Goal: Contribute content: Contribute content

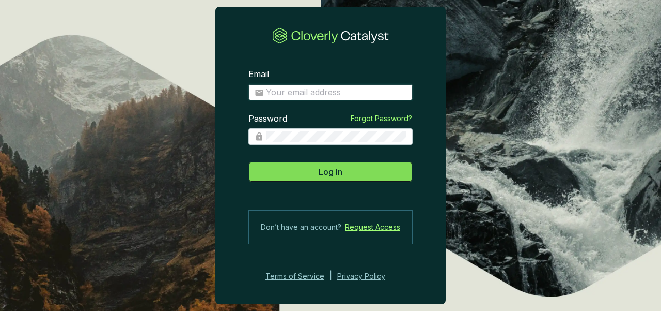
type input "[PERSON_NAME][EMAIL_ADDRESS][PERSON_NAME][DOMAIN_NAME]"
click at [314, 171] on button "Log In" at bounding box center [331, 171] width 164 height 21
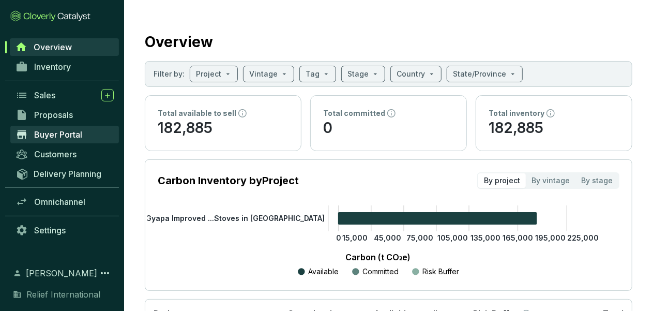
click at [51, 138] on span "Buyer Portal" at bounding box center [58, 134] width 48 height 10
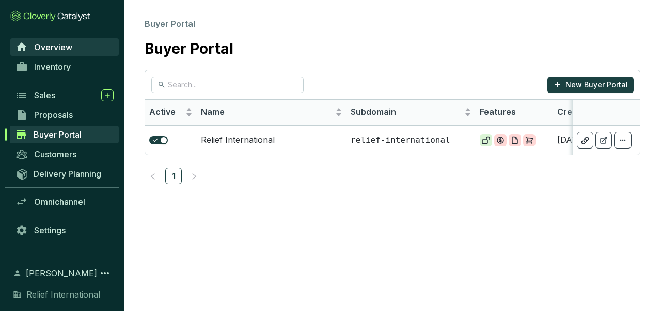
click at [45, 44] on span "Overview" at bounding box center [53, 47] width 38 height 10
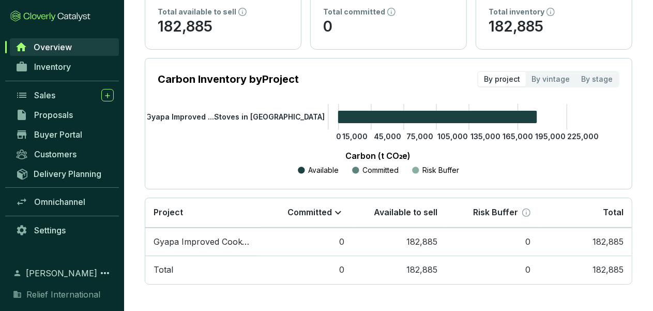
scroll to position [12, 0]
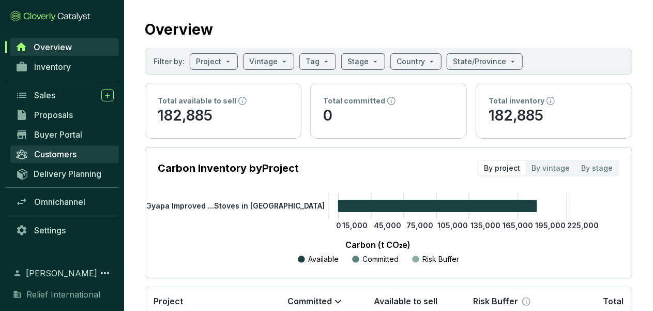
click at [57, 152] on span "Customers" at bounding box center [55, 154] width 42 height 10
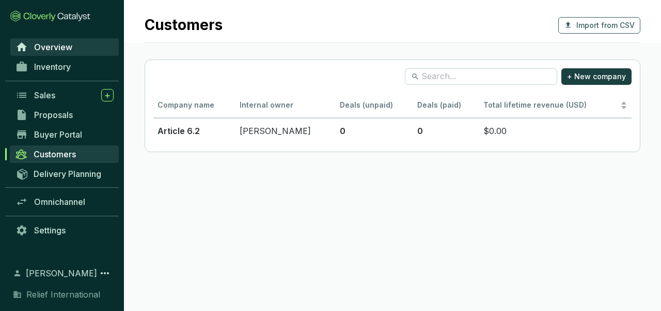
click at [47, 52] on link "Overview" at bounding box center [64, 47] width 109 height 18
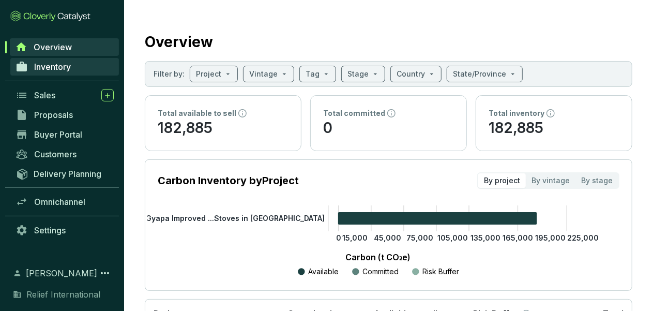
click at [59, 66] on span "Inventory" at bounding box center [52, 66] width 37 height 10
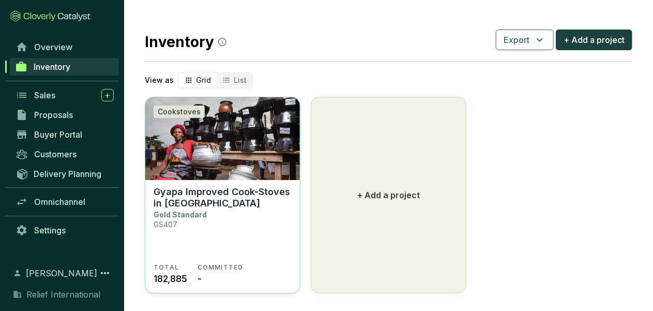
click at [191, 135] on img at bounding box center [222, 138] width 155 height 83
click at [178, 112] on div "Cookstoves" at bounding box center [178, 111] width 51 height 12
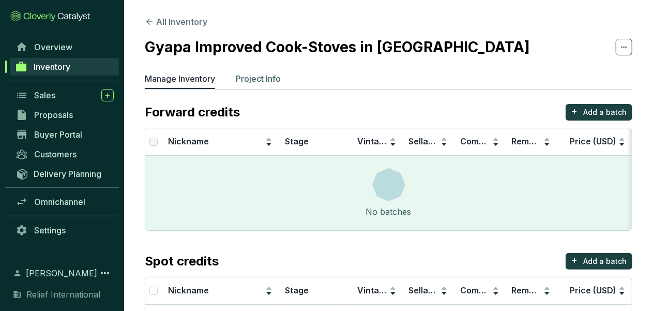
click at [268, 79] on p "Project Info" at bounding box center [258, 78] width 45 height 12
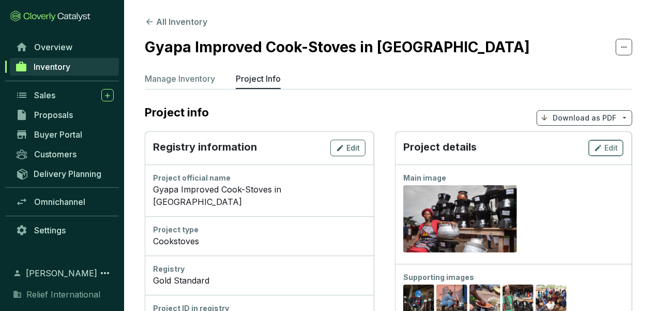
click at [601, 148] on icon "button" at bounding box center [598, 148] width 8 height 12
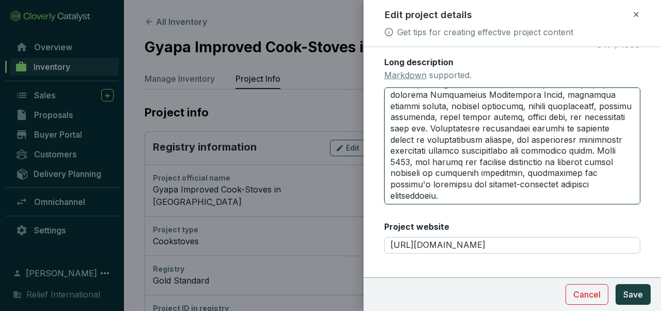
scroll to position [346, 0]
drag, startPoint x: 389, startPoint y: 95, endPoint x: 497, endPoint y: 204, distance: 153.8
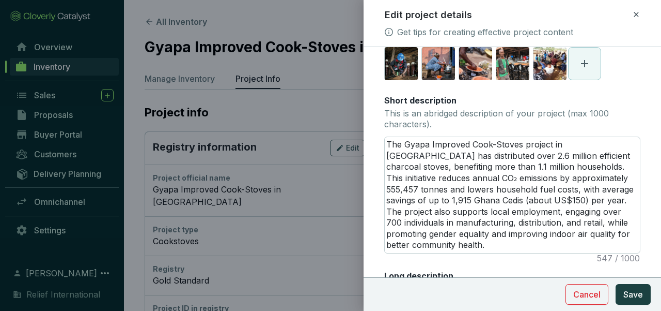
scroll to position [164, 0]
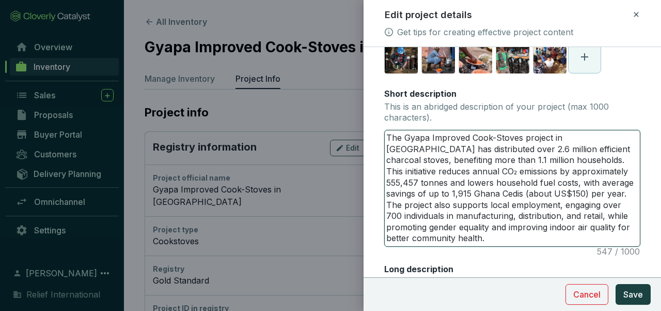
drag, startPoint x: 384, startPoint y: 135, endPoint x: 500, endPoint y: 257, distance: 168.2
click at [500, 257] on div "Main image Recommended pixel size is: 1600 x 1200. Maximum supported file size …" at bounding box center [512, 183] width 256 height 577
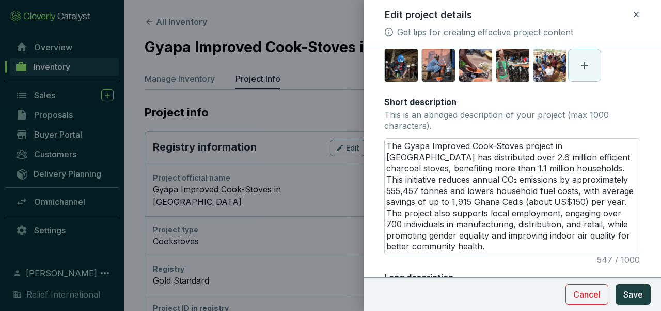
scroll to position [170, 0]
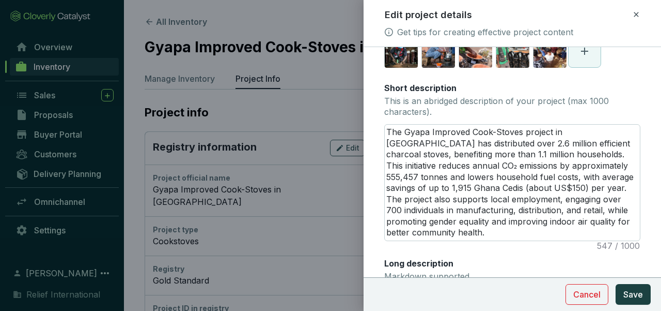
click at [629, 79] on div "Main image Recommended pixel size is: 1600 x 1200. Maximum supported file size …" at bounding box center [512, 177] width 256 height 577
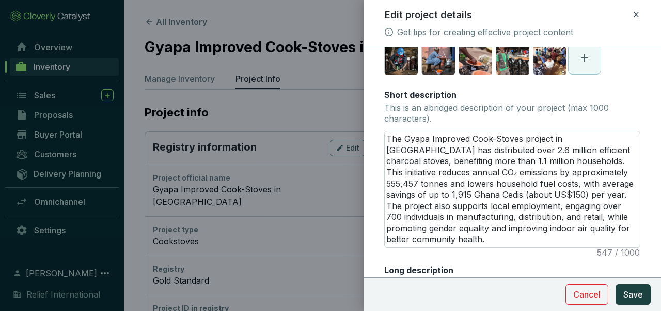
scroll to position [169, 0]
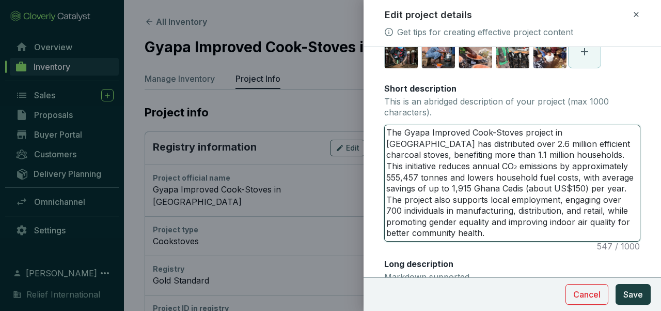
click at [386, 130] on textarea "The Gyapa Improved Cook-Stoves project in Ghana has distributed over 2.6 millio…" at bounding box center [512, 183] width 255 height 116
drag, startPoint x: 386, startPoint y: 130, endPoint x: 496, endPoint y: 233, distance: 150.6
click at [496, 233] on textarea "The Gyapa Improved Cook-Stoves project in Ghana has distributed over 2.6 millio…" at bounding box center [512, 183] width 255 height 116
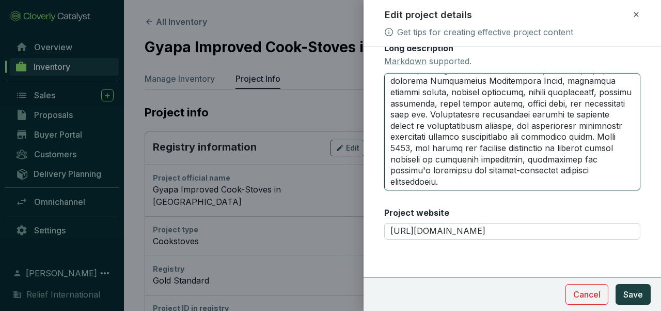
scroll to position [310, 0]
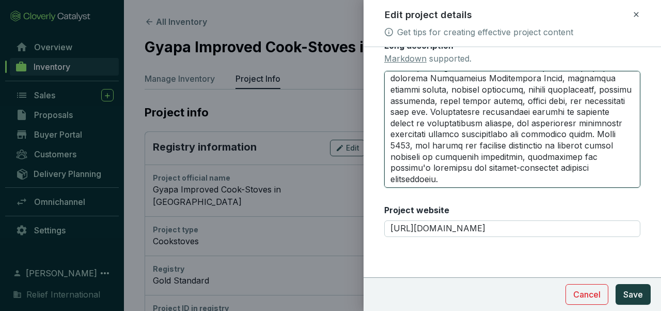
drag, startPoint x: 388, startPoint y: 217, endPoint x: 405, endPoint y: 197, distance: 26.0
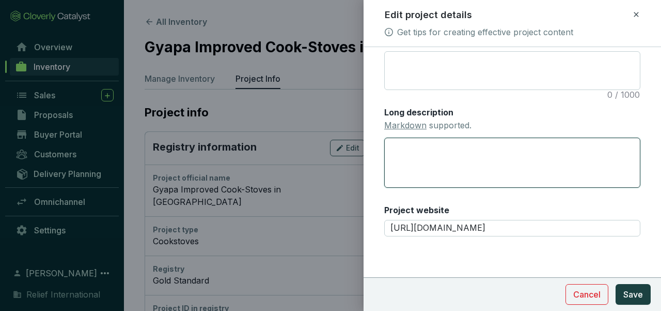
scroll to position [242, 0]
paste textarea "The Gyapa™ Improved Cook Stove Project in Ghana: A thriving, community and clim…"
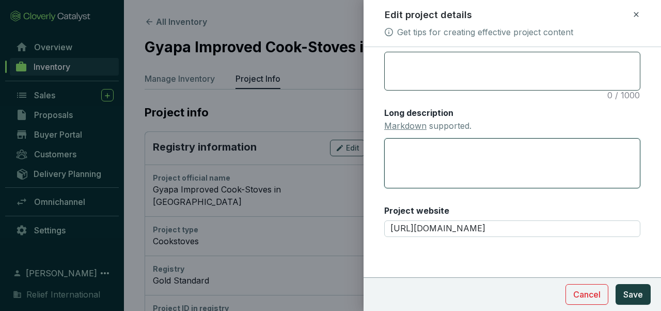
type textarea "The Gyapa™ Improved Cook Stove Project in Ghana: A thriving, community and clim…"
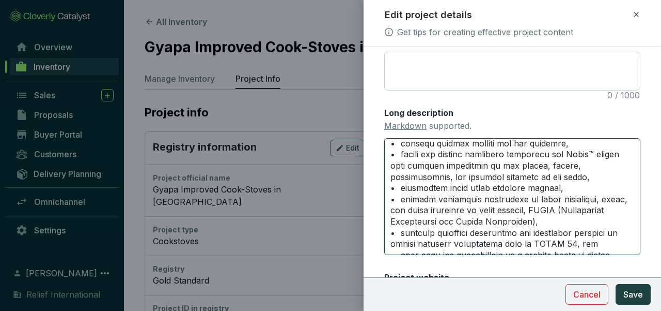
scroll to position [0, 0]
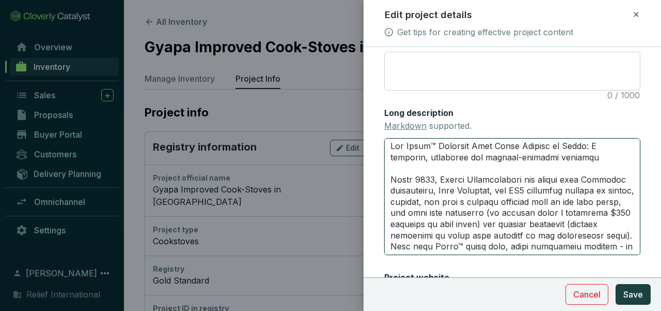
click at [390, 144] on textarea "Long description Markdown supported." at bounding box center [512, 196] width 256 height 117
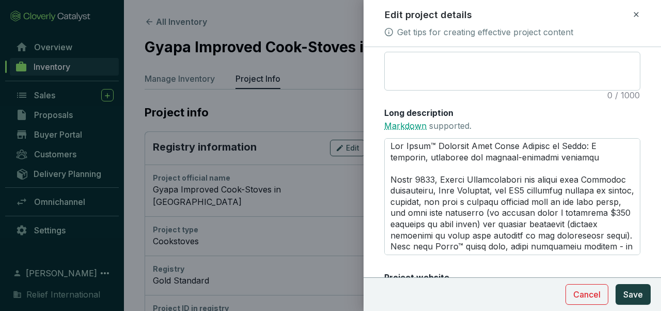
click at [390, 125] on link "Markdown" at bounding box center [405, 125] width 42 height 10
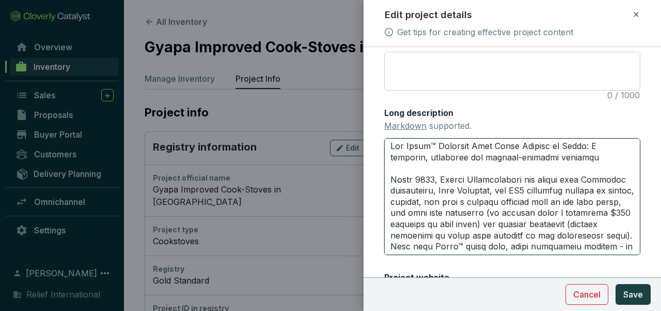
click at [390, 146] on textarea "Long description Markdown supported." at bounding box center [512, 196] width 256 height 117
type textarea "#The Gyapa™ Improved Cook Stove Project in Ghana: A thriving, community and cli…"
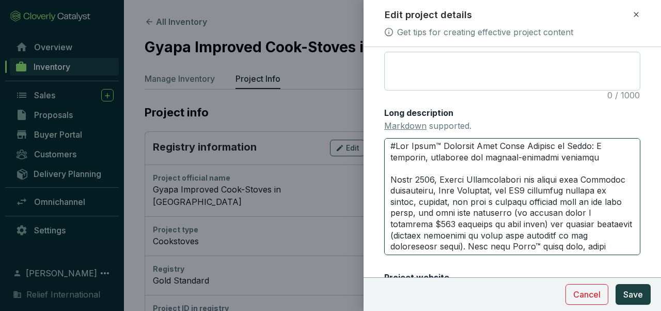
click at [585, 162] on textarea "Long description Markdown supported." at bounding box center [512, 196] width 256 height 117
type textarea "#The Gyapa™ Improved Cook Stove Project in Ghana: A thriving, community and cli…"
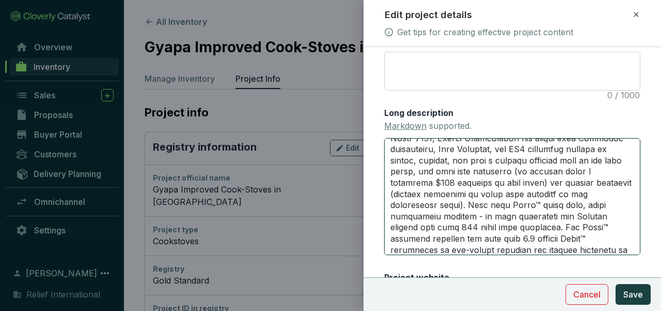
scroll to position [62, 0]
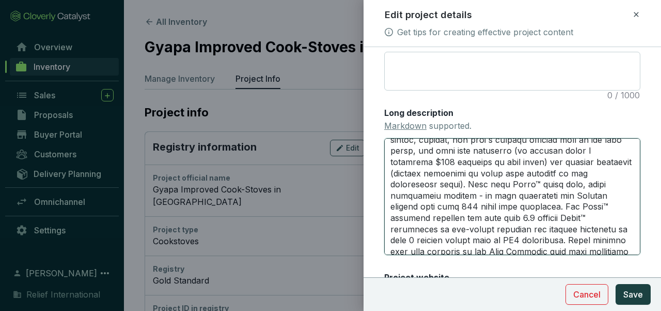
click at [475, 183] on textarea "Long description Markdown supported." at bounding box center [512, 196] width 256 height 117
type textarea "#The Gyapa™ Improved Cook Stove Project in Ghana: A thriving, community and cli…"
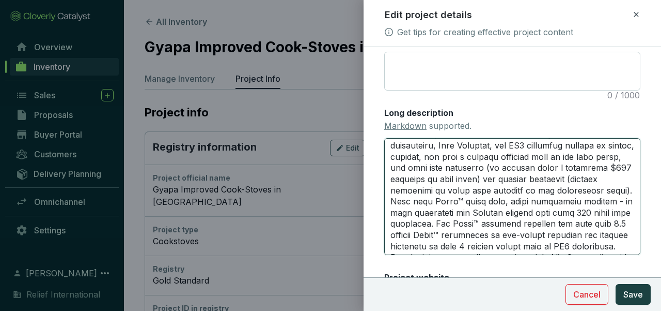
scroll to position [38, 0]
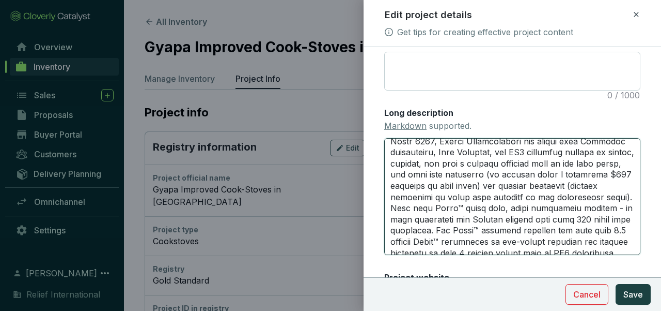
type textarea "#The Gyapa™ Improved Cook Stove Project in Ghana: A thriving, community and cli…"
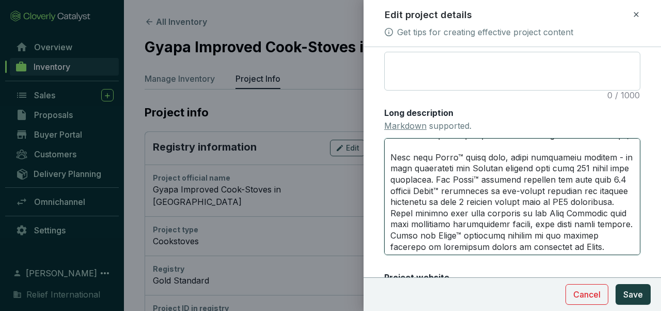
scroll to position [121, 0]
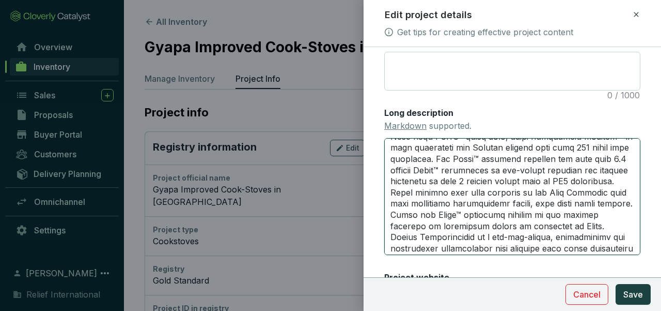
click at [486, 202] on textarea "Long description Markdown supported." at bounding box center [512, 196] width 256 height 117
type textarea "#The Gyapa™ Improved Cook Stove Project in Ghana: A thriving, community and cli…"
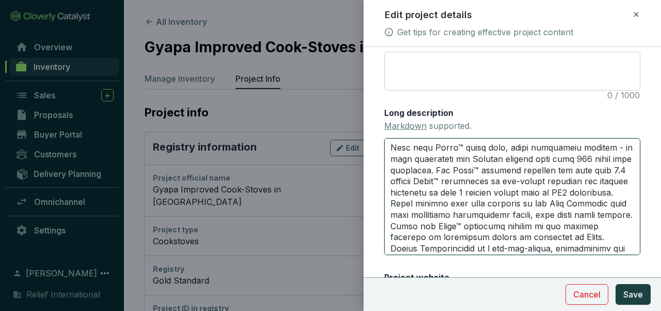
scroll to position [188, 0]
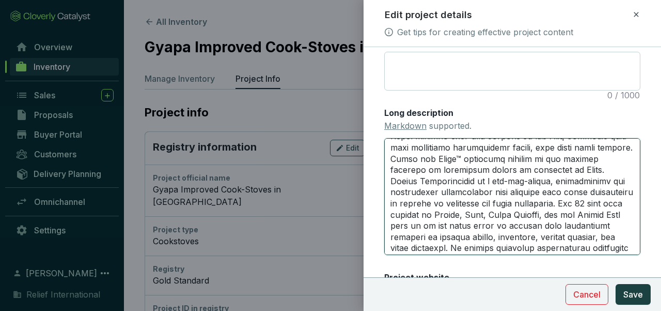
type textarea "#The Gyapa™ Improved Cook Stove Project in Ghana: A thriving, community and cli…"
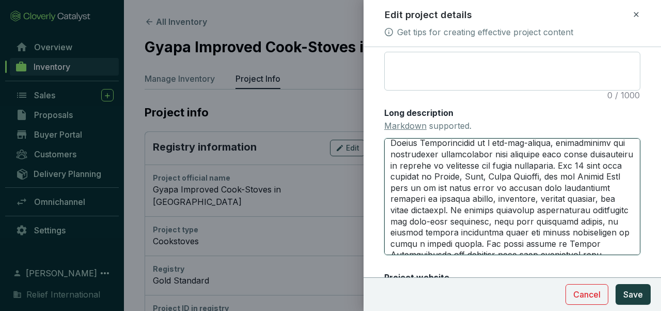
scroll to position [227, 0]
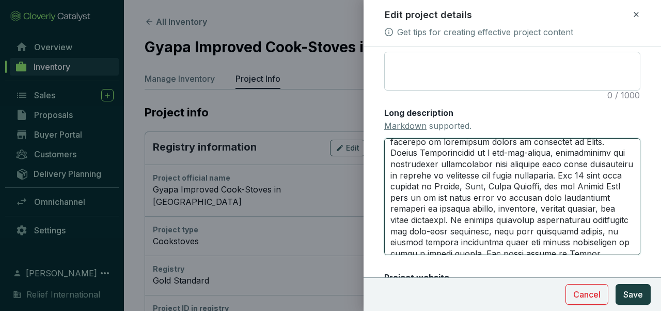
click at [389, 176] on textarea "Long description Markdown supported." at bounding box center [512, 196] width 256 height 117
type textarea "#The Gyapa™ Improved Cook Stove Project in Ghana: A thriving, community and cli…"
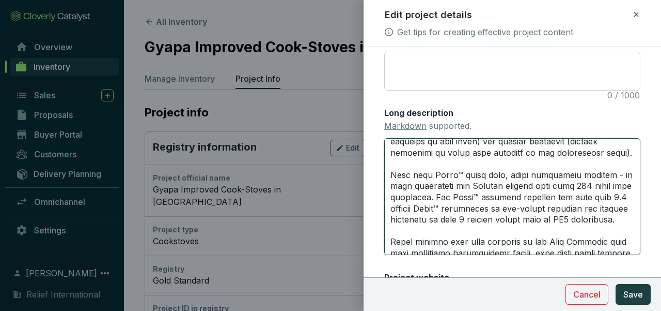
scroll to position [103, 0]
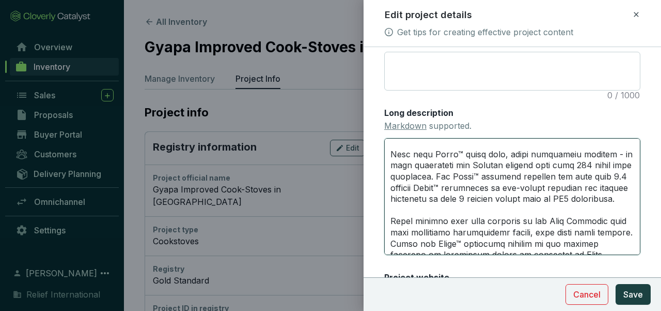
click at [474, 188] on textarea "Long description Markdown supported." at bounding box center [512, 196] width 256 height 117
type textarea "#The Gyapa™ Improved Cook Stove Project in Ghana: A thriving, community and cli…"
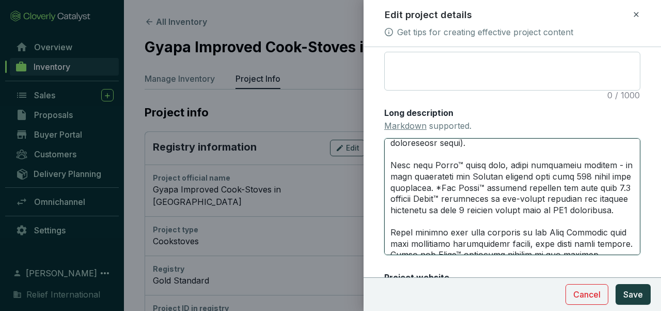
type textarea "#The Gyapa™ Improved Cook Stove Project in Ghana: A thriving, community and cli…"
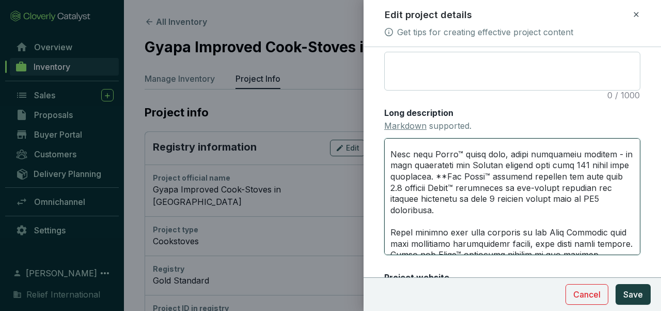
click at [512, 223] on textarea "Long description Markdown supported." at bounding box center [512, 196] width 256 height 117
type textarea "#The Gyapa™ Improved Cook Stove Project in Ghana: A thriving, community and cli…"
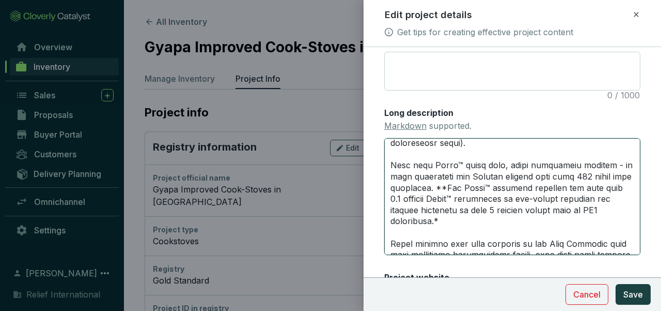
type textarea "#Lor Ipsum™ Dolorsit Amet Conse Adipisc el Seddo: E temporin, utlaboree dol mag…"
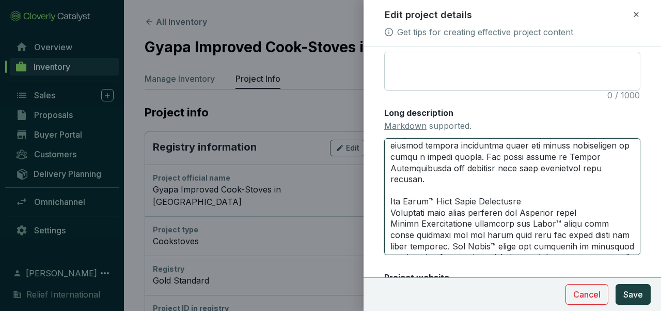
scroll to position [351, 0]
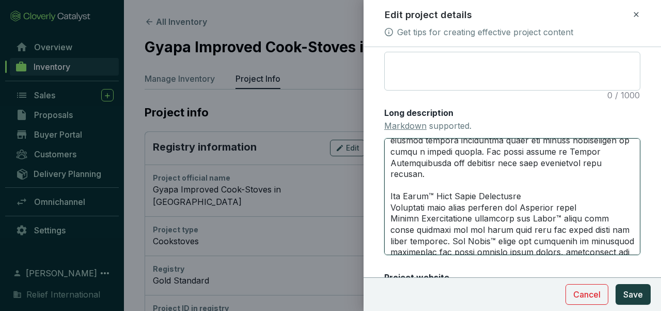
click at [390, 208] on textarea "Long description Markdown supported." at bounding box center [512, 196] width 256 height 117
type textarea "#Lor Ipsum™ Dolorsit Amet Conse Adipisc el Seddo: E temporin, utlaboree dol mag…"
click at [532, 207] on textarea "Long description Markdown supported." at bounding box center [512, 196] width 256 height 117
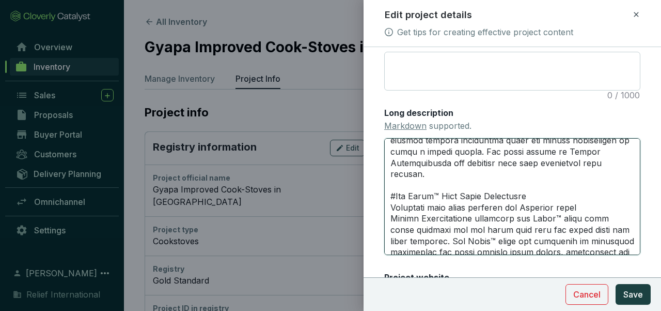
type textarea "#Lor Ipsum™ Dolorsit Amet Conse Adipisc el Seddo: E temporin, utlaboree dol mag…"
click at [390, 219] on textarea "Long description Markdown supported." at bounding box center [512, 196] width 256 height 117
type textarea "#Lor Ipsum™ Dolorsit Amet Conse Adipisc el Seddo: E temporin, utlaboree dol mag…"
click at [603, 220] on textarea "Long description Markdown supported." at bounding box center [512, 196] width 256 height 117
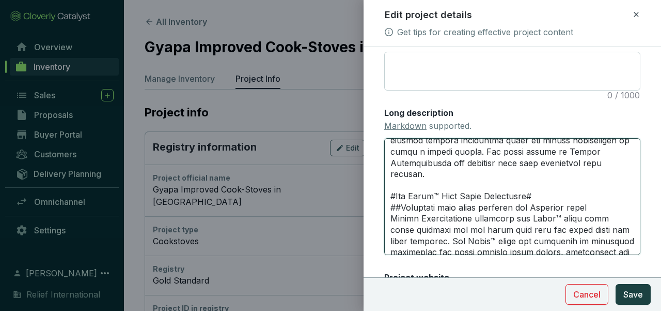
type textarea "#Lor Ipsum™ Dolorsit Amet Conse Adipisc el Seddo: E temporin, utlaboree dol mag…"
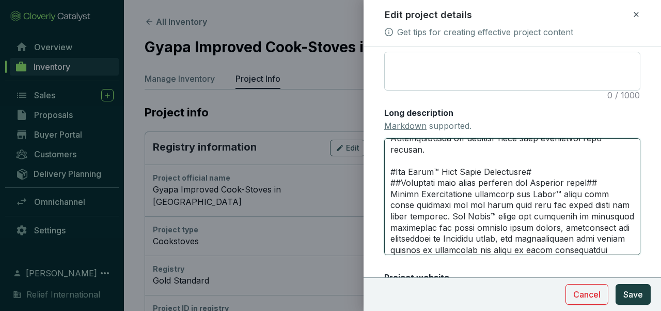
scroll to position [372, 0]
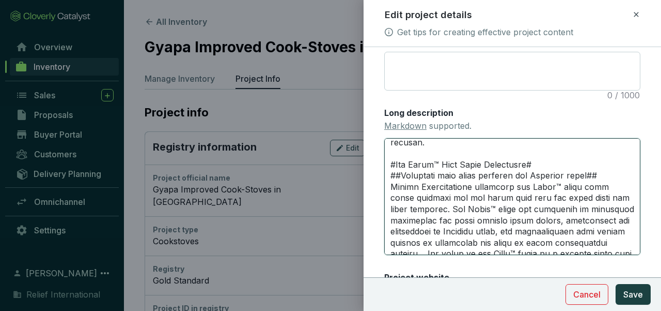
click at [545, 187] on textarea "Long description Markdown supported." at bounding box center [512, 196] width 256 height 117
type textarea "#Lor Ipsum™ Dolorsit Amet Conse Adipisc el Seddo: E temporin, utlaboree dol mag…"
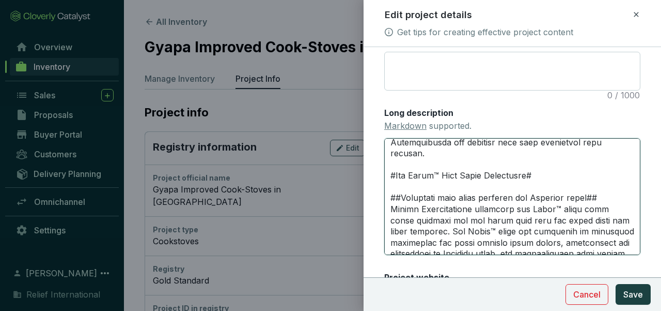
scroll to position [426, 0]
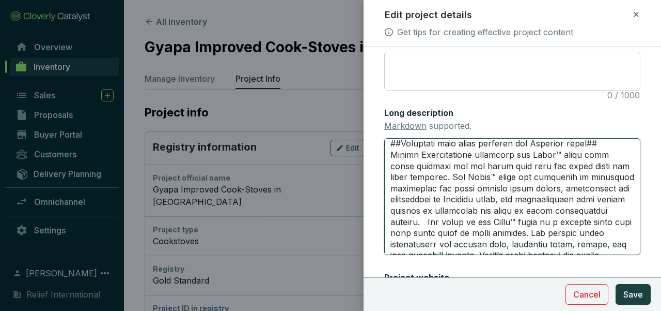
click at [611, 155] on textarea "Long description Markdown supported." at bounding box center [512, 196] width 256 height 117
type textarea "#Lor Ipsum™ Dolorsit Amet Conse Adipisc el Seddo: E temporin, utlaboree dol mag…"
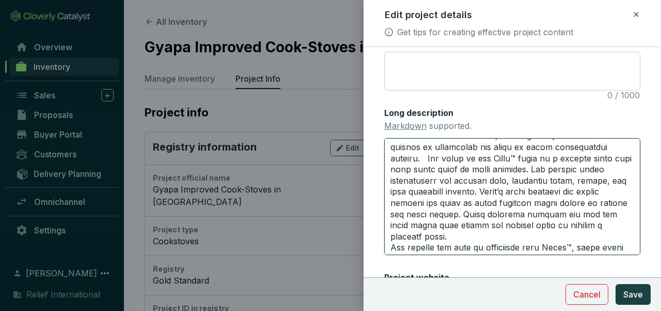
scroll to position [469, 0]
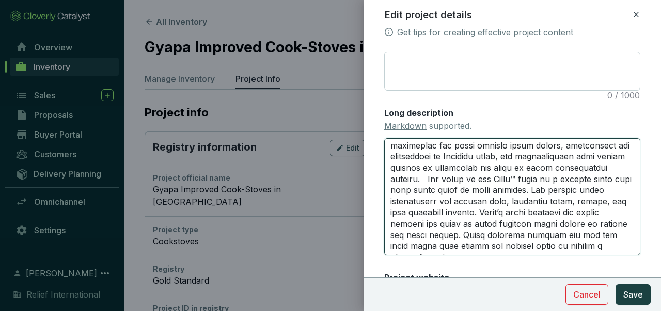
click at [489, 200] on textarea "Long description Markdown supported." at bounding box center [512, 196] width 256 height 117
type textarea "#Lor Ipsum™ Dolorsit Amet Conse Adipisc el Seddo: E temporin, utlaboree dol mag…"
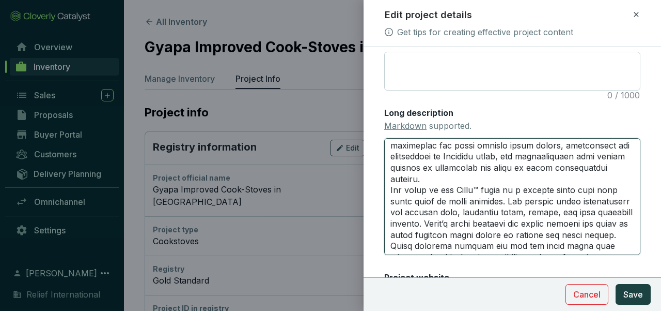
scroll to position [538, 0]
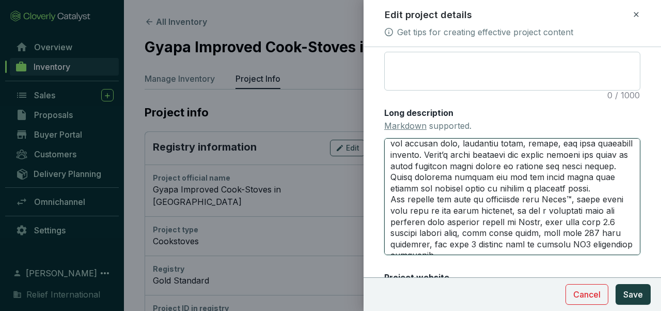
click at [391, 230] on textarea "Long description Markdown supported." at bounding box center [512, 196] width 256 height 117
type textarea "#Lor Ipsum™ Dolorsit Amet Conse Adipisc el Seddo: E temporin, utlaboree dol mag…"
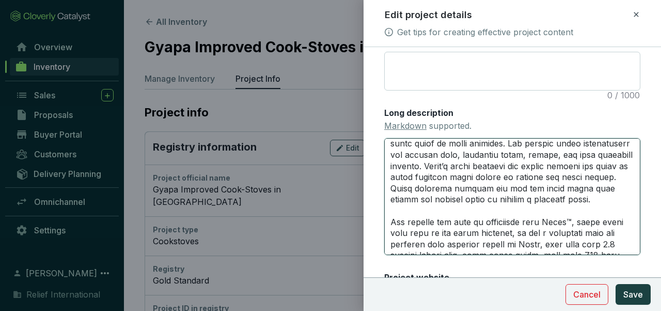
scroll to position [638, 0]
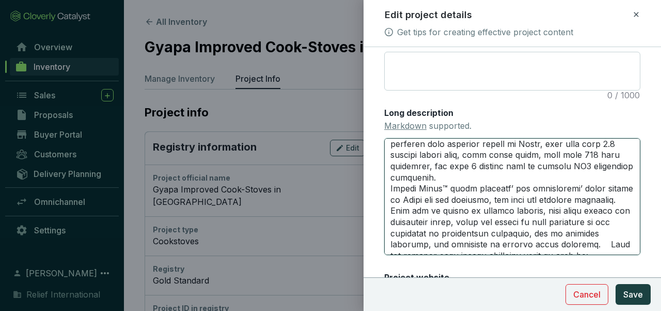
click at [385, 213] on textarea "Long description Markdown supported." at bounding box center [512, 196] width 256 height 117
click at [391, 213] on textarea "Long description Markdown supported." at bounding box center [512, 196] width 256 height 117
type textarea "#Lor Ipsum™ Dolorsit Amet Conse Adipisc el Seddo: E temporin, utlaboree dol mag…"
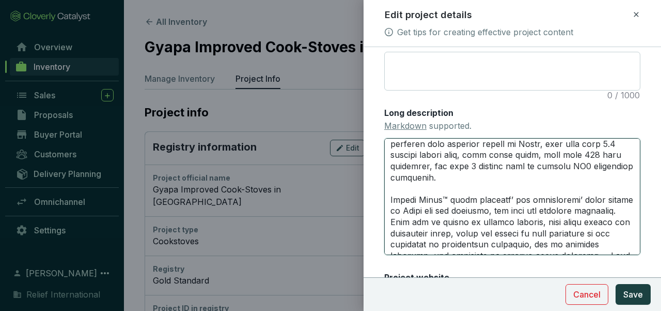
scroll to position [716, 0]
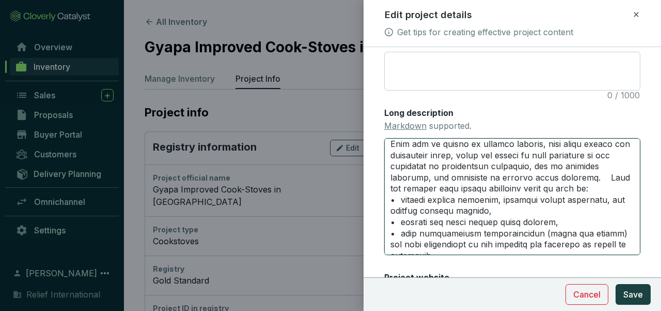
click at [437, 210] on textarea "Long description Markdown supported." at bounding box center [512, 196] width 256 height 117
type textarea "#Lor Ipsum™ Dolorsit Amet Conse Adipisc el Seddo: E temporin, utlaboree dol mag…"
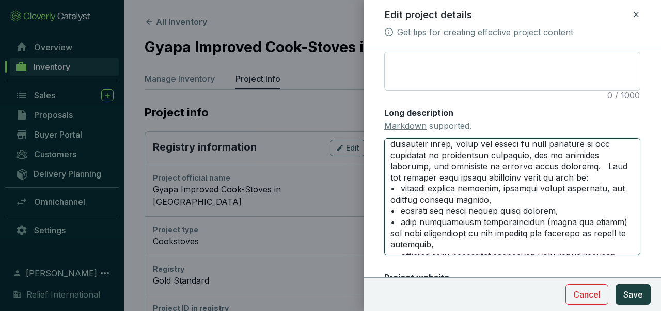
type textarea "#Lor Ipsum™ Dolorsit Amet Conse Adipisc el Seddo: E temporin, utlaboree dol mag…"
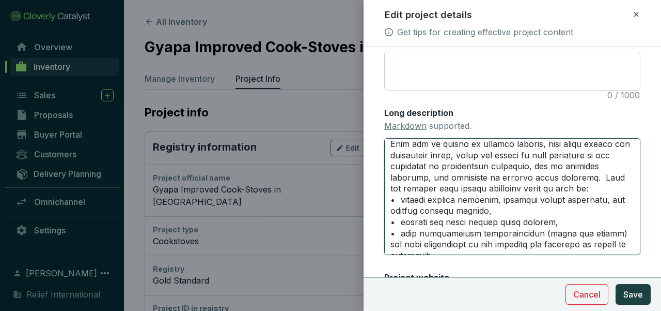
type textarea "#Lor Ipsum™ Dolorsit Amet Conse Adipisc el Seddo: E temporin, utlaboree dol mag…"
drag, startPoint x: 431, startPoint y: 210, endPoint x: 435, endPoint y: 216, distance: 7.0
click at [435, 216] on textarea "Long description Markdown supported." at bounding box center [512, 196] width 256 height 117
click at [439, 218] on textarea "Long description Markdown supported." at bounding box center [512, 196] width 256 height 117
drag, startPoint x: 430, startPoint y: 209, endPoint x: 435, endPoint y: 219, distance: 10.9
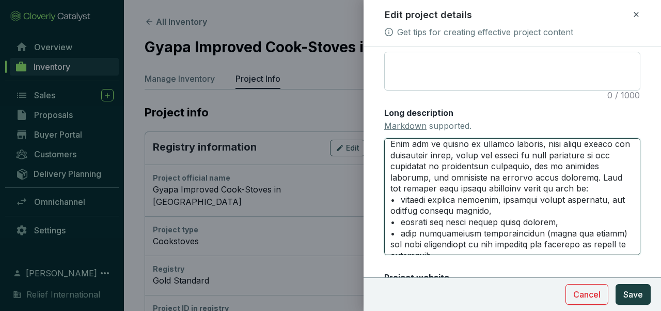
click at [435, 219] on textarea "Long description Markdown supported." at bounding box center [512, 196] width 256 height 117
click at [429, 209] on textarea "Long description Markdown supported." at bounding box center [512, 196] width 256 height 117
type textarea "#Lor Ipsum™ Dolorsit Amet Conse Adipisc el Seddo: E temporin, utlaboree dol mag…"
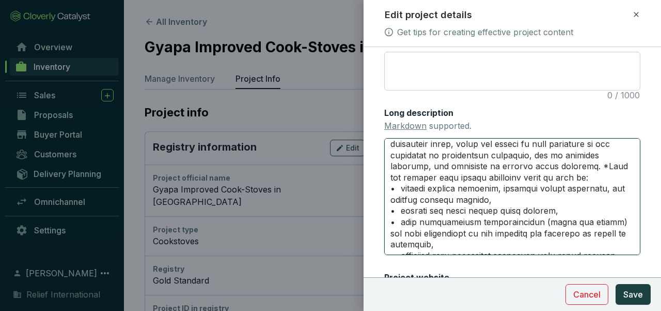
type textarea "#Lor Ipsum™ Dolorsit Amet Conse Adipisc el Seddo: E temporin, utlaboree dol mag…"
click at [436, 226] on textarea "Long description Markdown supported." at bounding box center [512, 196] width 256 height 117
type textarea "#Lor Ipsum™ Dolorsit Amet Conse Adipisc el Seddo: E temporin, utlaboree dol mag…"
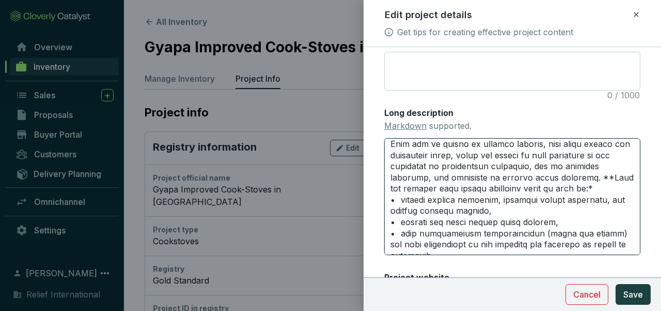
type textarea "#Lor Ipsum™ Dolorsit Amet Conse Adipisc el Seddo: E temporin, utlaboree dol mag…"
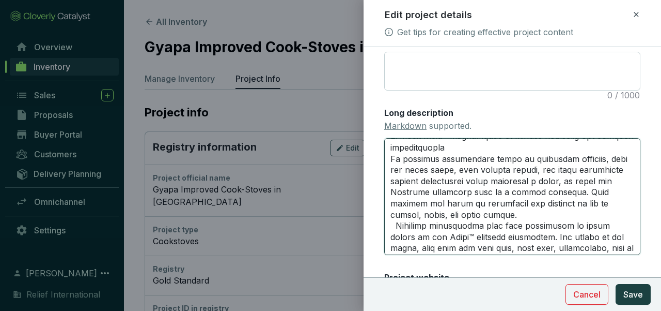
scroll to position [1020, 0]
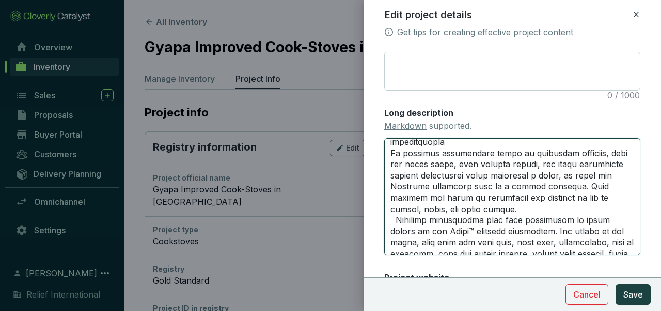
click at [391, 197] on textarea "Long description Markdown supported." at bounding box center [512, 196] width 256 height 117
type textarea "#Lor Ipsum™ Dolorsit Amet Conse Adipisc el Seddo: E temporin, utlaboree dol mag…"
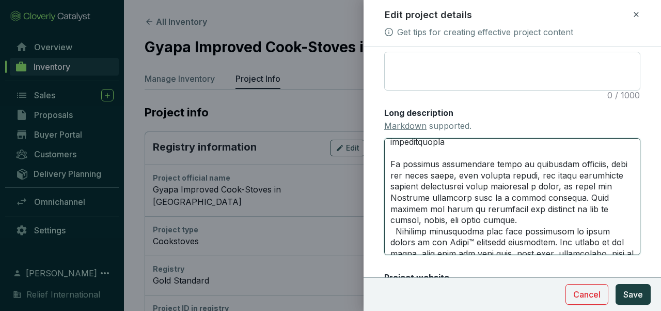
scroll to position [1085, 0]
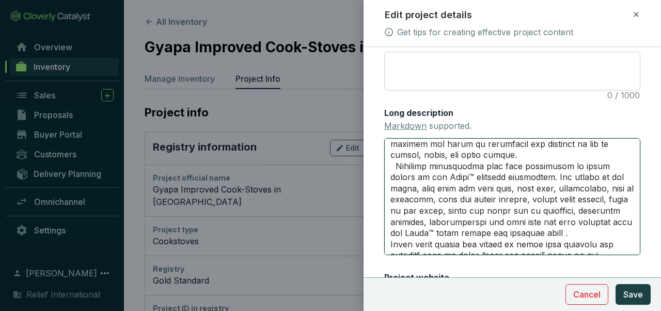
click at [395, 210] on textarea "Long description Markdown supported." at bounding box center [512, 196] width 256 height 117
type textarea "#Lor Ipsum™ Dolorsit Amet Conse Adipisc el Seddo: E temporin, utlaboree dol mag…"
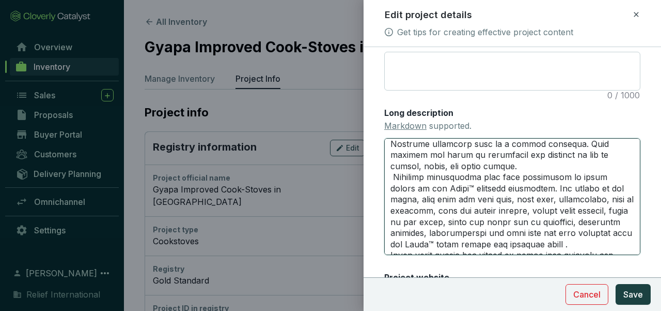
type textarea "#Lor Ipsum™ Dolorsit Amet Conse Adipisc el Seddo: E temporin, utlaboree dol mag…"
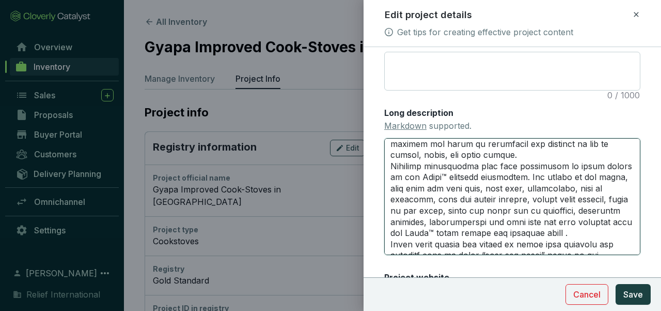
type textarea "#Lor Ipsum™ Dolorsit Amet Conse Adipisc el Seddo: E temporin, utlaboree dol mag…"
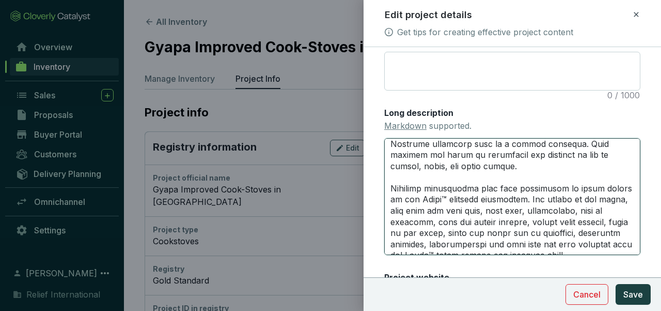
scroll to position [1163, 0]
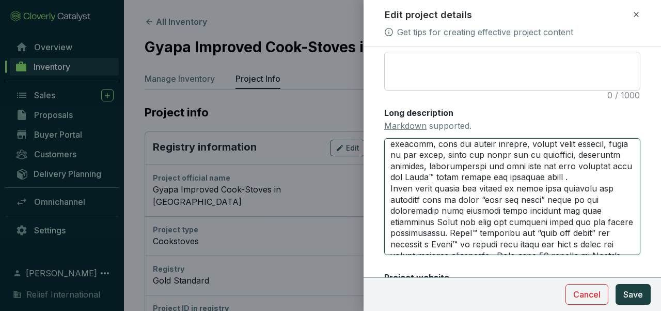
click at [390, 233] on textarea "Long description Markdown supported." at bounding box center [512, 196] width 256 height 117
type textarea "#Lor Ipsum™ Dolorsit Amet Conse Adipisc el Seddo: E temporin, utlaboree dol mag…"
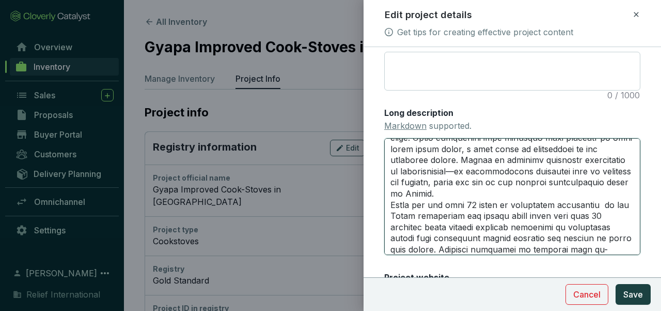
scroll to position [1346, 0]
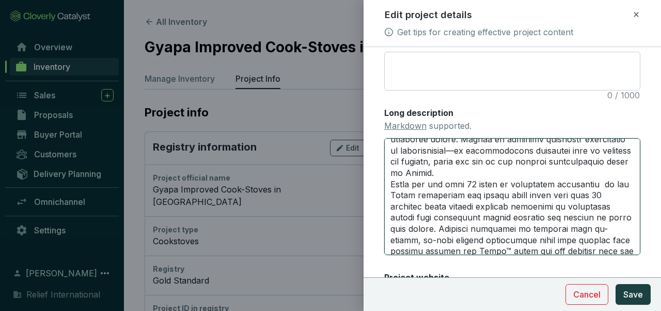
click at [391, 238] on textarea "Long description Markdown supported." at bounding box center [512, 196] width 256 height 117
type textarea "#Lor Ipsum™ Dolorsit Amet Conse Adipisc el Seddo: E temporin, utlaboree dol mag…"
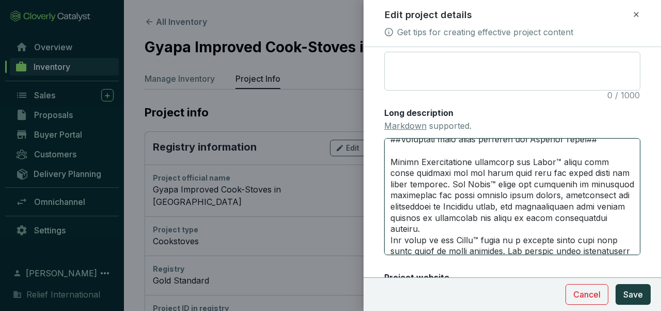
scroll to position [475, 0]
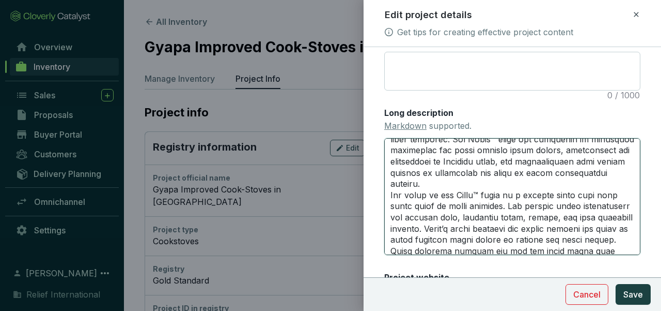
click at [391, 205] on textarea "Long description Markdown supported." at bounding box center [512, 196] width 256 height 117
type textarea "#Lor Ipsum™ Dolorsit Amet Conse Adipisc el Seddo: E temporin, utlaboree dol mag…"
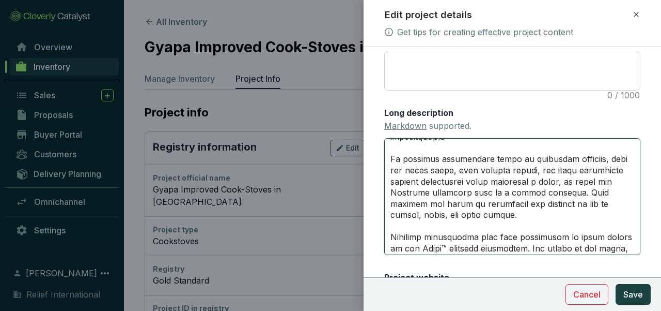
scroll to position [1068, 0]
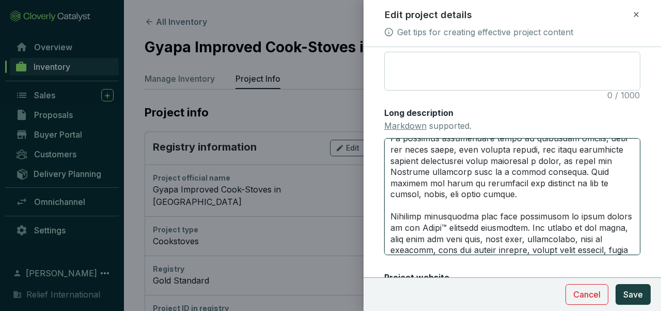
drag, startPoint x: 390, startPoint y: 169, endPoint x: 599, endPoint y: 230, distance: 218.0
click at [599, 230] on textarea "Long description Markdown supported." at bounding box center [512, 196] width 256 height 117
click at [524, 155] on textarea "Long description Markdown supported." at bounding box center [512, 196] width 256 height 117
click at [393, 171] on textarea "Long description Markdown supported." at bounding box center [512, 196] width 256 height 117
click at [389, 171] on textarea "Long description Markdown supported." at bounding box center [512, 196] width 256 height 117
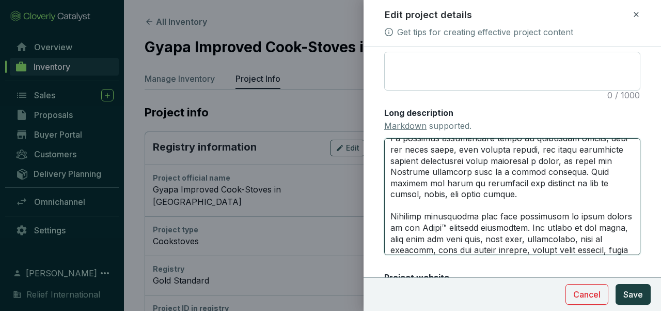
type textarea "#Lor Ipsum™ Dolorsit Amet Conse Adipisc el Seddo: E temporin, utlaboree dol mag…"
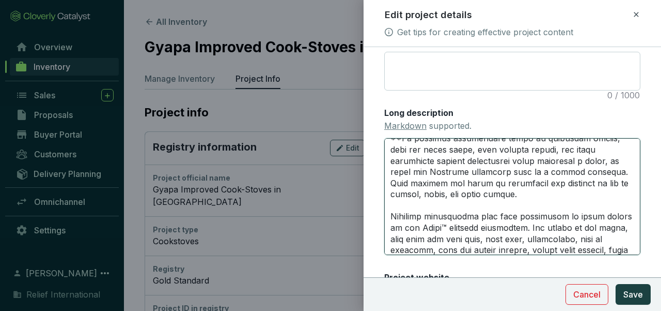
click at [598, 229] on textarea "Long description Markdown supported." at bounding box center [512, 196] width 256 height 117
type textarea "#Lor Ipsum™ Dolorsit Amet Conse Adipisc el Seddo: E temporin, utlaboree dol mag…"
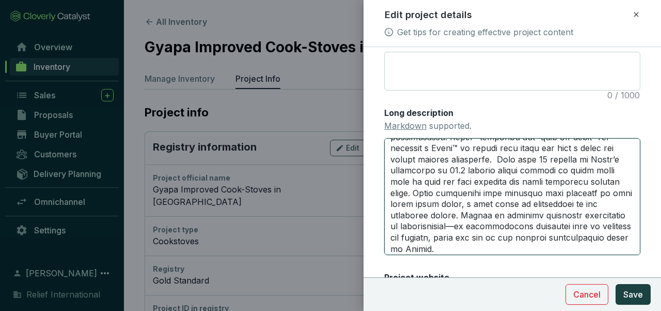
scroll to position [1302, 0]
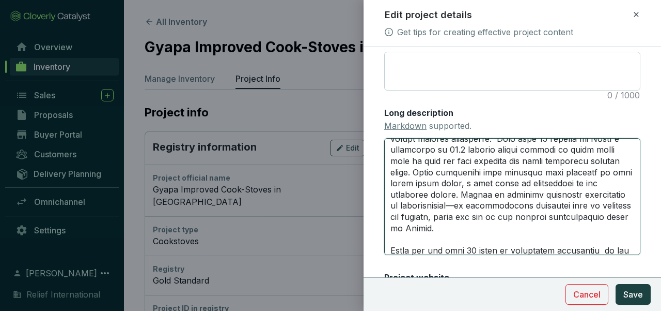
click at [567, 182] on textarea "Long description Markdown supported." at bounding box center [512, 196] width 256 height 117
type textarea "#Lor Ipsum™ Dolorsit Amet Conse Adipisc el Seddo: E temporin, utlaboree dol mag…"
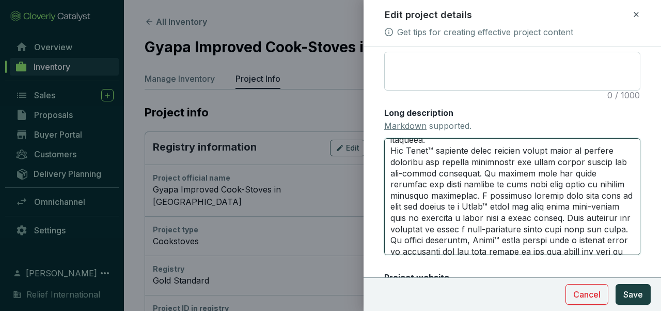
scroll to position [1688, 0]
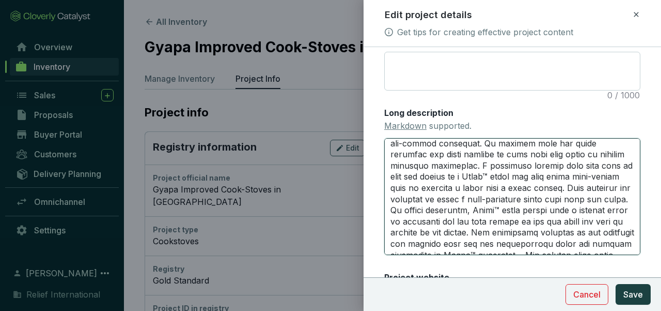
click at [390, 175] on textarea "Long description Markdown supported." at bounding box center [512, 196] width 256 height 117
type textarea "#Lor Ipsum™ Dolorsit Amet Conse Adipisc el Seddo: E temporin, utlaboree dol mag…"
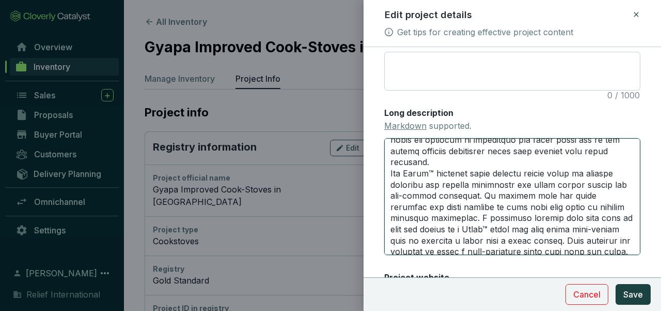
scroll to position [1651, 0]
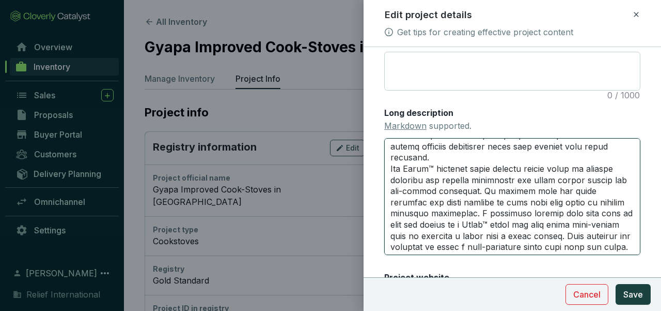
type textarea "#Lor Ipsum™ Dolorsit Amet Conse Adipisc el Seddo: E temporin, utlaboree dol mag…"
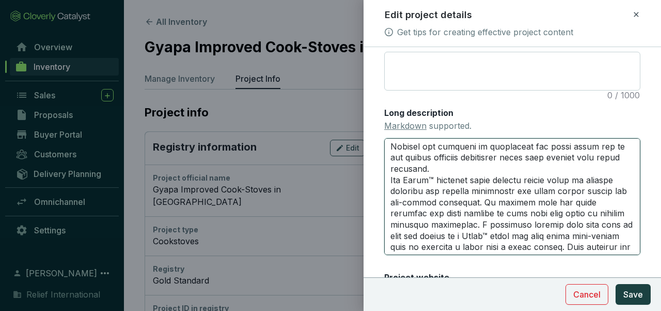
type textarea "#Lor Ipsum™ Dolorsit Amet Conse Adipisc el Seddo: E temporin, utlaboree dol mag…"
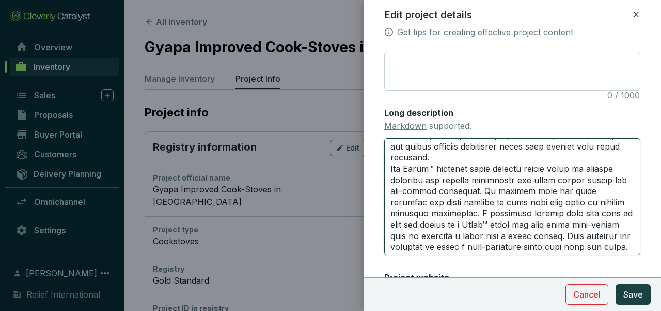
type textarea "#Lor Ipsum™ Dolorsit Amet Conse Adipisc el Seddo: E temporin, utlaboree dol mag…"
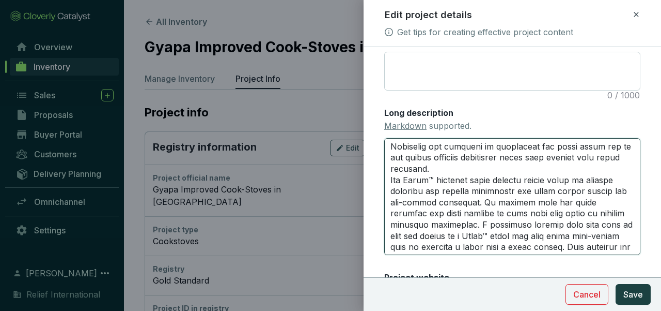
type textarea "#Lor Ipsum™ Dolorsit Amet Conse Adipisc el Seddo: E temporin, utlaboree dol mag…"
click at [389, 224] on textarea "Long description Markdown supported." at bounding box center [512, 196] width 256 height 117
type textarea "#Lor Ipsum™ Dolorsit Amet Conse Adipisc el Seddo: E temporin, utlaboree dol mag…"
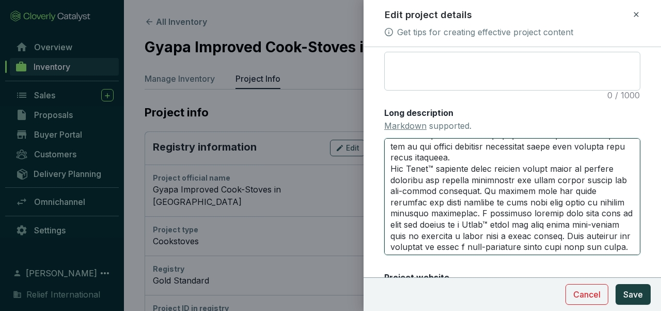
type textarea "#Lor Ipsum™ Dolorsit Amet Conse Adipisc el Seddo: E temporin, utlaboree dol mag…"
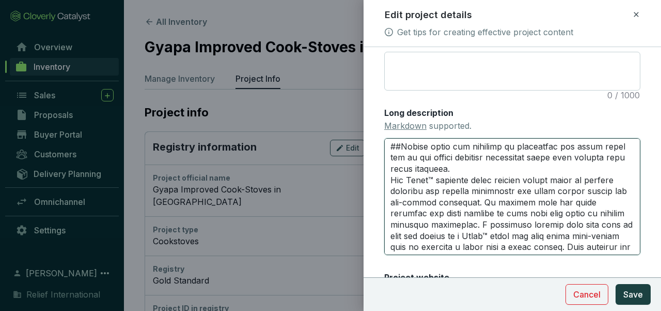
click at [509, 245] on textarea "Long description Markdown supported." at bounding box center [512, 196] width 256 height 117
type textarea "#Lor Ipsum™ Dolorsit Amet Conse Adipisc el Seddo: E temporin, utlaboree dol mag…"
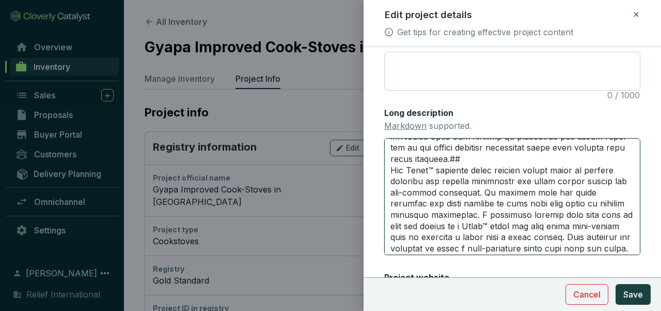
scroll to position [1731, 0]
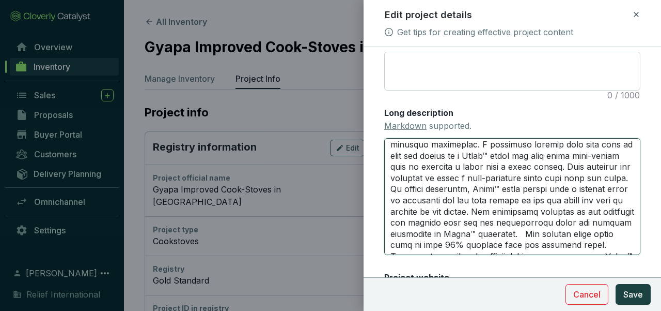
click at [392, 179] on textarea "Long description Markdown supported." at bounding box center [512, 196] width 256 height 117
type textarea "#Lor Ipsum™ Dolorsit Amet Conse Adipisc el Seddo: E temporin, utlaboree dol mag…"
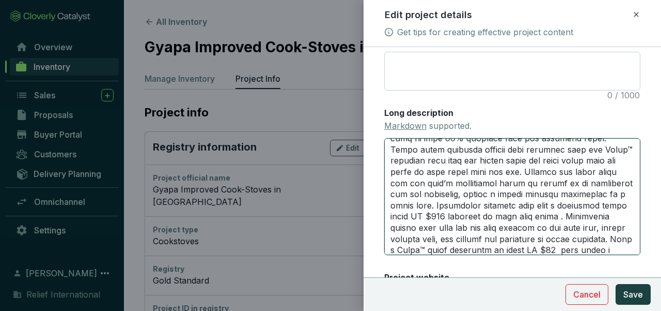
scroll to position [1858, 0]
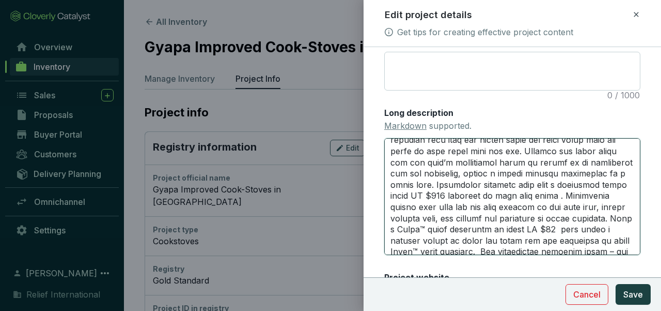
click at [389, 239] on textarea "Long description Markdown supported." at bounding box center [512, 196] width 256 height 117
type textarea "#Lor Ipsum™ Dolorsit Amet Conse Adipisc el Seddo: E temporin, utlaboree dol mag…"
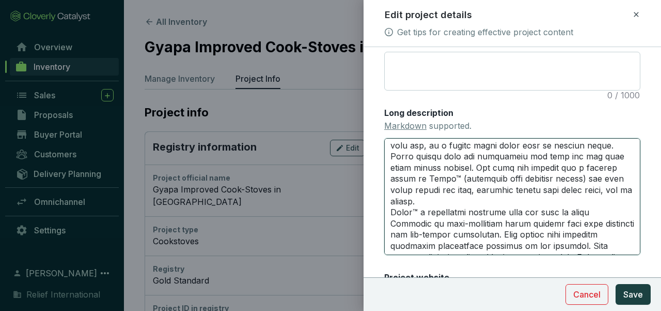
scroll to position [2008, 0]
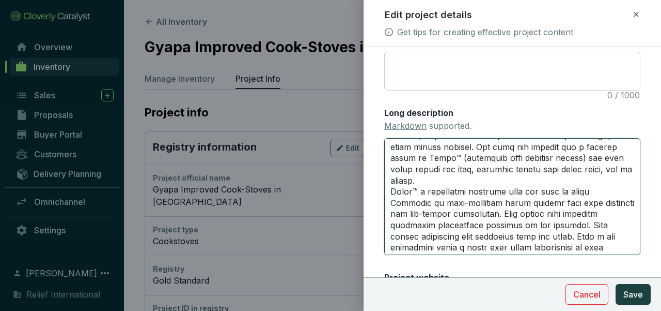
drag, startPoint x: 557, startPoint y: 158, endPoint x: 583, endPoint y: 203, distance: 52.6
click at [583, 203] on textarea "Long description Markdown supported." at bounding box center [512, 196] width 256 height 117
click at [554, 157] on textarea "Long description Markdown supported." at bounding box center [512, 196] width 256 height 117
click at [558, 159] on textarea "Long description Markdown supported." at bounding box center [512, 196] width 256 height 117
type textarea "#Lor Ipsum™ Dolorsit Amet Conse Adipisc el Seddo: E temporin, utlaboree dol mag…"
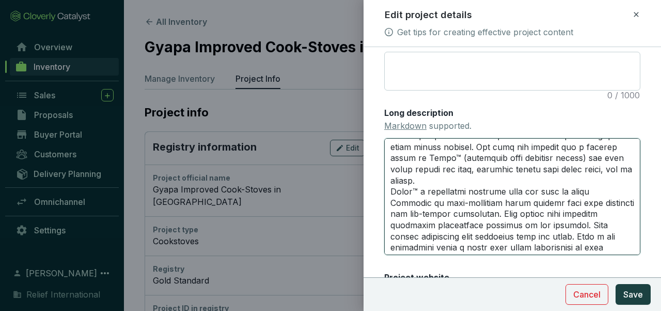
type textarea "#Lor Ipsum™ Dolorsit Amet Conse Adipisc el Seddo: E temporin, utlaboree dol mag…"
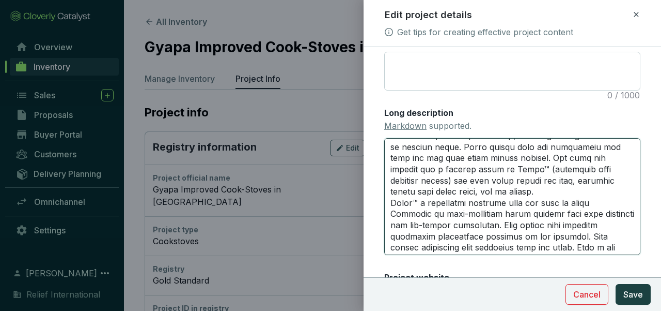
click at [582, 204] on textarea "Long description Markdown supported." at bounding box center [512, 196] width 256 height 117
type textarea "#Lor Ipsum™ Dolorsit Amet Conse Adipisc el Seddo: E temporin, utlaboree dol mag…"
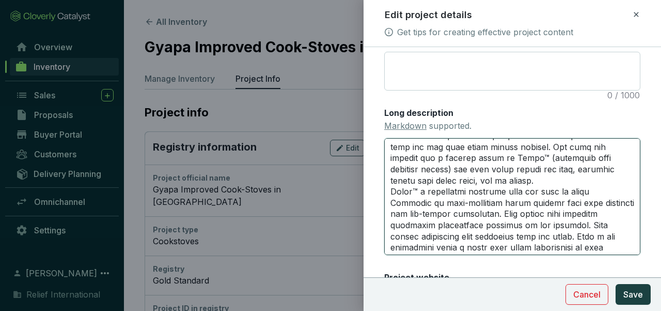
type textarea "#Lor Ipsum™ Dolorsit Amet Conse Adipisc el Seddo: E temporin, utlaboree dol mag…"
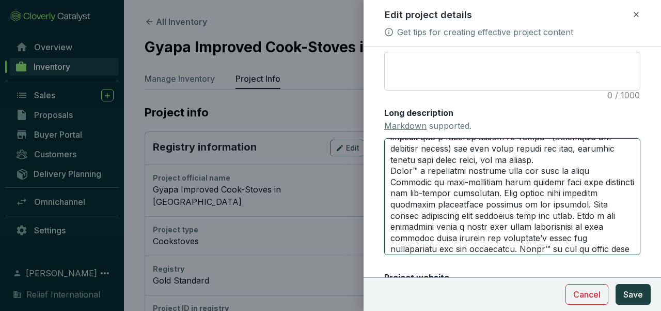
click at [511, 214] on textarea "Long description Markdown supported." at bounding box center [512, 196] width 256 height 117
type textarea "#Lor Ipsum™ Dolorsit Amet Conse Adipisc el Seddo: E temporin, utlaboree dol mag…"
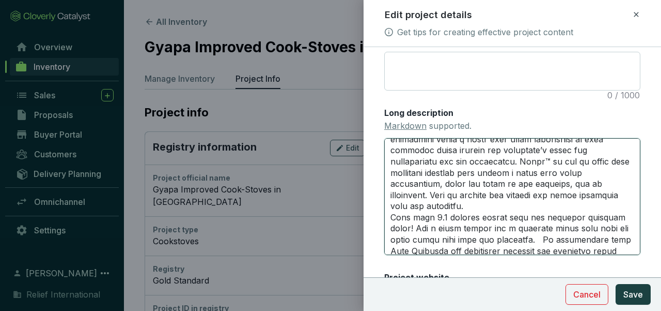
scroll to position [2132, 0]
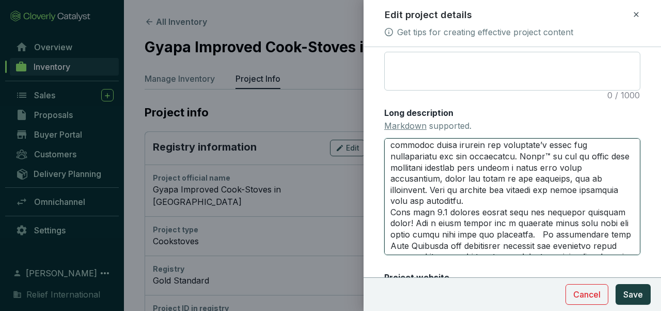
click at [392, 202] on textarea "Long description Markdown supported." at bounding box center [512, 196] width 256 height 117
type textarea "#Lor Ipsum™ Dolorsit Amet Conse Adipisc el Seddo: E temporin, utlaboree dol mag…"
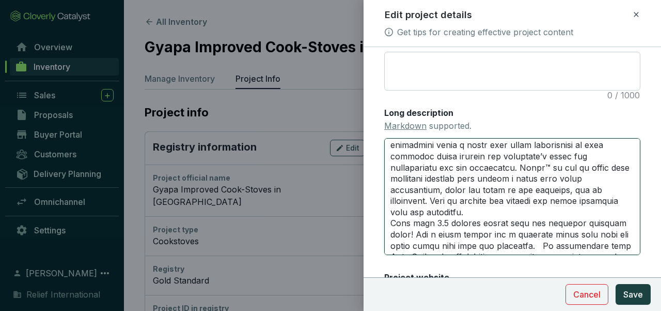
scroll to position [2200, 0]
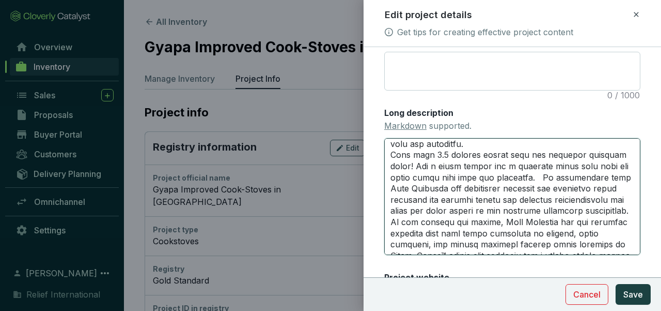
type textarea "#Lor Ipsum™ Dolorsit Amet Conse Adipisc el Seddo: E temporin, utlaboree dol mag…"
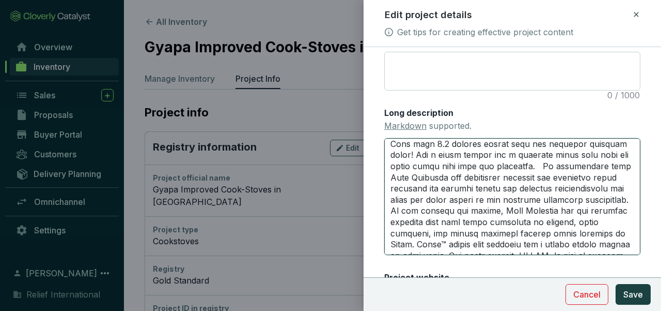
type textarea "#Lor Ipsum™ Dolorsit Amet Conse Adipisc el Seddo: E temporin, utlaboree dol mag…"
click at [611, 143] on textarea "Long description Markdown supported." at bounding box center [512, 196] width 256 height 117
type textarea "#Lor Ipsum™ Dolorsit Amet Conse Adipisc el Seddo: E temporin, utlaboree dol mag…"
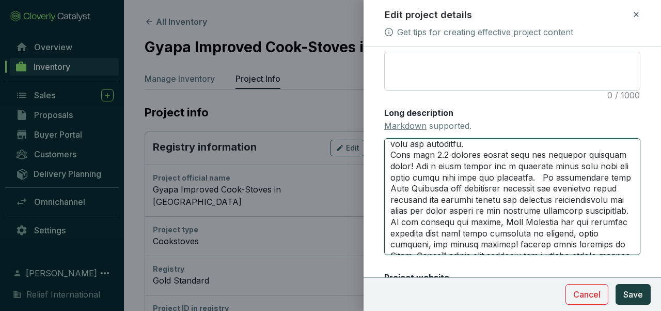
type textarea "#Lor Ipsum™ Dolorsit Amet Conse Adipisc el Seddo: E temporin, utlaboree dol mag…"
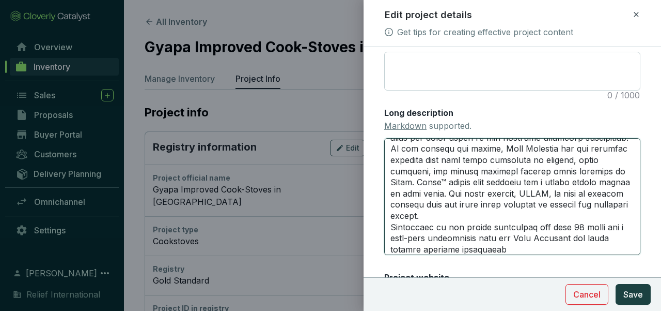
scroll to position [2283, 0]
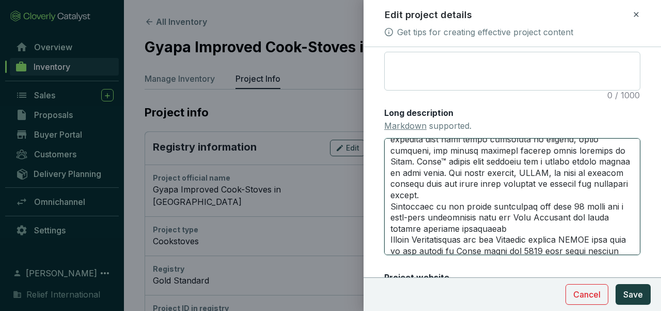
click at [390, 205] on textarea "Long description Markdown supported." at bounding box center [512, 196] width 256 height 117
type textarea "#Lor Ipsum™ Dolorsit Amet Conse Adipisc el Seddo: E temporin, utlaboree dol mag…"
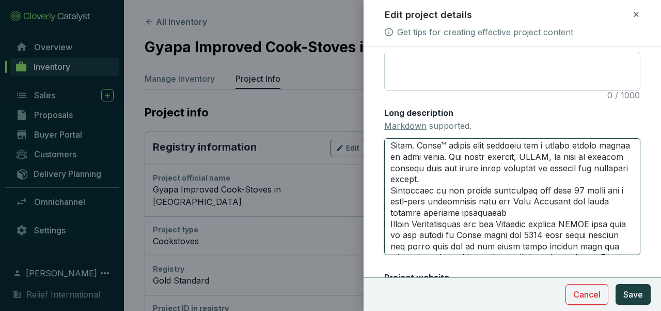
scroll to position [2315, 0]
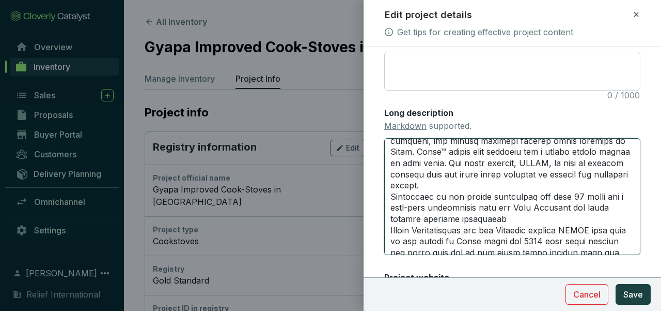
click at [595, 162] on textarea "Long description Markdown supported." at bounding box center [512, 196] width 256 height 117
type textarea "#Lor Ipsum™ Dolorsit Amet Conse Adipisc el Seddo: E temporin, utlaboree dol mag…"
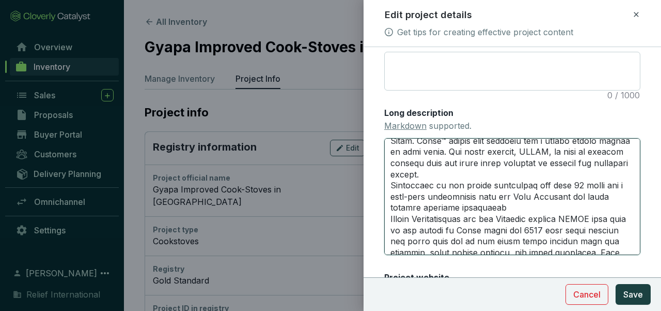
type textarea "#Lor Ipsum™ Dolorsit Amet Conse Adipisc el Seddo: E temporin, utlaboree dol mag…"
click at [420, 186] on textarea "Long description Markdown supported." at bounding box center [512, 196] width 256 height 117
type textarea "#Lor Ipsum™ Dolorsit Amet Conse Adipisc el Seddo: E temporin, utlaboree dol mag…"
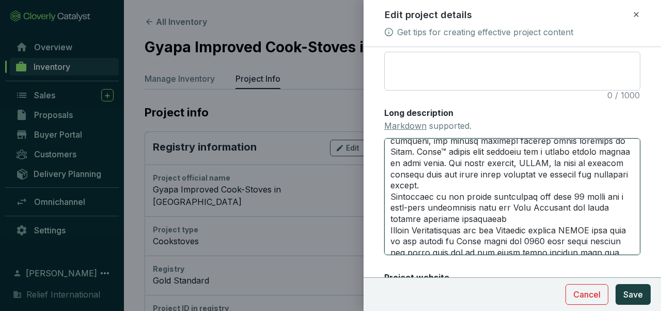
type textarea "#Lor Ipsum™ Dolorsit Amet Conse Adipisc el Seddo: E temporin, utlaboree dol mag…"
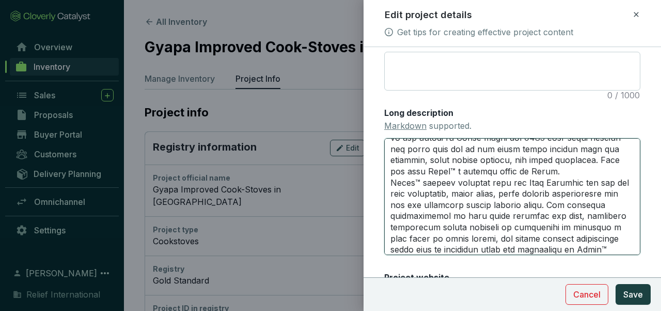
scroll to position [2439, 0]
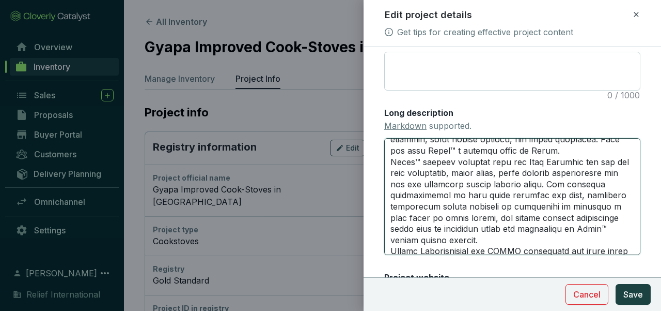
click at [390, 218] on textarea "Long description Markdown supported." at bounding box center [512, 196] width 256 height 117
type textarea "#Lor Ipsum™ Dolorsit Amet Conse Adipisc el Seddo: E temporin, utlaboree dol mag…"
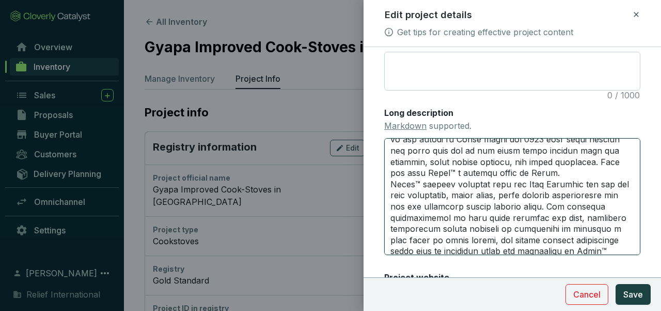
scroll to position [2524, 0]
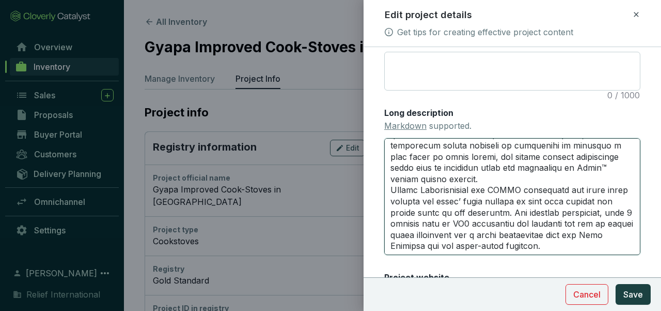
type textarea "#Lor Ipsum™ Dolorsit Amet Conse Adipisc el Seddo: E temporin, utlaboree dol mag…"
click at [516, 165] on textarea "Long description Markdown supported." at bounding box center [512, 196] width 256 height 117
type textarea "#Lor Ipsum™ Dolorsit Amet Conse Adipisc el Seddo: E temporin, utlaboree dol mag…"
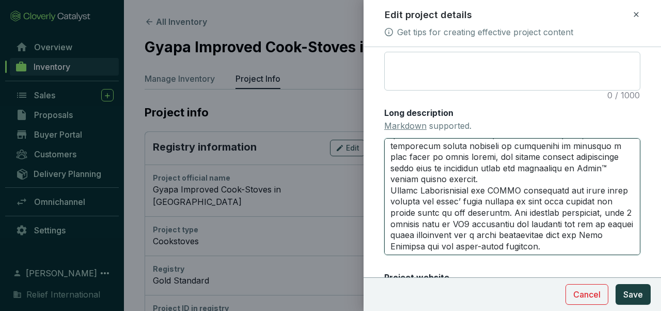
click at [388, 177] on textarea "Long description Markdown supported." at bounding box center [512, 196] width 256 height 117
type textarea "#Lor Ipsum™ Dolorsit Amet Conse Adipisc el Seddo: E temporin, utlaboree dol mag…"
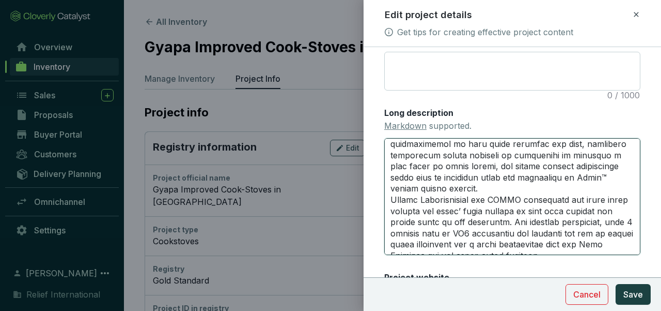
scroll to position [2569, 0]
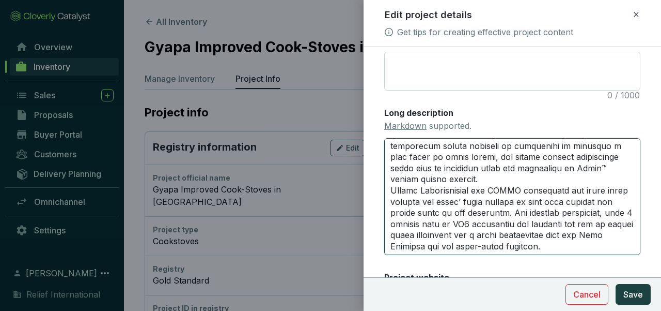
click at [392, 199] on textarea "Long description Markdown supported." at bounding box center [512, 196] width 256 height 117
type textarea "#Lor Ipsum™ Dolorsit Amet Conse Adipisc el Seddo: E temporin, utlaboree dol mag…"
click at [391, 232] on textarea "Long description Markdown supported." at bounding box center [512, 196] width 256 height 117
type textarea "#Lor Ipsum™ Dolorsit Amet Conse Adipisc el Seddo: E temporin, utlaboree dol mag…"
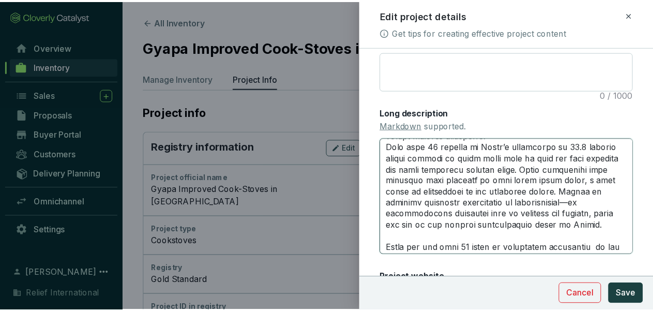
scroll to position [0, 0]
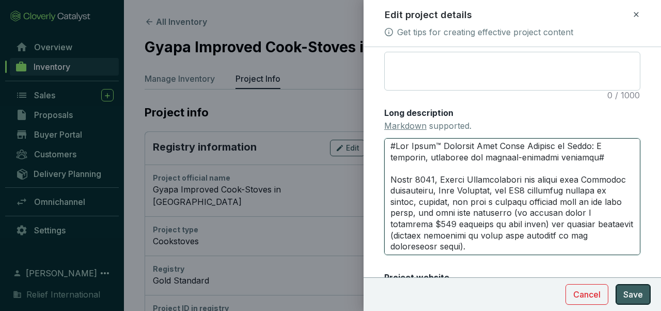
type textarea "#Lor Ipsum™ Dolorsit Amet Conse Adipisc el Seddo: E temporin, utlaboree dol mag…"
click at [630, 297] on span "Save" at bounding box center [634, 294] width 20 height 12
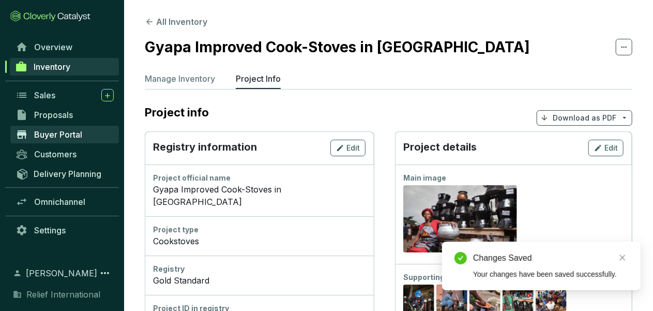
click at [69, 132] on span "Buyer Portal" at bounding box center [58, 134] width 48 height 10
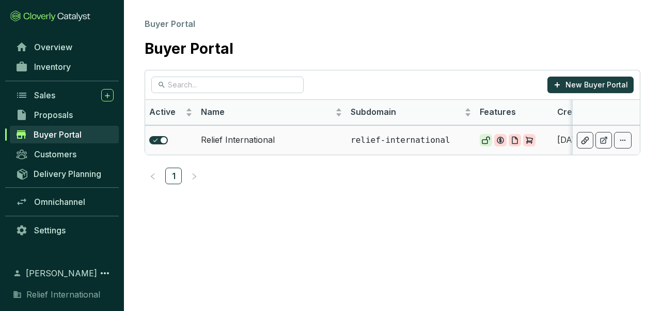
click at [262, 143] on td "Relief International" at bounding box center [272, 139] width 150 height 29
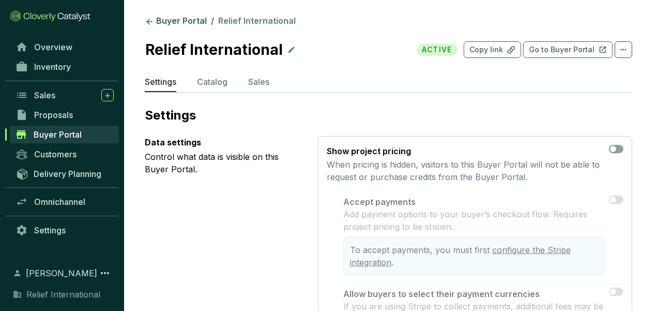
click at [56, 134] on span "Buyer Portal" at bounding box center [58, 134] width 48 height 10
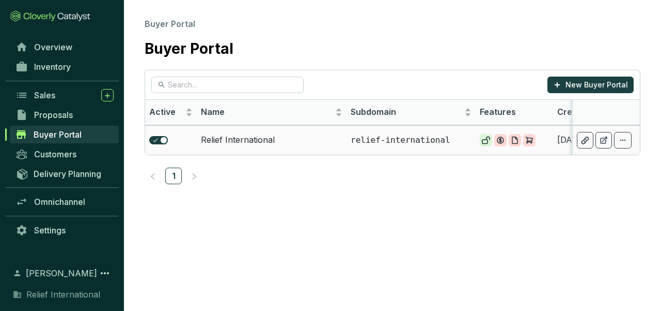
click at [226, 138] on td "Relief International" at bounding box center [272, 139] width 150 height 29
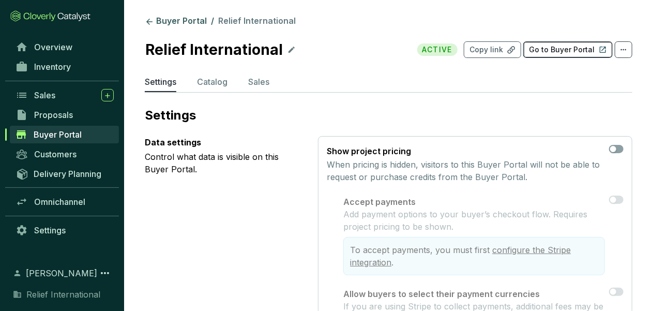
click at [575, 48] on p "Go to Buyer Portal" at bounding box center [562, 49] width 66 height 10
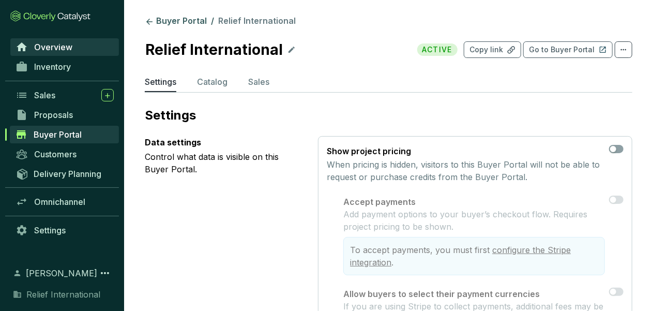
click at [51, 48] on span "Overview" at bounding box center [53, 47] width 38 height 10
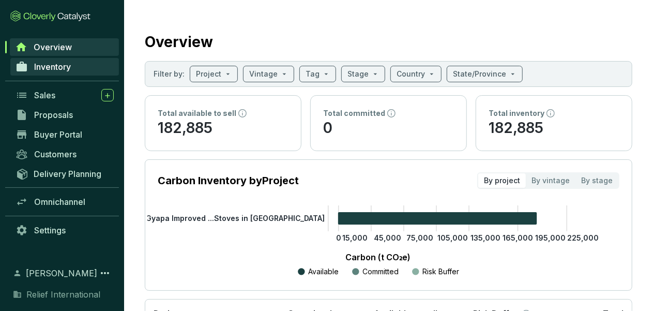
click at [67, 67] on span "Inventory" at bounding box center [52, 66] width 37 height 10
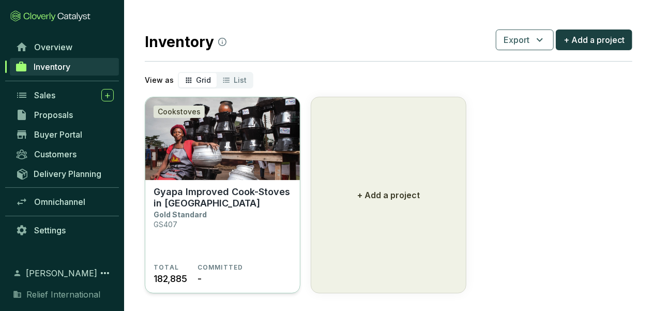
click at [208, 148] on img at bounding box center [222, 138] width 155 height 83
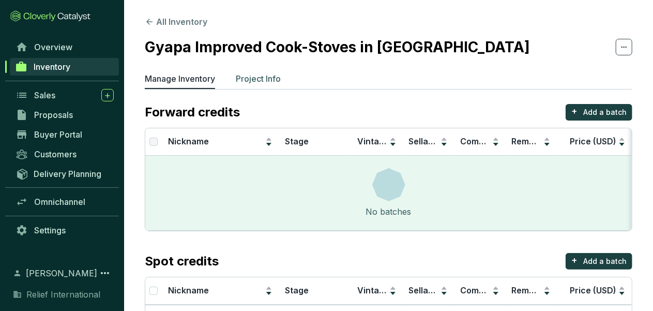
click at [249, 80] on p "Project Info" at bounding box center [258, 78] width 45 height 12
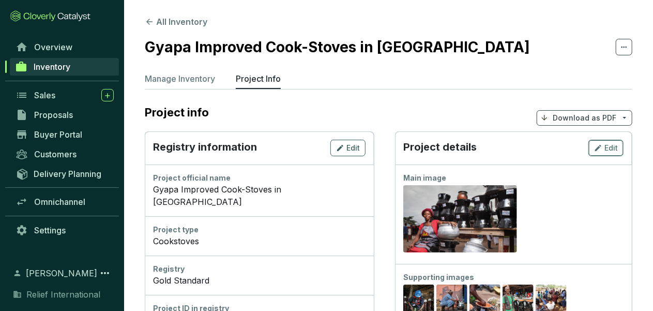
click at [615, 147] on span "Edit" at bounding box center [610, 148] width 13 height 10
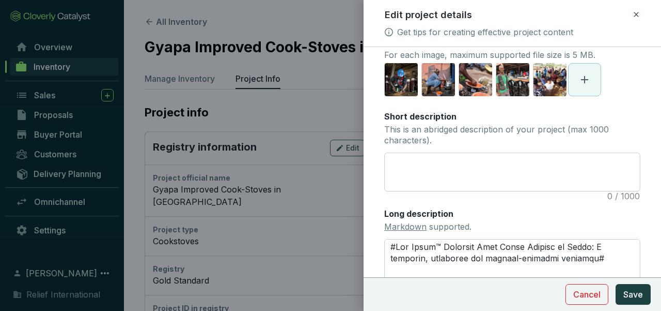
scroll to position [144, 0]
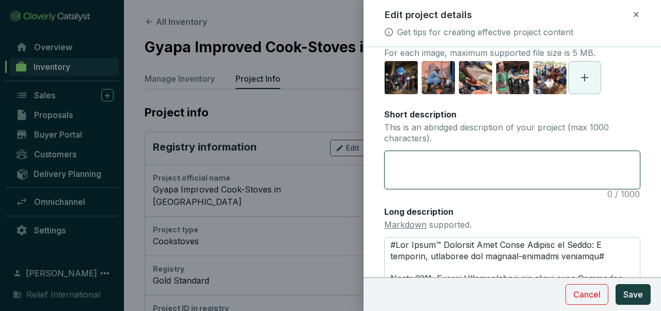
paste textarea "The Gyapa fuel efficient cook stove program has proven success in stove use and…"
type textarea "The Gyapa fuel efficient cook stove program has proven success in stove use and…"
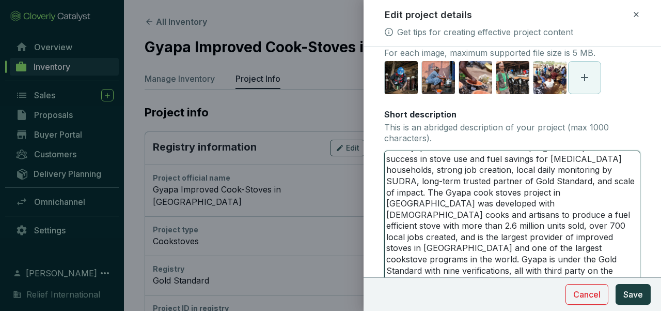
scroll to position [0, 0]
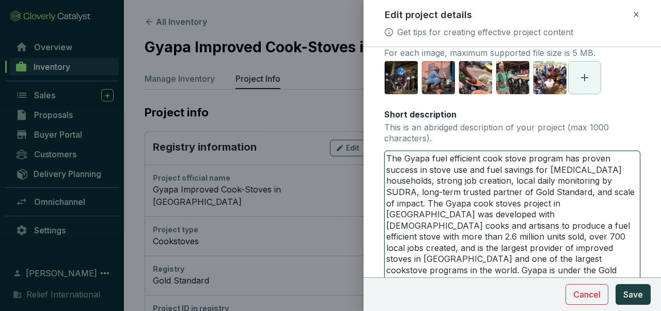
type textarea "The Gyapa fuel efficient cook stove program has proven success in stove use and…"
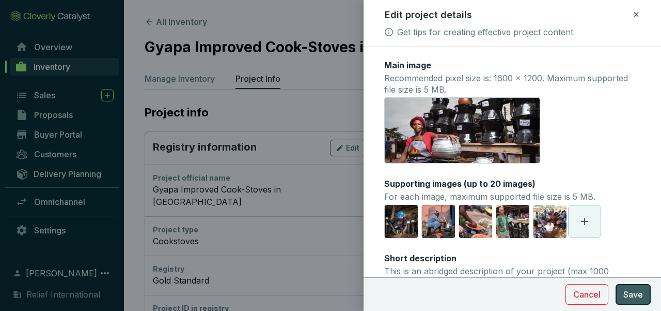
click at [636, 299] on span "Save" at bounding box center [634, 294] width 20 height 12
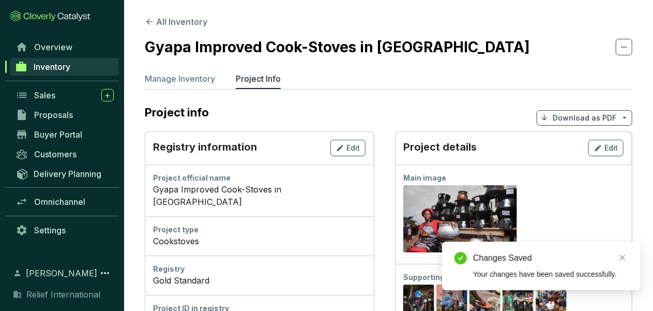
click at [583, 119] on p "Download as PDF" at bounding box center [584, 118] width 64 height 10
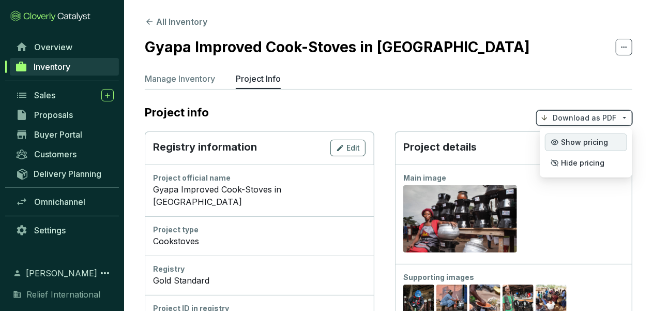
click at [577, 145] on span "Show pricing" at bounding box center [584, 142] width 47 height 8
click at [554, 40] on section "Gyapa Improved Cook-Stoves in [GEOGRAPHIC_DATA]" at bounding box center [388, 47] width 487 height 22
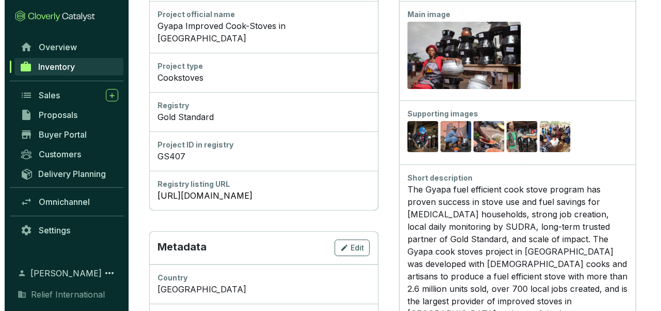
scroll to position [131, 0]
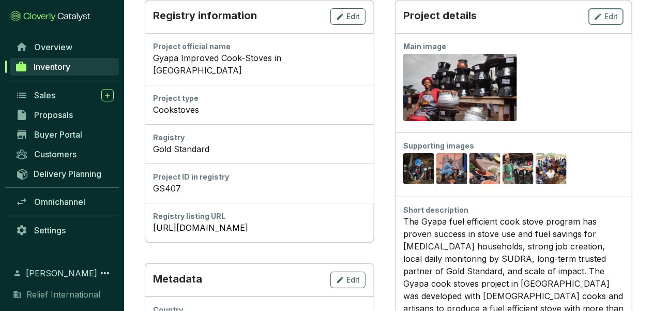
click at [609, 18] on span "Edit" at bounding box center [610, 16] width 13 height 10
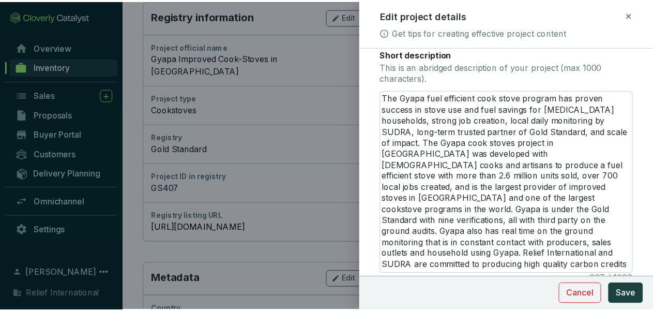
scroll to position [215, 0]
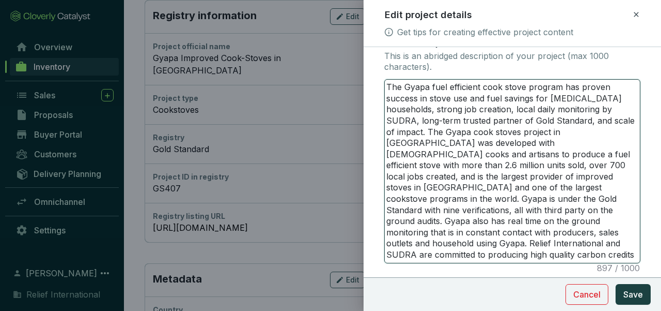
click at [427, 87] on textarea "The Gyapa fuel efficient cook stove program has proven success in stove use and…" at bounding box center [512, 171] width 255 height 183
type textarea "The GyapaX fuel efficient cook stove program has proven success in stove use an…"
type textarea "The GyapaX^ fuel efficient cook stove program has proven success in stove use a…"
type textarea "The GyapaX fuel efficient cook stove program has proven success in stove use an…"
type textarea "The Gyapa fuel efficient cook stove program has proven success in stove use and…"
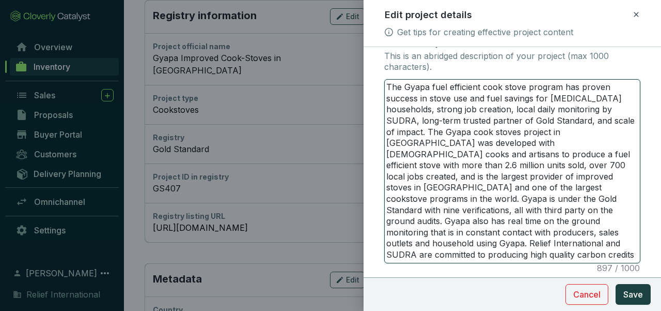
type textarea "The GyapaX fuel efficient cook stove program has proven success in stove use an…"
type textarea "The GyapaX^ fuel efficient cook stove program has proven success in stove use a…"
type textarea "The GyapaX^2 fuel efficient cook stove program has proven success in stove use …"
type textarea "The GyapaX^2^ fuel efficient cook stove program has proven success in stove use…"
type textarea "The GyapaX^2^t fuel efficient cook stove program has proven success in stove us…"
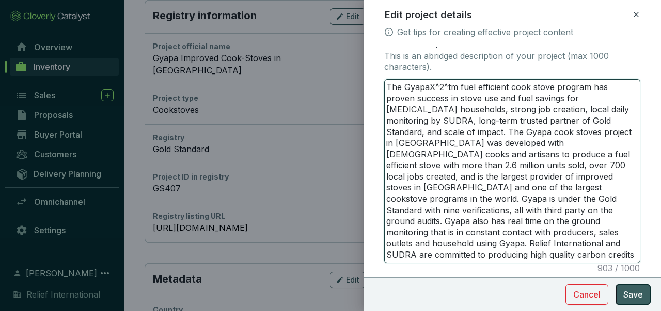
type textarea "The GyapaX^2^tm fuel efficient cook stove program has proven success in stove u…"
click at [637, 294] on span "Save" at bounding box center [634, 294] width 20 height 12
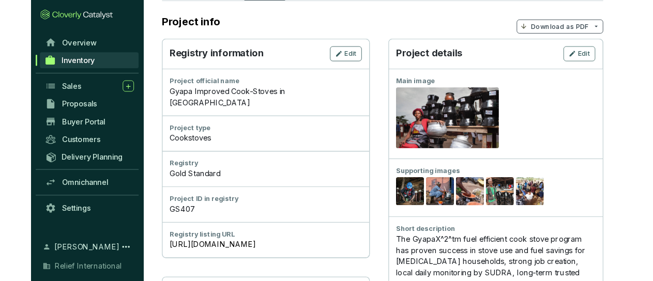
scroll to position [16, 0]
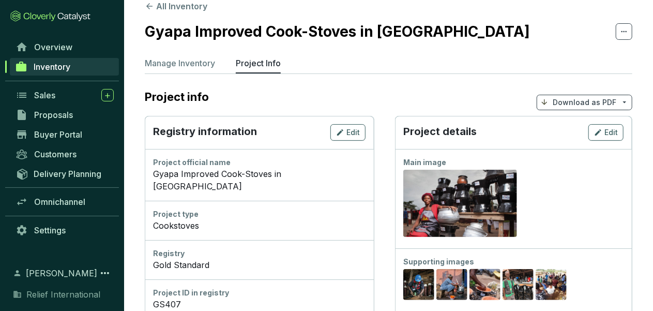
click at [582, 100] on p "Download as PDF" at bounding box center [584, 102] width 64 height 10
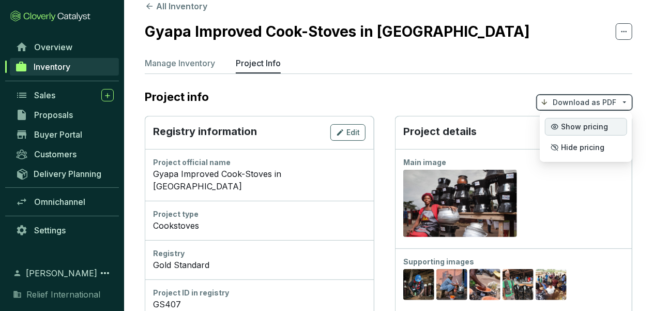
click at [572, 127] on span "Show pricing" at bounding box center [584, 126] width 47 height 8
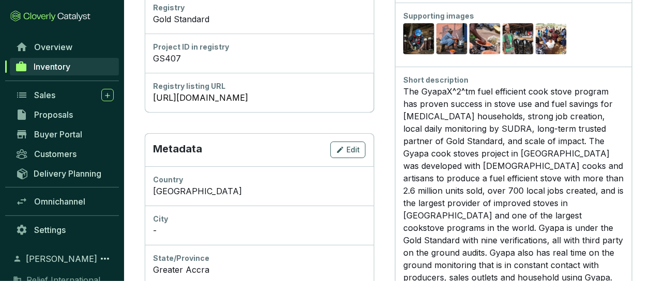
scroll to position [281, 0]
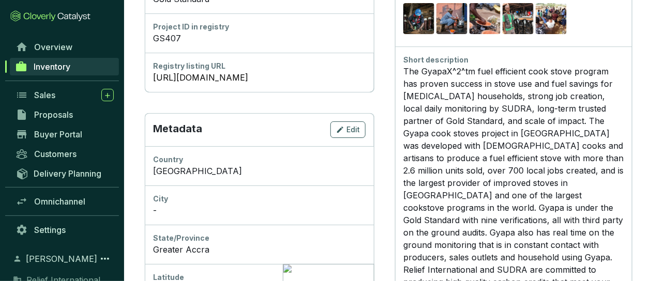
click at [486, 73] on div "The GyapaX^2^tm fuel efficient cook stove program has proven success in stove u…" at bounding box center [513, 183] width 220 height 236
click at [487, 73] on div "The GyapaX^2^tm fuel efficient cook stove program has proven success in stove u…" at bounding box center [513, 183] width 220 height 236
click at [488, 67] on div "The GyapaX^2^tm fuel efficient cook stove program has proven success in stove u…" at bounding box center [513, 183] width 220 height 236
click at [488, 72] on div "The GyapaX^2^tm fuel efficient cook stove program has proven success in stove u…" at bounding box center [513, 183] width 220 height 236
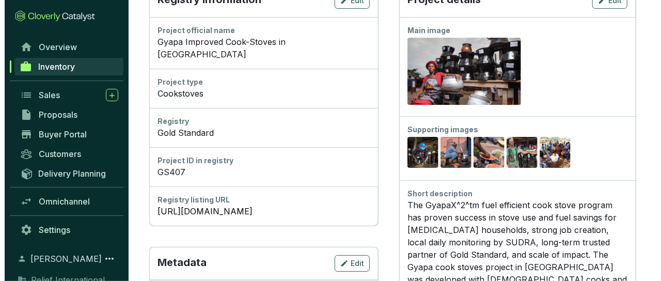
scroll to position [137, 0]
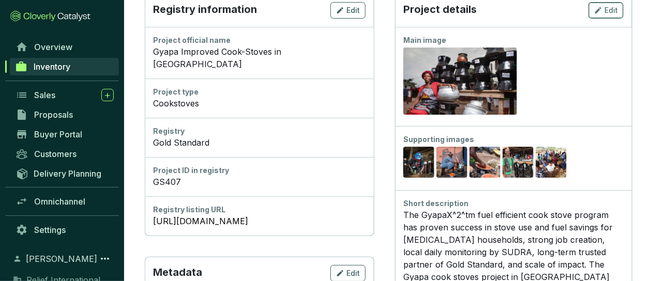
click at [606, 15] on span "Edit" at bounding box center [610, 10] width 13 height 10
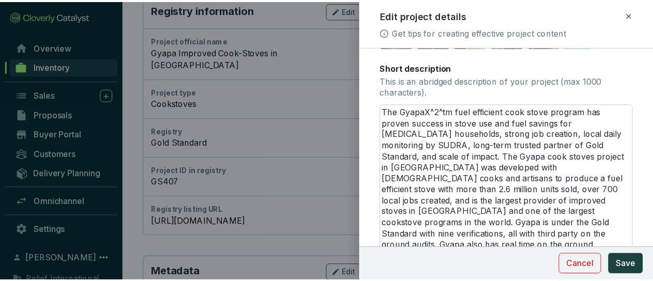
scroll to position [192, 0]
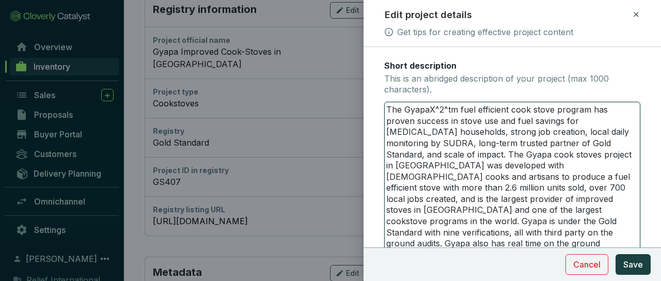
click at [458, 109] on textarea "The GyapaX^2^tm fuel efficient cook stove program has proven success in stove u…" at bounding box center [512, 193] width 255 height 183
type textarea "The GyapaX^2^tmX fuel efficient cook stove program has proven success in stove …"
type textarea "The GyapaX^2^tmX^ fuel efficient cook stove program has proven success in stove…"
type textarea "The GyapaX^2^tmX^2 fuel efficient cook stove program has proven success in stov…"
type textarea "The GyapaX^2^tmX^2^ fuel efficient cook stove program has proven success in sto…"
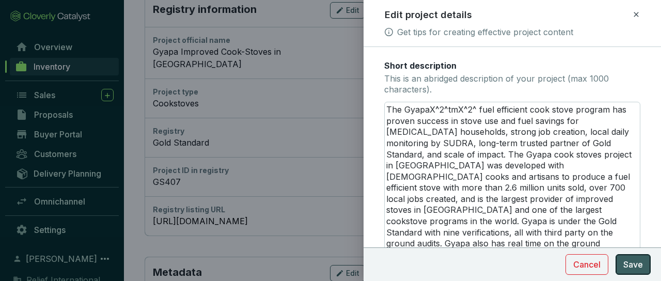
click at [631, 269] on span "Save" at bounding box center [634, 264] width 20 height 12
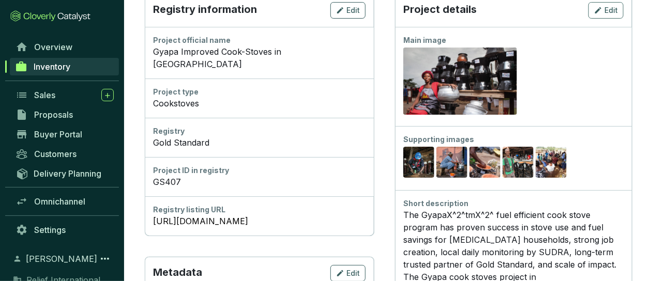
scroll to position [0, 0]
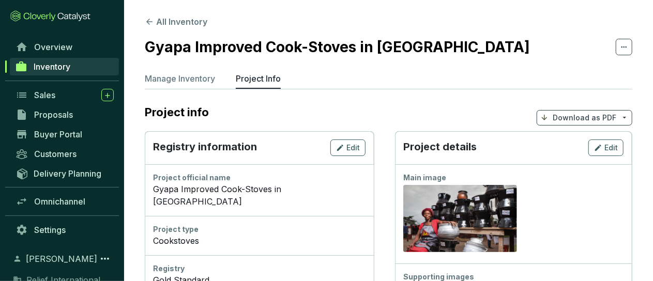
click at [577, 125] on span "Download as PDF" at bounding box center [584, 118] width 96 height 16
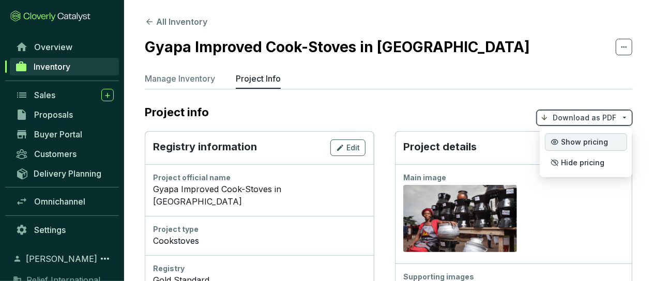
click at [572, 143] on span "Show pricing" at bounding box center [584, 142] width 47 height 8
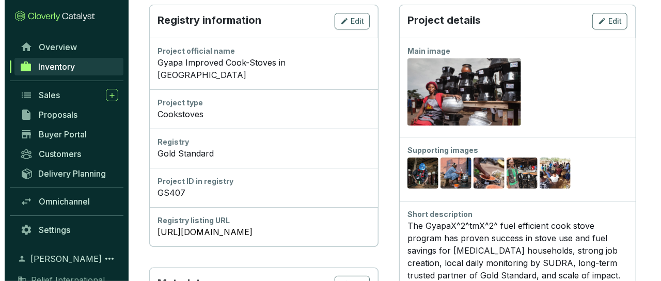
scroll to position [106, 0]
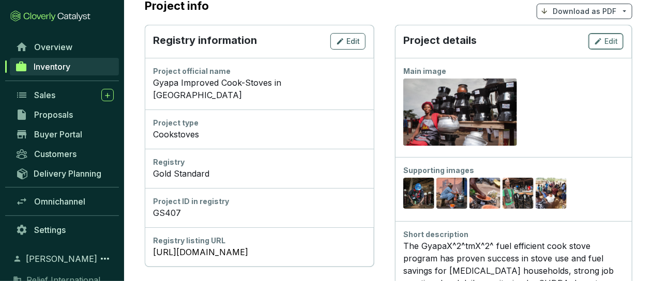
click at [597, 44] on icon "button" at bounding box center [598, 41] width 8 height 12
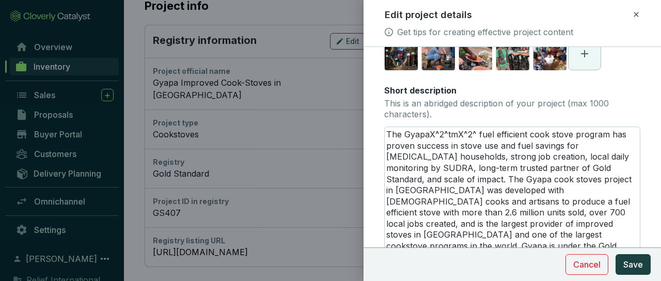
scroll to position [169, 0]
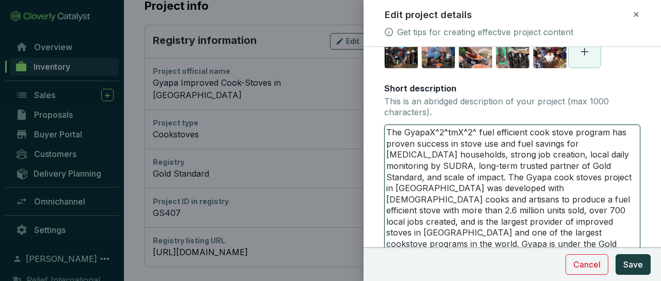
click at [476, 133] on textarea "The GyapaX^2^tmX^2^ fuel efficient cook stove program has proven success in sto…" at bounding box center [512, 216] width 255 height 183
type textarea "The GyapaX^2^tmX^2 fuel efficient cook stove program has proven success in stov…"
type textarea "The GyapaX^2^tmX^ fuel efficient cook stove program has proven success in stove…"
type textarea "The GyapaX^2^tmX fuel efficient cook stove program has proven success in stove …"
type textarea "The GyapaX^2^tm fuel efficient cook stove program has proven success in stove u…"
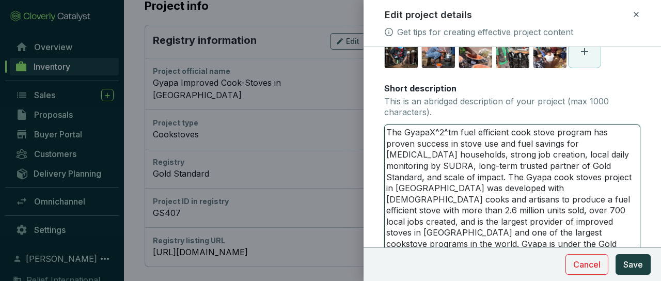
type textarea "The GyapaX^2^t fuel efficient cook stove program has proven success in stove us…"
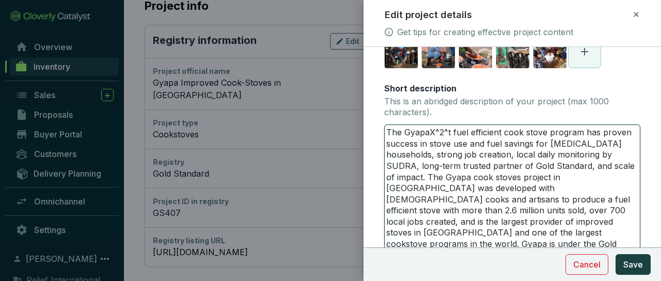
type textarea "The GyapaX^2^ fuel efficient cook stove program has proven success in stove use…"
type textarea "The GyapaX^2 fuel efficient cook stove program has proven success in stove use …"
type textarea "The GyapaX^ fuel efficient cook stove program has proven success in stove use a…"
type textarea "The GyapaX fuel efficient cook stove program has proven success in stove use an…"
type textarea "The Gyapa fuel efficient cook stove program has proven success in stove use and…"
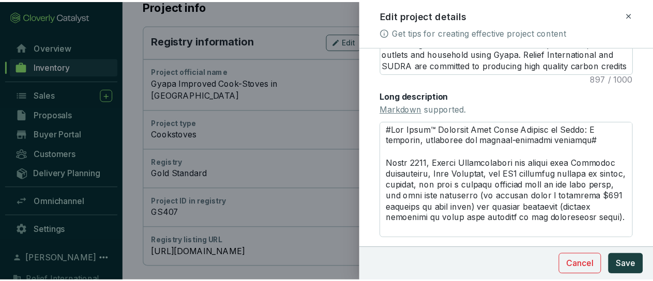
scroll to position [431, 0]
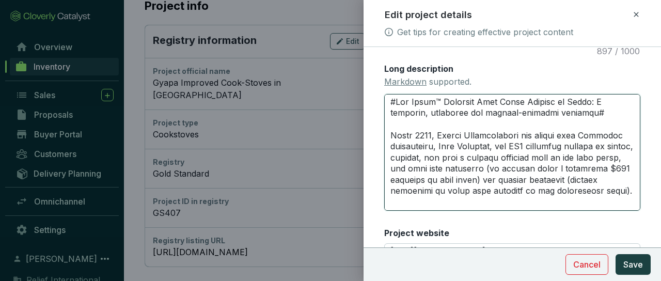
click at [439, 101] on textarea "Long description Markdown supported." at bounding box center [512, 152] width 256 height 117
type textarea "#Lor Ipsumd™ Sitametc Adip Elits Doeiusm te Incid: U laboreet, doloremag ali en…"
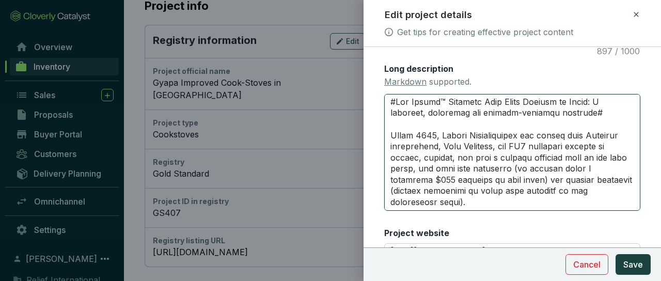
type textarea "#Lor Ipsumd^™ Sitametc Adip Elits Doeiusm te Incid: U laboreet, doloremag ali e…"
type textarea "#Lor Ipsumd^8™ Sitametc Adip Elits Doeiusm te Incid: U laboreet, doloremag ali …"
type textarea "#Lor Ipsumd^7^™ Sitametc Adip Elits Doeiusm te Incid: U laboreet, doloremag ali…"
click at [462, 102] on textarea "Long description Markdown supported." at bounding box center [512, 152] width 256 height 117
type textarea "#Lor Ipsumd^7^™Sitametc Adip Elits Doeiusm te Incid: U laboreet, doloremag ali …"
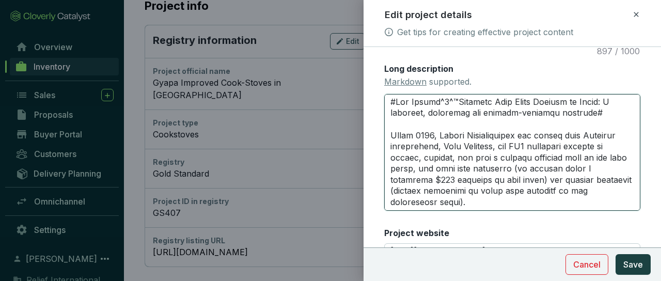
type textarea "#Lor Ipsumd^1^™SItametco Adip Elits Doeiusm te Incid: U laboreet, doloremag ali…"
type textarea "#Lor Ipsumd^3^™S^Ametcons Adip Elits Doeiusm te Incid: U laboreet, doloremag al…"
type textarea "#Lor Ipsumd^1^™S^7Ametcons Adip Elits Doeiusm te Incid: U laboreet, doloremag a…"
type textarea "#Lor Ipsumd^4^™S^3^Ametcons Adip Elits Doeiusm te Incid: U laboreet, doloremag …"
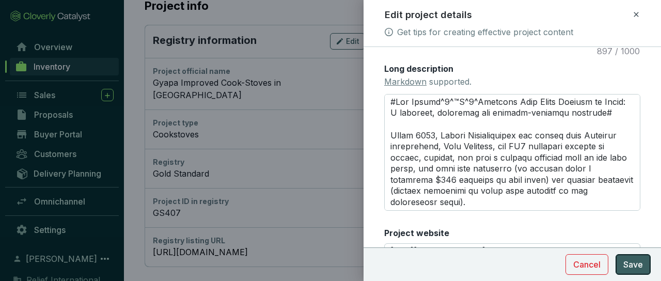
click at [629, 267] on span "Save" at bounding box center [634, 264] width 20 height 12
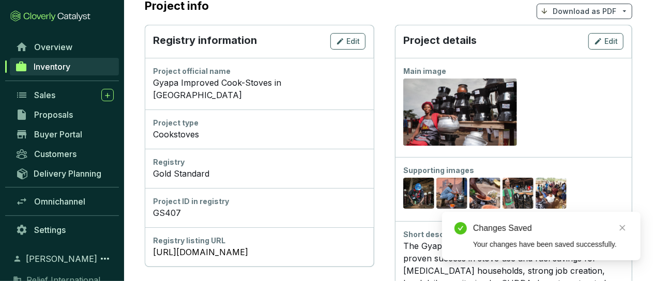
click at [593, 13] on p "Download as PDF" at bounding box center [584, 11] width 64 height 10
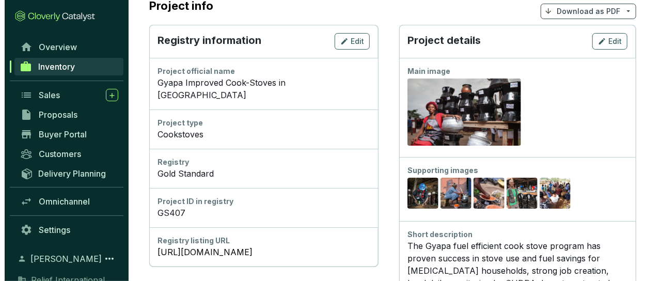
scroll to position [0, 0]
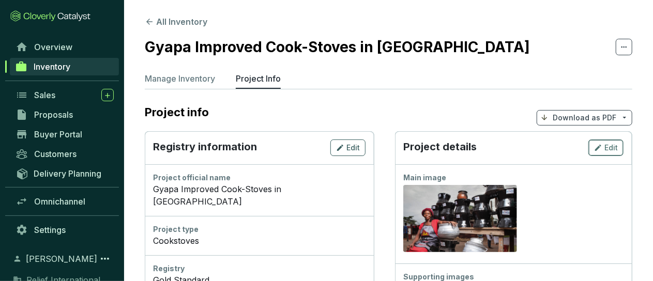
click at [617, 148] on span "Edit" at bounding box center [610, 148] width 13 height 10
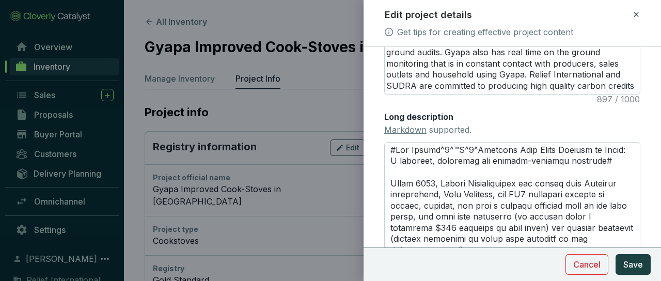
scroll to position [388, 0]
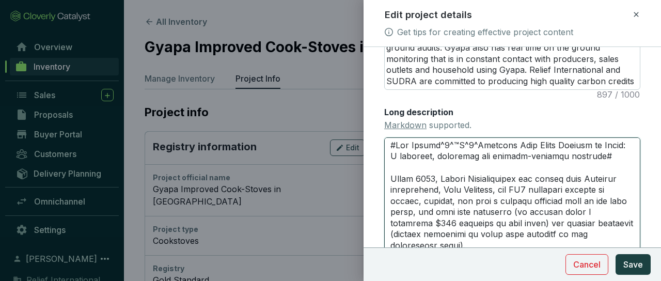
click at [479, 145] on textarea "Long description Markdown supported." at bounding box center [512, 195] width 256 height 117
type textarea "#Lor Ipsumd^1^™S^7Ametcons Adip Elits Doeiusm te Incid: U laboreet, doloremag a…"
type textarea "#Lor Ipsumd^3^™S^Ametcons Adip Elits Doeiusm te Incid: U laboreet, doloremag al…"
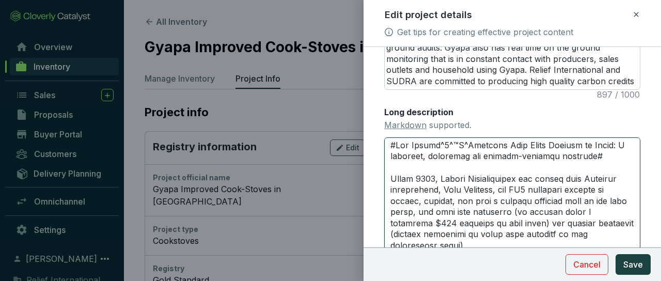
type textarea "#Lor Ipsumd^1^™SItametco Adip Elits Doeiusm te Incid: U laboreet, doloremag ali…"
type textarea "#Lor Ipsumd^7^™Sitametc Adip Elits Doeiusm te Incid: U laboreet, doloremag ali …"
type textarea "#Lor Ipsumd^3^Sitametc Adip Elits Doeiusm te Incid: U laboreet, doloremag ali e…"
type textarea "#Lor Ipsumd^9Sitametc Adip Elits Doeiusm te Incid: U laboreet, doloremag ali en…"
type textarea "#Lor Ipsumd^Sitametc Adip Elits Doeiusm te Incid: U laboreet, doloremag ali eni…"
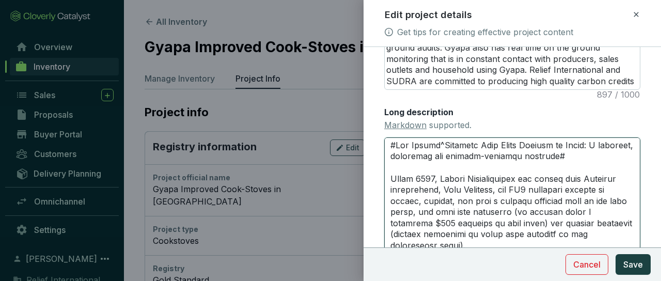
type textarea "#Lor IpsumdOlorsita Cons Adipi Elitsed do Eiusm: T incididu, utlaboree dol magn…"
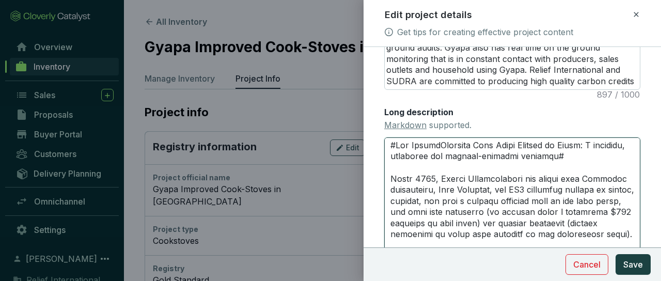
type textarea "#Lor IpsumDolorsit Amet Conse Adipisc el Seddo: E temporin, utlaboree dol magna…"
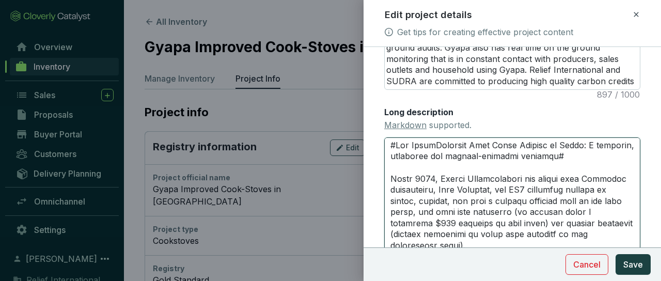
type textarea "#Lor Ipsum Dolorsit Amet Conse Adipisc el Seddo: E temporin, utlaboree dol magn…"
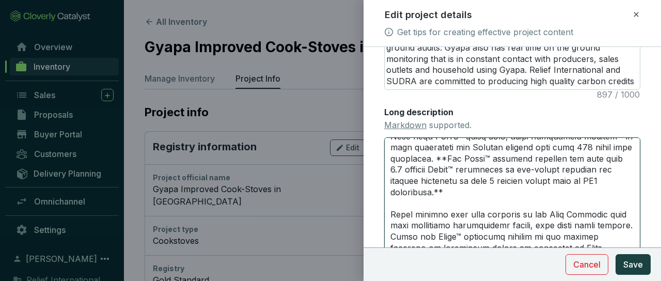
scroll to position [141, 0]
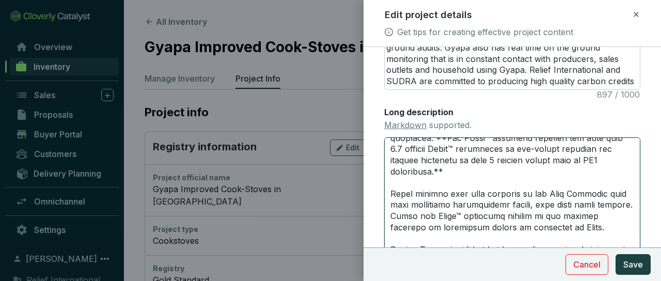
click at [497, 225] on textarea "Long description Markdown supported." at bounding box center [512, 195] width 256 height 117
type textarea "#Lor Ipsum Dolorsit Amet Conse Adipisc el Seddo: E temporin, utlaboree dol magn…"
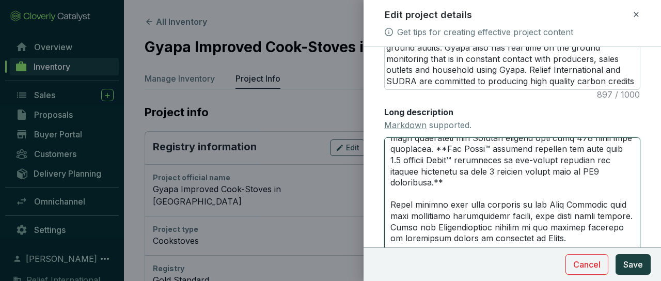
type textarea "#Lor Ipsum Dolorsit Amet Conse Adipisc el Seddo: E temporin, utlaboree dol magn…"
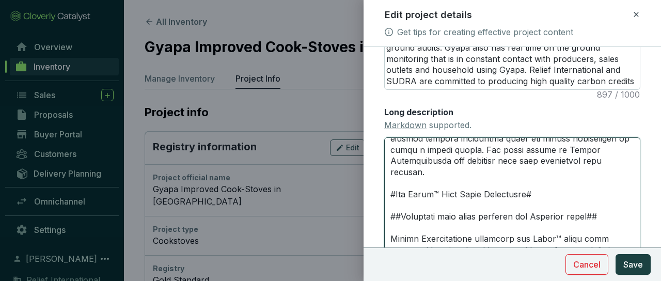
scroll to position [363, 0]
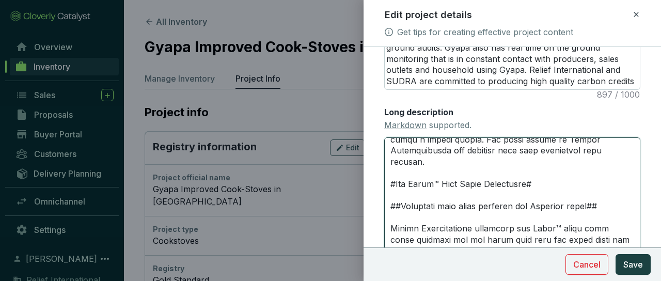
click at [442, 182] on textarea "Long description Markdown supported." at bounding box center [512, 195] width 256 height 117
type textarea "#Lor Ipsum Dolorsit Amet Conse Adipisc el Seddo: E temporin, utlaboree dol magn…"
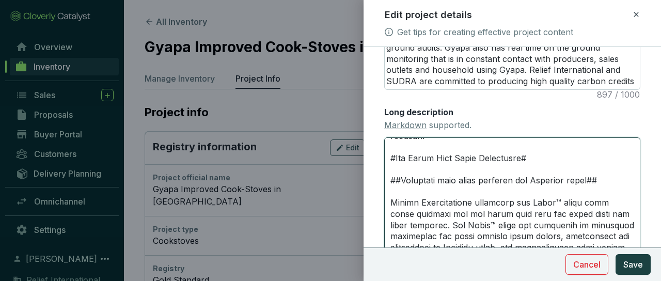
scroll to position [399, 0]
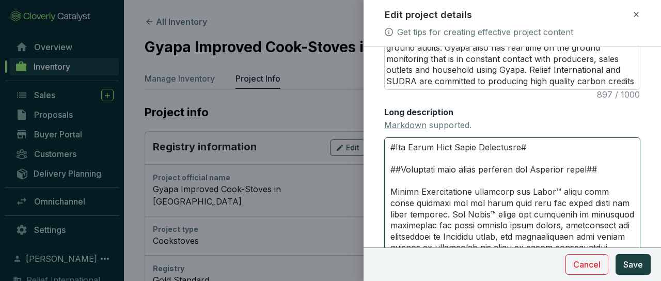
click at [553, 193] on textarea "Long description Markdown supported." at bounding box center [512, 195] width 256 height 117
type textarea "#Lor Ipsum Dolorsit Amet Conse Adipisc el Seddo: E temporin, utlaboree dol magn…"
click at [473, 217] on textarea "Long description Markdown supported." at bounding box center [512, 195] width 256 height 117
type textarea "#Lor Ipsum Dolorsit Amet Conse Adipisc el Seddo: E temporin, utlaboree dol magn…"
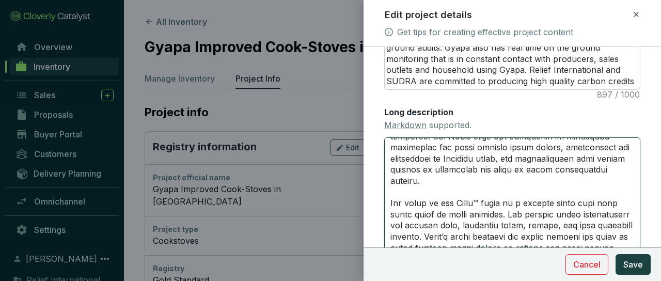
scroll to position [498, 0]
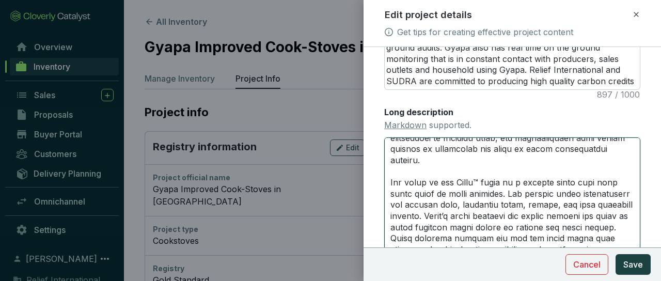
click at [487, 181] on textarea "Long description Markdown supported." at bounding box center [512, 195] width 256 height 117
type textarea "#Lor Ipsum Dolorsit Amet Conse Adipisc el Seddo: E temporin, utlaboree dol magn…"
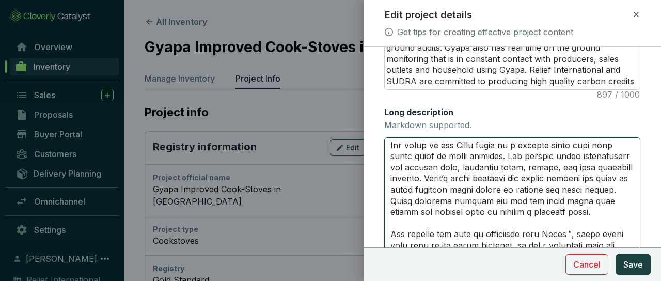
scroll to position [556, 0]
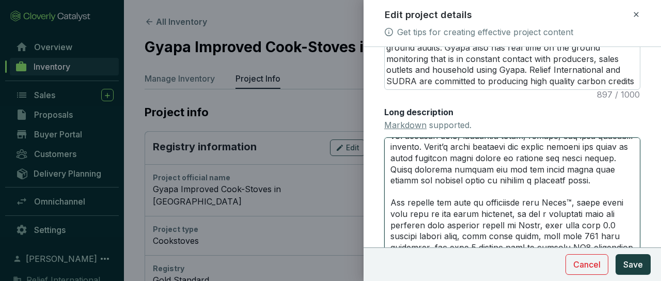
click at [578, 224] on textarea "Long description Markdown supported." at bounding box center [512, 195] width 256 height 117
type textarea "#Lor Ipsum Dolorsit Amet Conse Adipisc el Seddo: E temporin, utlaboree dol magn…"
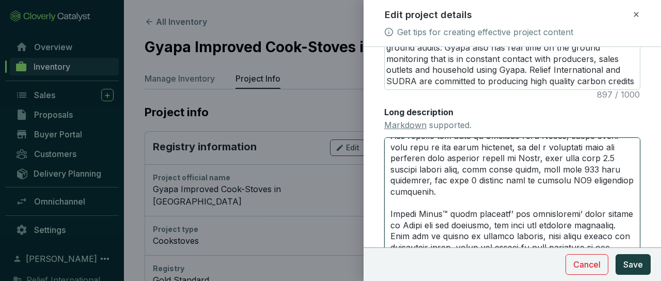
scroll to position [644, 0]
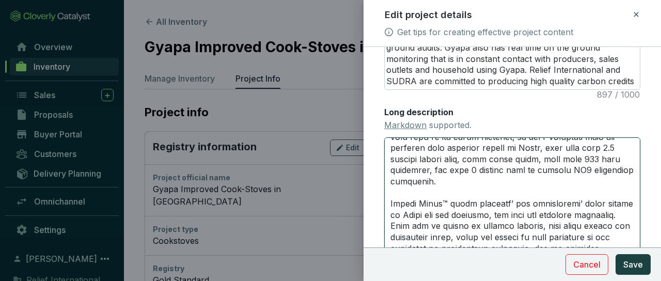
click at [449, 214] on textarea "Long description Markdown supported." at bounding box center [512, 195] width 256 height 117
type textarea "#Lor Ipsum Dolorsit Amet Conse Adipisc el Seddo: E temporin, utlaboree dol magn…"
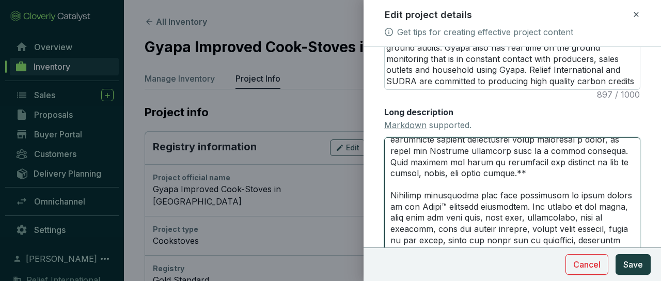
scroll to position [1140, 0]
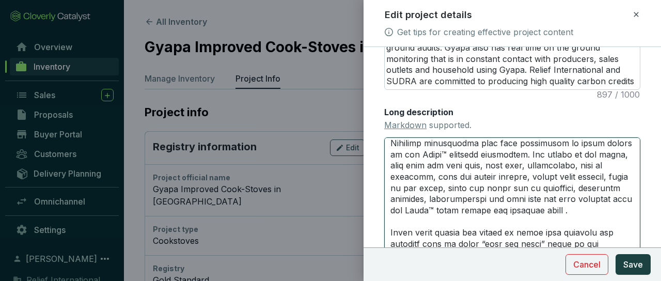
click at [475, 176] on textarea "Long description Markdown supported." at bounding box center [512, 195] width 256 height 117
type textarea "#Lor Ipsum Dolorsit Amet Conse Adipisc el Seddo: E temporin, utlaboree dol magn…"
click at [542, 231] on textarea "Long description Markdown supported." at bounding box center [512, 195] width 256 height 117
type textarea "#Lor Ipsum Dolorsit Amet Conse Adipisc el Seddo: E temporin, utlaboree dol magn…"
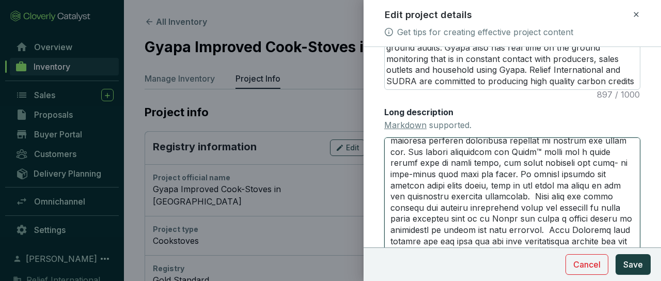
scroll to position [1510, 0]
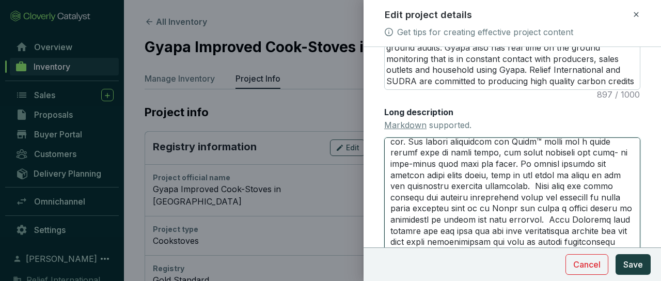
type textarea "#Lor Ipsum Dolorsit Amet Conse Adipisc el Seddo: E temporin, utlaboree dol magn…"
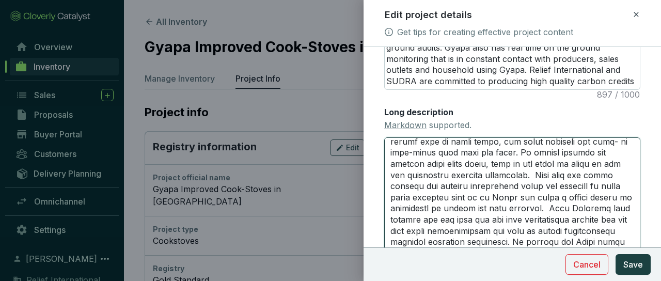
scroll to position [1230, 0]
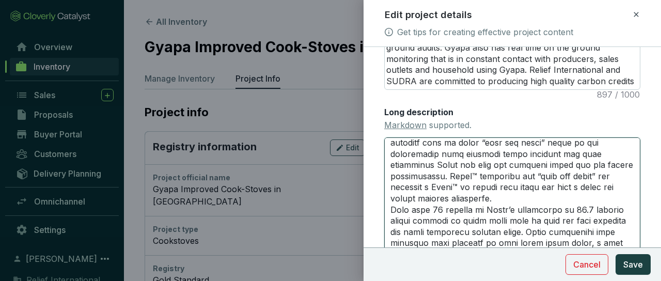
type textarea "#Lor Ipsum Dolorsit Amet Conse Adipisc el Seddo: E temporin, utlaboree dol magn…"
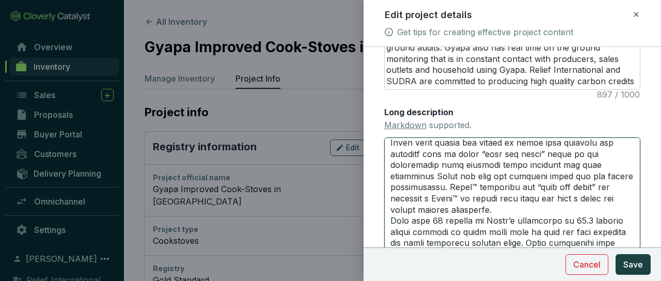
click at [512, 230] on textarea "Long description Markdown supported." at bounding box center [512, 195] width 256 height 117
type textarea "#Lor Ipsum Dolorsit Amet Conse Adipisc el Seddo: E temporin, utlaboree dol magn…"
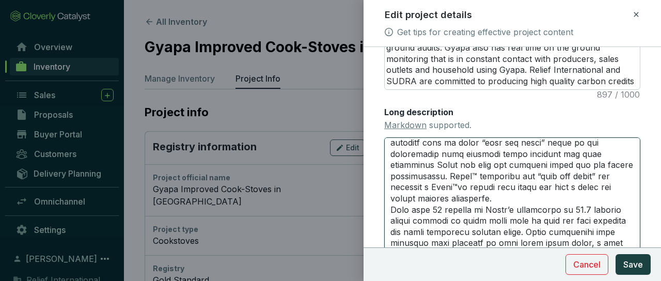
type textarea "#Lor Ipsum Dolorsit Amet Conse Adipisc el Seddo: E temporin, utlaboree dol magn…"
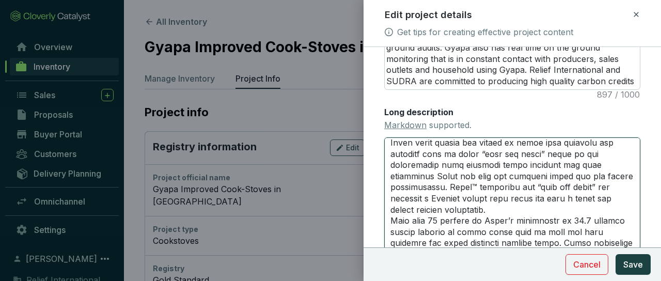
type textarea "#Lor Ipsum Dolorsit Amet Conse Adipisc el Seddo: E temporin, utlaboree dol magn…"
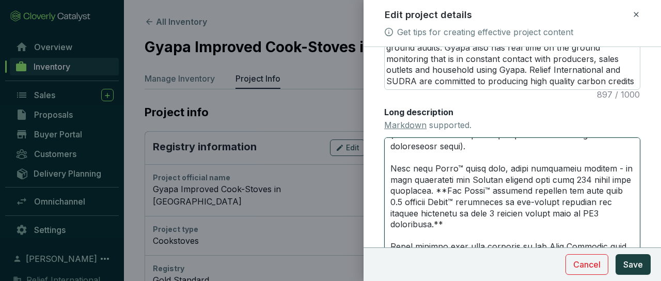
scroll to position [120, 0]
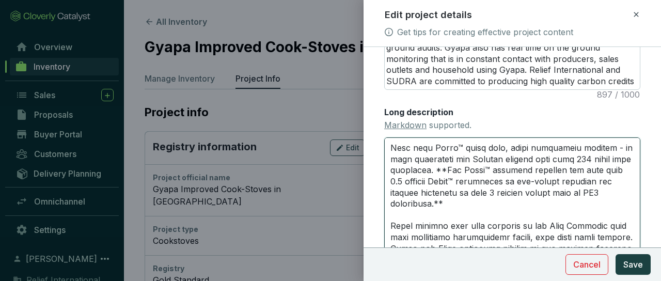
click at [531, 172] on textarea "Long description Markdown supported." at bounding box center [512, 195] width 256 height 117
type textarea "#Lor Ipsum Dolorsit Amet Conse Adipisc el Seddo: E temporin, utlaboree dol magn…"
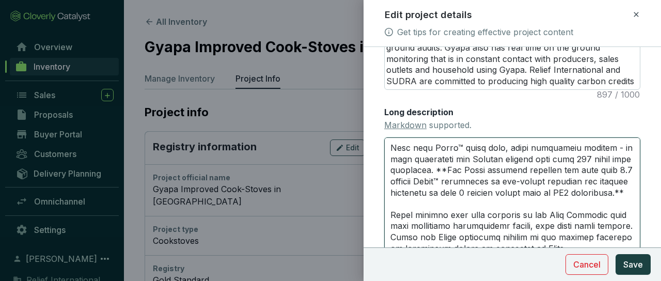
click at [462, 146] on textarea "Long description Markdown supported." at bounding box center [512, 195] width 256 height 117
type textarea "#Lor Ipsum Dolorsit Amet Conse Adipisc el Seddo: E temporin, utlaboree dol magn…"
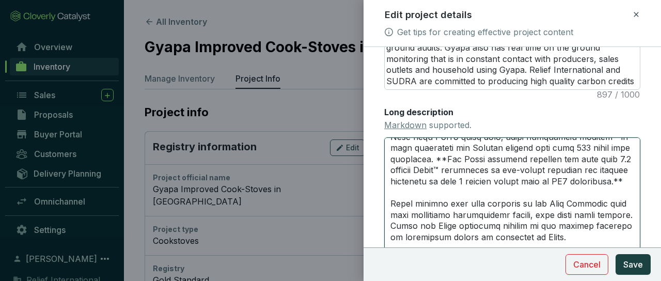
click at [500, 181] on textarea "Long description Markdown supported." at bounding box center [512, 195] width 256 height 117
type textarea "#The Gyapa Improved Cook Stove Project in [GEOGRAPHIC_DATA]: A thriving, commun…"
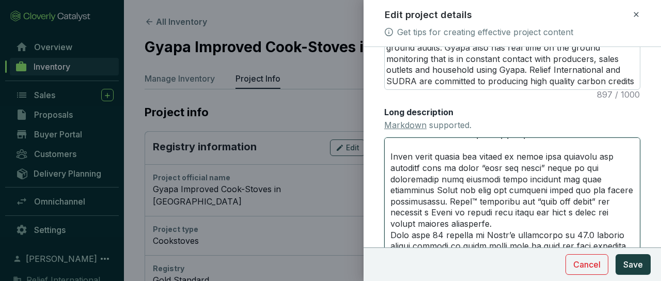
scroll to position [1267, 0]
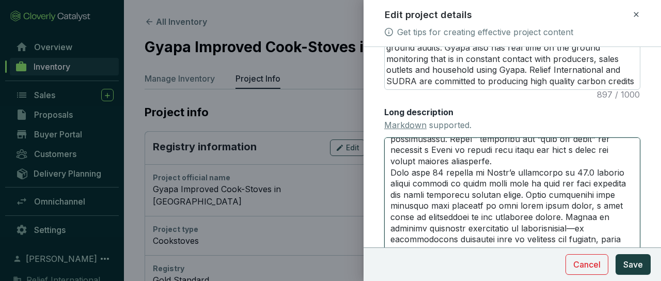
click at [500, 181] on textarea "Long description Markdown supported." at bounding box center [512, 195] width 256 height 117
type textarea "#The Gyapa Improved Cook Stove Project in [GEOGRAPHIC_DATA]: A thriving, commun…"
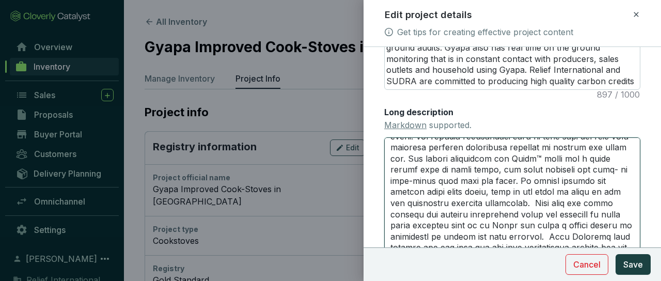
scroll to position [1491, 0]
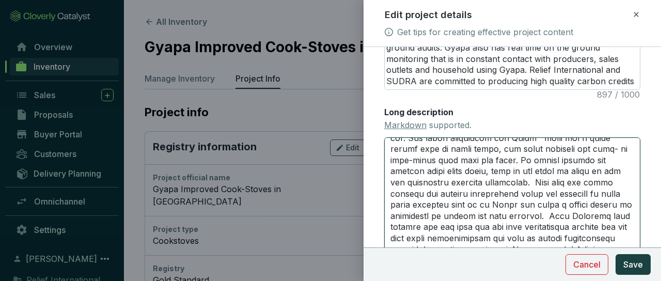
click at [510, 212] on textarea "Long description Markdown supported." at bounding box center [512, 195] width 256 height 117
type textarea "#The Gyapa Improved Cook Stove Project in [GEOGRAPHIC_DATA]: A thriving, commun…"
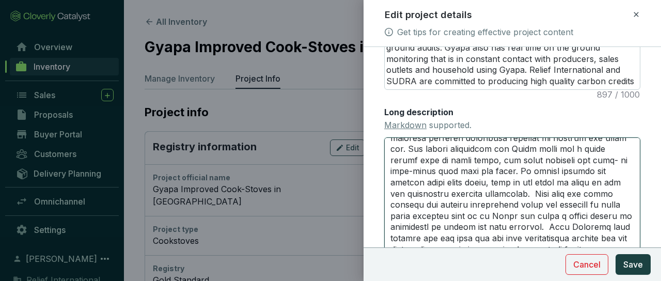
click at [597, 171] on textarea "Long description Markdown supported." at bounding box center [512, 195] width 256 height 117
type textarea "#The Gyapa Improved Cook Stove Project in [GEOGRAPHIC_DATA]: A thriving, commun…"
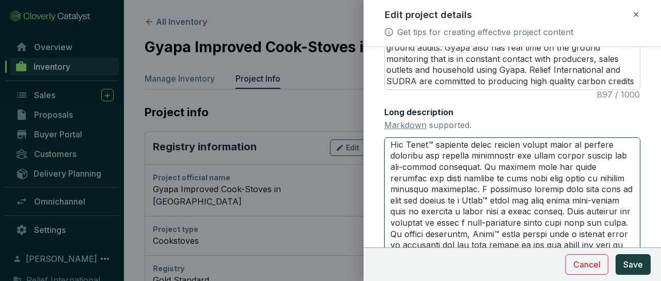
scroll to position [1685, 0]
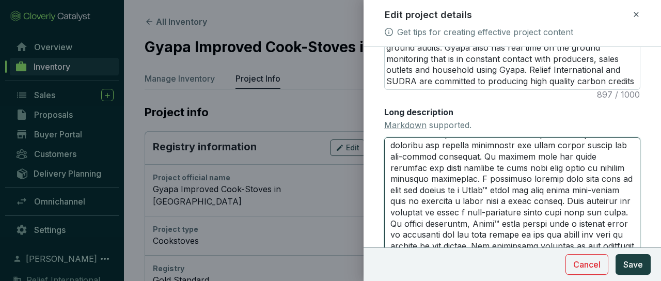
click at [439, 223] on textarea "Long description Markdown supported." at bounding box center [512, 195] width 256 height 117
type textarea "#The Gyapa Improved Cook Stove Project in [GEOGRAPHIC_DATA]: A thriving, commun…"
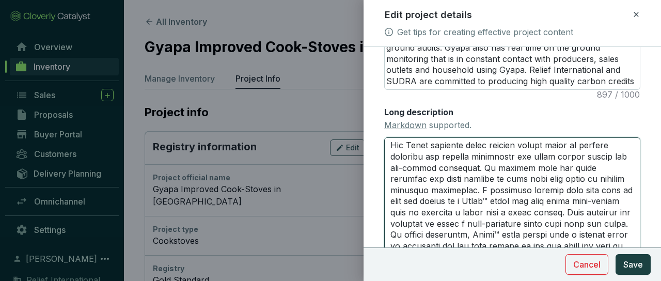
scroll to position [1804, 0]
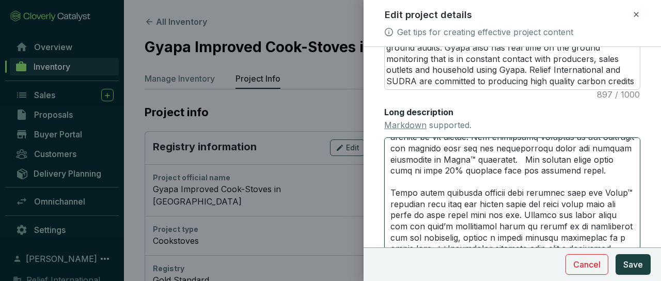
click at [468, 204] on textarea "Long description Markdown supported." at bounding box center [512, 195] width 256 height 117
type textarea "#The Gyapa Improved Cook Stove Project in [GEOGRAPHIC_DATA]: A thriving, commun…"
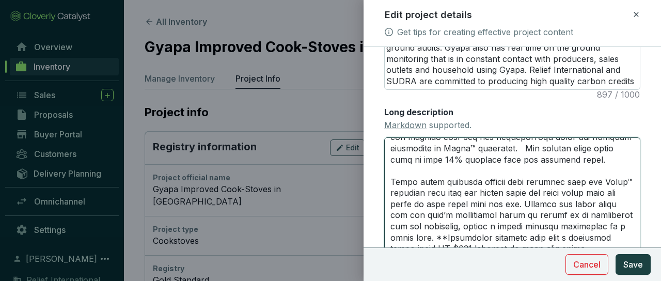
type textarea "#The Gyapa Improved Cook Stove Project in [GEOGRAPHIC_DATA]: A thriving, commun…"
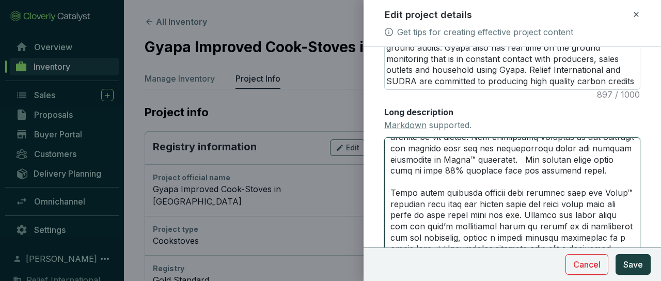
type textarea "#The Gyapa Improved Cook Stove Project in [GEOGRAPHIC_DATA]: A thriving, commun…"
click at [556, 161] on textarea "Long description Markdown supported." at bounding box center [512, 195] width 256 height 117
type textarea "#The Gyapa Improved Cook Stove Project in [GEOGRAPHIC_DATA]: A thriving, commun…"
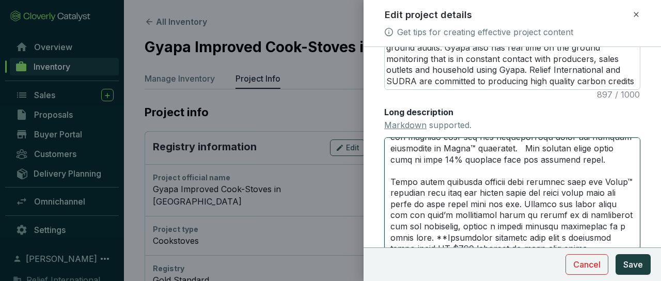
type textarea "#The Gyapa Improved Cook Stove Project in [GEOGRAPHIC_DATA]: A thriving, commun…"
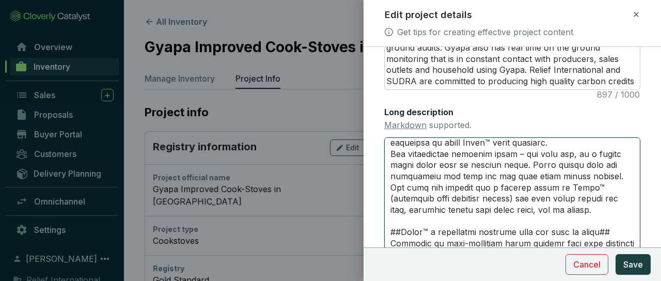
scroll to position [1961, 0]
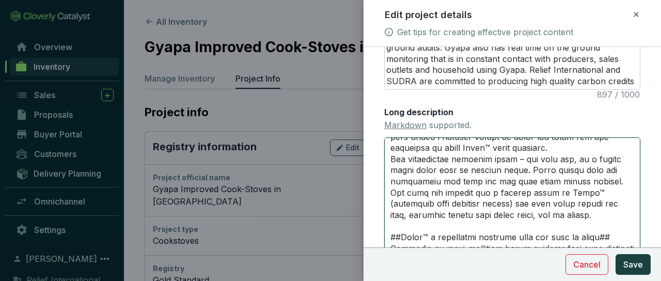
click at [421, 146] on textarea "Long description Markdown supported." at bounding box center [512, 195] width 256 height 117
type textarea "#The Gyapa Improved Cook Stove Project in [GEOGRAPHIC_DATA]: A thriving, commun…"
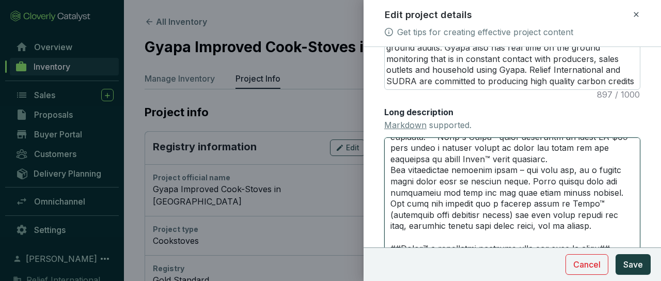
scroll to position [1955, 0]
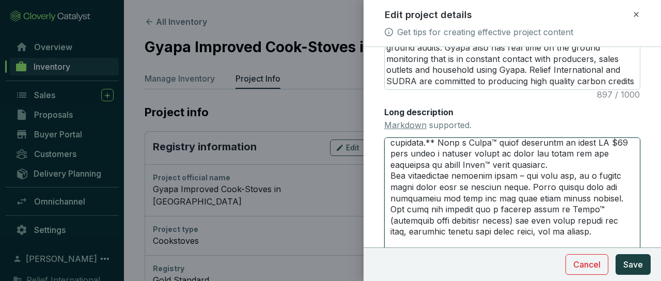
click at [612, 242] on textarea "Long description Markdown supported." at bounding box center [512, 195] width 256 height 117
type textarea "#The Gyapa Improved Cook Stove Project in [GEOGRAPHIC_DATA]: A thriving, commun…"
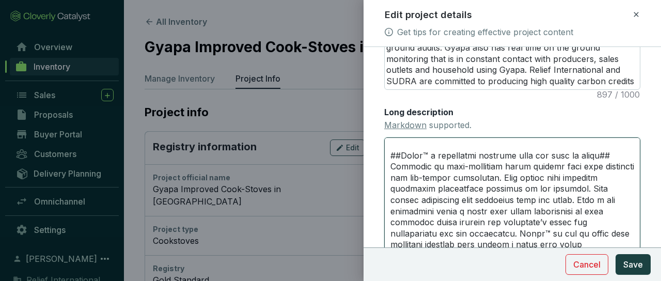
click at [613, 221] on textarea "Long description Markdown supported." at bounding box center [512, 195] width 256 height 117
type textarea "#The Gyapa Improved Cook Stove Project in [GEOGRAPHIC_DATA]: A thriving, commun…"
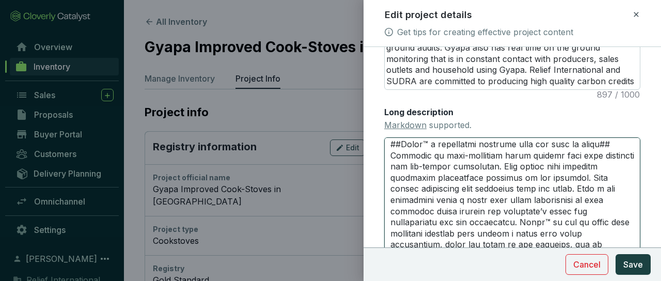
click at [488, 179] on textarea "Long description Markdown supported." at bounding box center [512, 195] width 256 height 117
type textarea "#The Gyapa Improved Cook Stove Project in [GEOGRAPHIC_DATA]: A thriving, commun…"
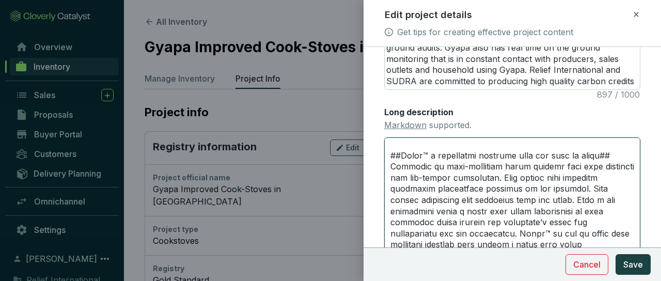
type textarea "#The Gyapa Improved Cook Stove Project in [GEOGRAPHIC_DATA]: A thriving, commun…"
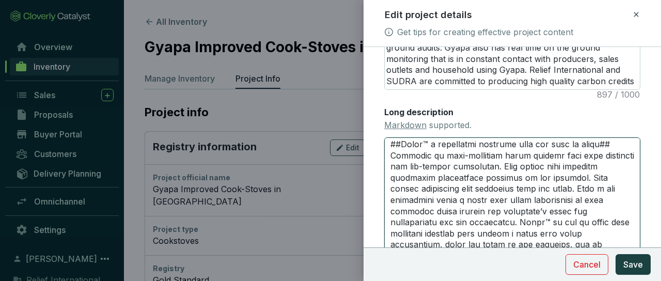
type textarea "#The Gyapa Improved Cook Stove Project in [GEOGRAPHIC_DATA]: A thriving, commun…"
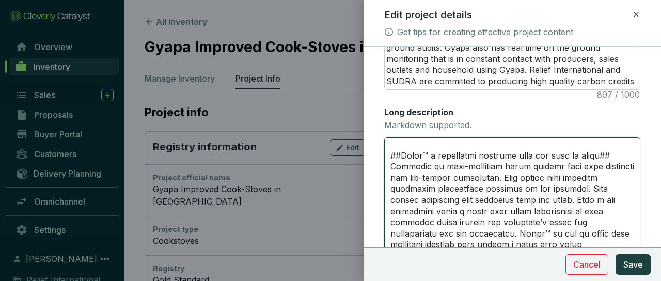
type textarea "#The Gyapa Improved Cook Stove Project in [GEOGRAPHIC_DATA]: A thriving, commun…"
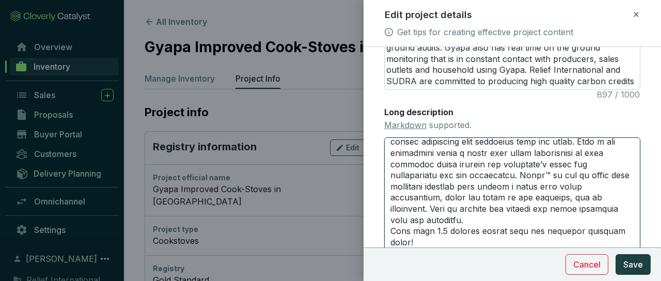
scroll to position [2143, 0]
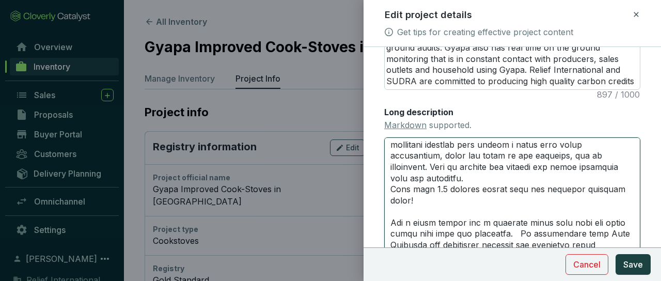
click at [431, 189] on textarea "Long description Markdown supported." at bounding box center [512, 195] width 256 height 117
type textarea "#The Gyapa Improved Cook Stove Project in [GEOGRAPHIC_DATA]: A thriving, commun…"
click at [391, 199] on textarea "Long description Markdown supported." at bounding box center [512, 195] width 256 height 117
type textarea "#The Gyapa Improved Cook Stove Project in [GEOGRAPHIC_DATA]: A thriving, commun…"
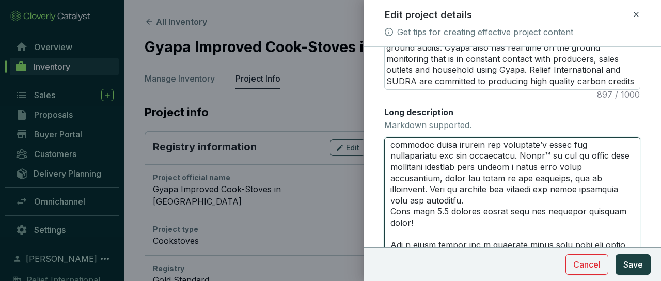
scroll to position [2212, 0]
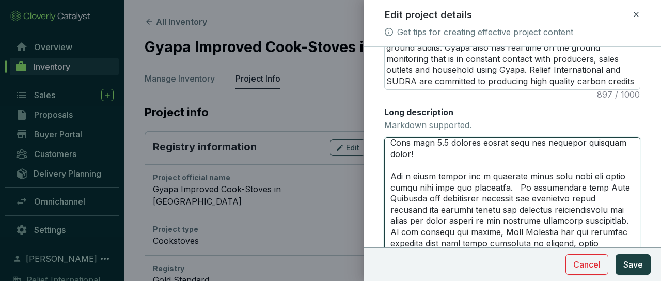
type textarea "#The Gyapa Improved Cook Stove Project in [GEOGRAPHIC_DATA]: A thriving, commun…"
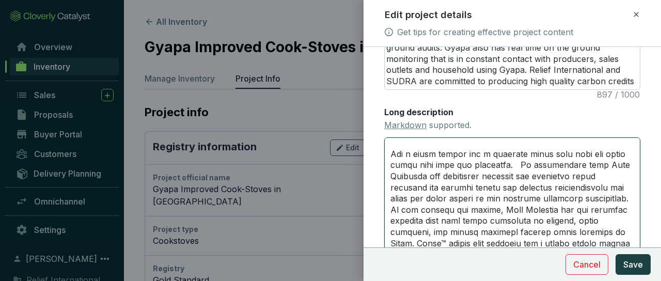
scroll to position [2200, 0]
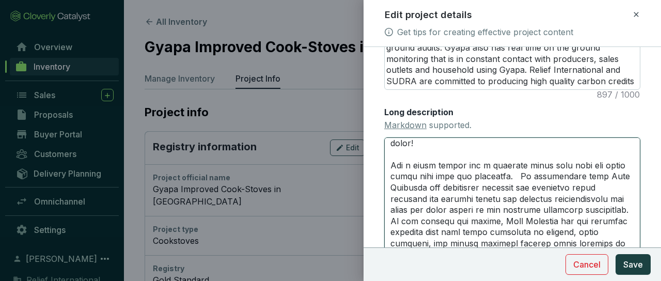
type textarea "#The Gyapa Improved Cook Stove Project in [GEOGRAPHIC_DATA]: A thriving, commun…"
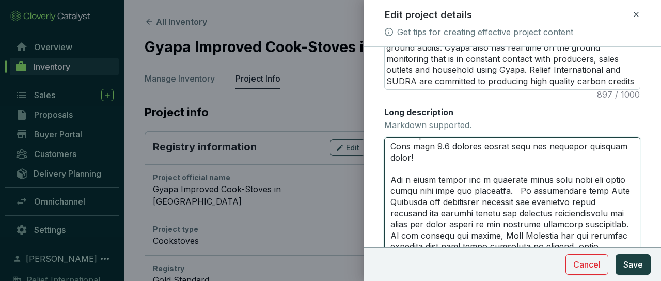
scroll to position [2180, 0]
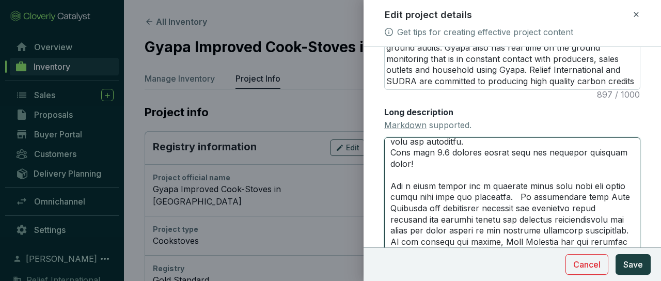
type textarea "#The Gyapa Improved Cook Stove Project in [GEOGRAPHIC_DATA]: A thriving, commun…"
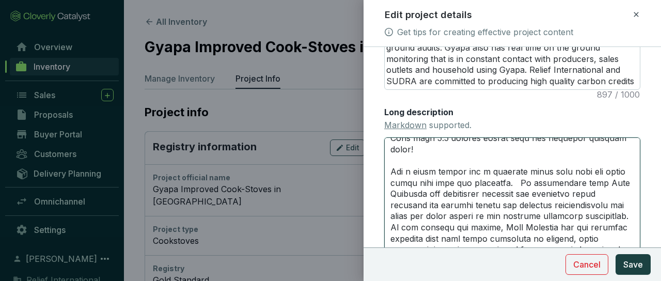
scroll to position [2227, 0]
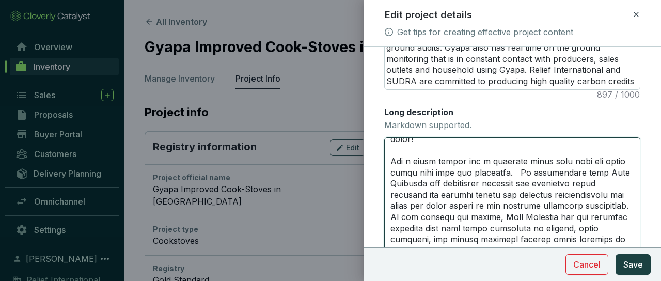
click at [422, 205] on textarea "Long description Markdown supported." at bounding box center [512, 195] width 256 height 117
click at [422, 207] on textarea "Long description Markdown supported." at bounding box center [512, 195] width 256 height 117
type textarea "#The Gyapa Improved Cook Stove Project in [GEOGRAPHIC_DATA]: A thriving, commun…"
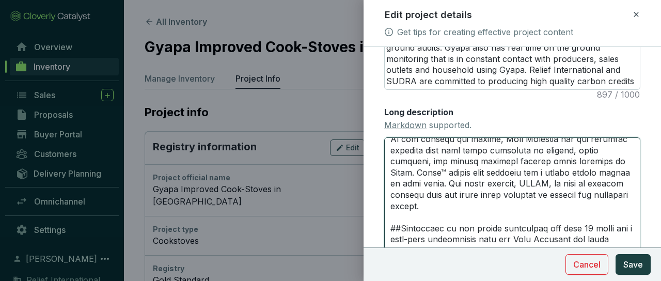
scroll to position [2253, 0]
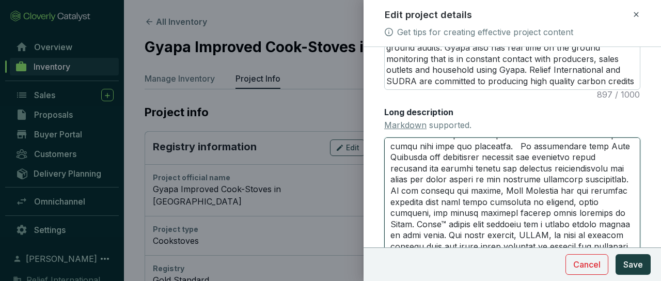
click at [587, 213] on textarea "Long description Markdown supported." at bounding box center [512, 195] width 256 height 117
type textarea "#The Gyapa Improved Cook Stove Project in [GEOGRAPHIC_DATA]: A thriving, commun…"
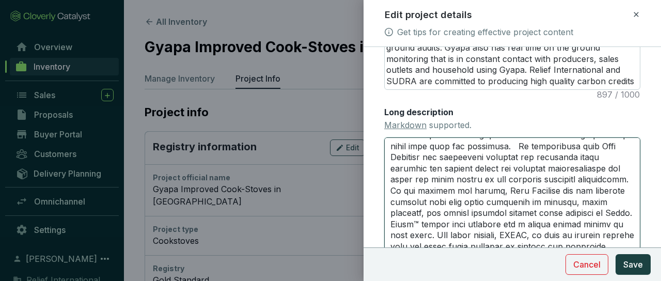
type textarea "#The Gyapa Improved Cook Stove Project in [GEOGRAPHIC_DATA]: A thriving, commun…"
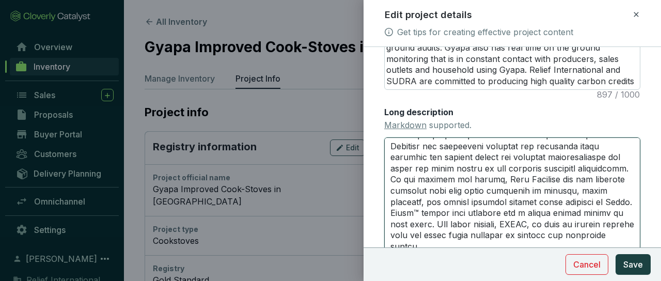
type textarea "#The Gyapa Improved Cook Stove Project in [GEOGRAPHIC_DATA]: A thriving, commun…"
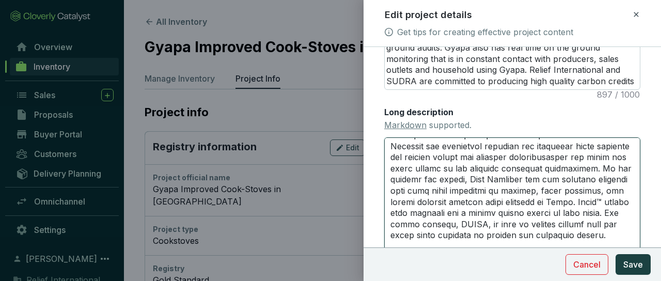
type textarea "#The Gyapa Improved Cook Stove Project in [GEOGRAPHIC_DATA]: A thriving, commun…"
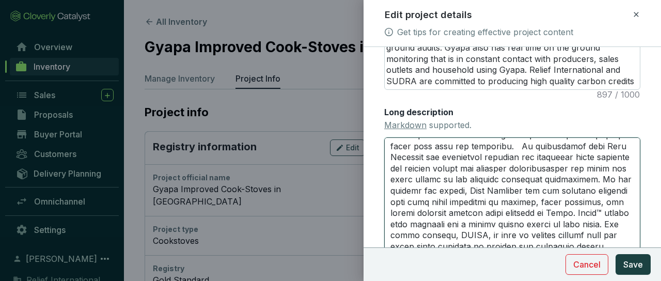
type textarea "#The Gyapa Improved Cook Stove Project in [GEOGRAPHIC_DATA]: A thriving, commun…"
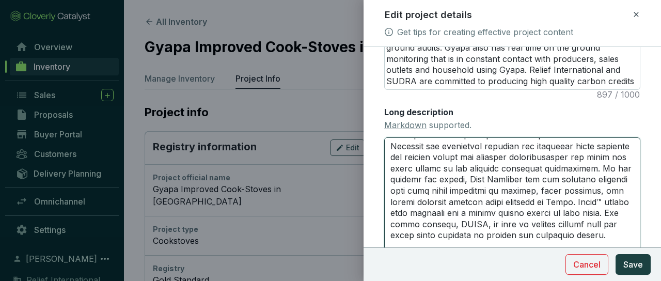
type textarea "#The Gyapa Improved Cook Stove Project in [GEOGRAPHIC_DATA]: A thriving, commun…"
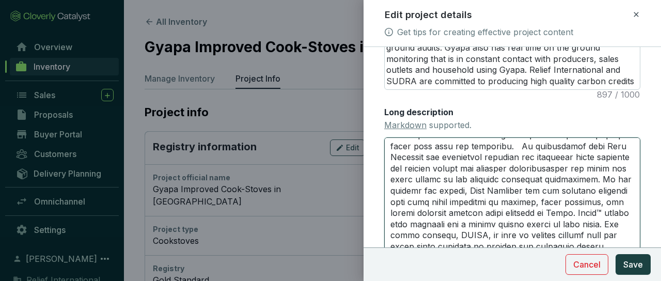
type textarea "#The Gyapa Improved Cook Stove Project in [GEOGRAPHIC_DATA]: A thriving, commun…"
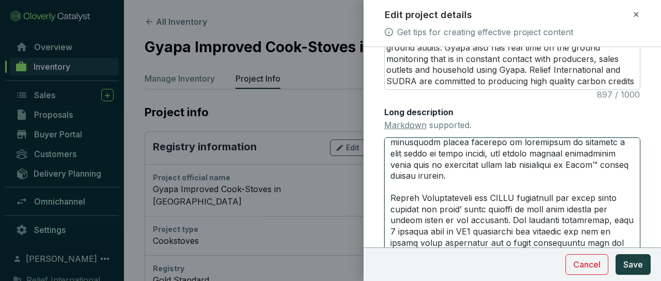
scroll to position [2566, 0]
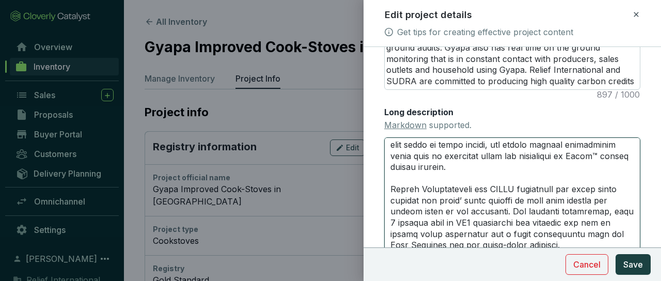
click at [462, 178] on textarea "Long description Markdown supported." at bounding box center [512, 195] width 256 height 117
click at [421, 201] on textarea "Long description Markdown supported." at bounding box center [512, 195] width 256 height 117
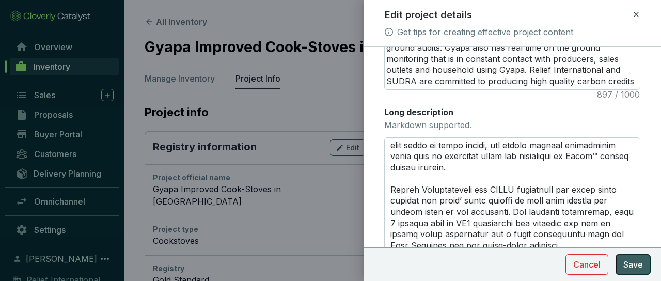
click at [632, 264] on span "Save" at bounding box center [634, 264] width 20 height 12
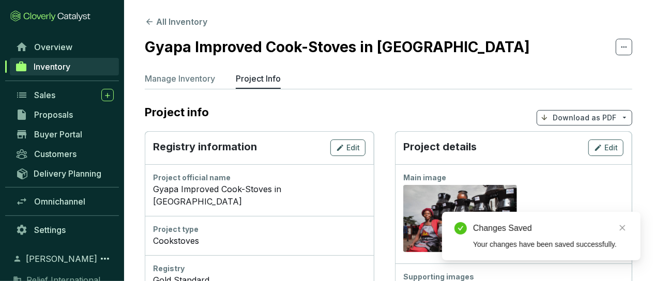
click at [600, 114] on p "Download as PDF" at bounding box center [584, 118] width 64 height 10
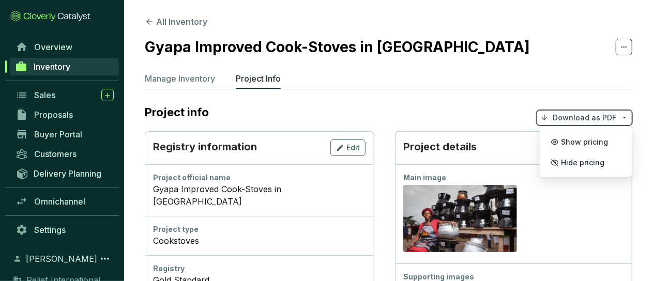
click at [612, 110] on span "Download as PDF" at bounding box center [584, 118] width 96 height 16
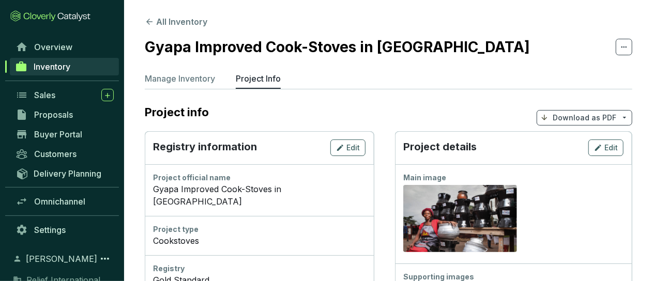
click at [600, 119] on p "Download as PDF" at bounding box center [584, 118] width 64 height 10
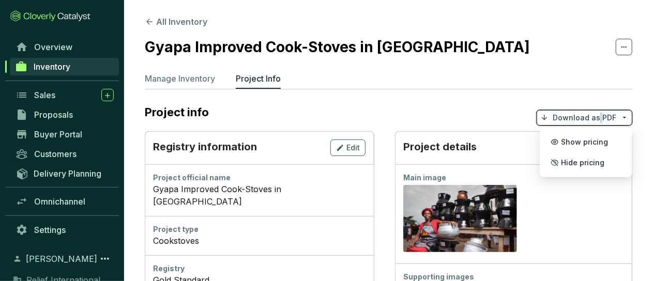
click at [600, 119] on p "Download as PDF" at bounding box center [584, 118] width 64 height 10
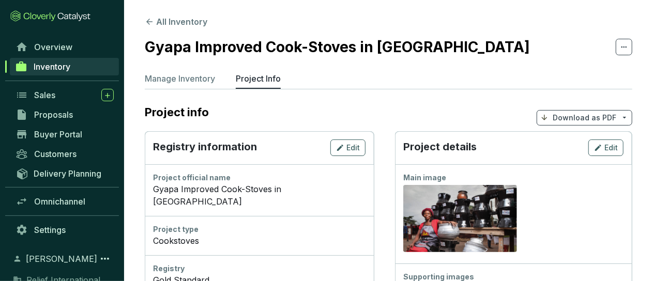
click at [625, 116] on icon at bounding box center [624, 117] width 8 height 9
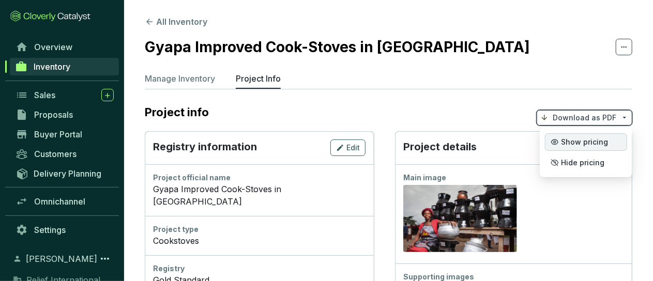
click at [596, 143] on span "Show pricing" at bounding box center [584, 142] width 47 height 8
click at [568, 141] on span "Show pricing" at bounding box center [584, 142] width 47 height 8
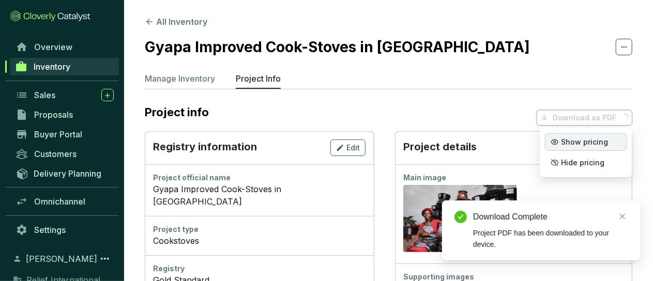
click at [569, 142] on span "Show pricing" at bounding box center [584, 142] width 47 height 8
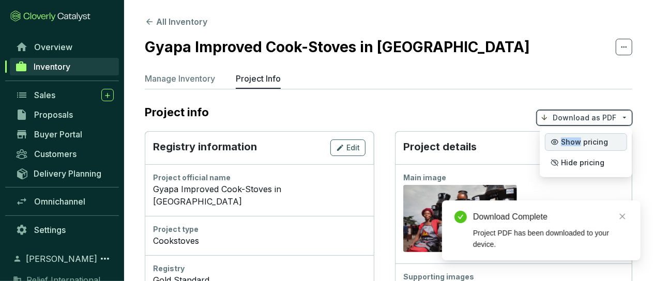
click at [569, 142] on span "Show pricing" at bounding box center [584, 142] width 47 height 8
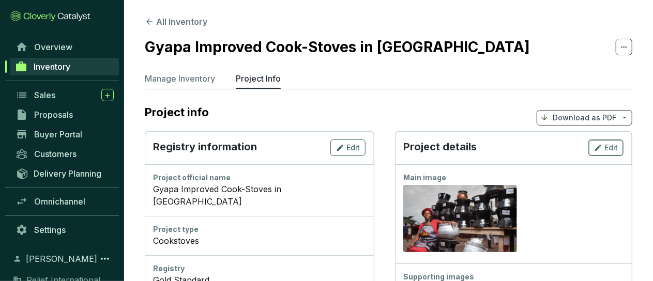
click at [613, 149] on span "Edit" at bounding box center [610, 148] width 13 height 10
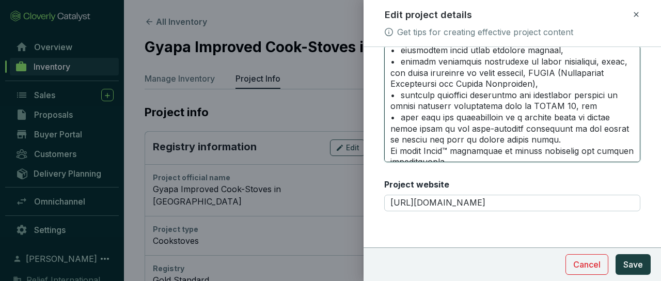
scroll to position [834, 0]
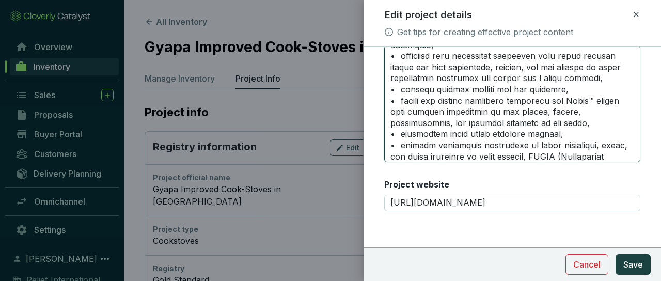
click at [611, 133] on textarea "Long description Markdown supported." at bounding box center [512, 103] width 256 height 117
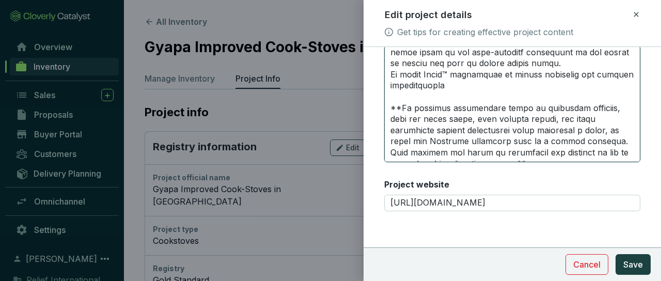
scroll to position [999, 0]
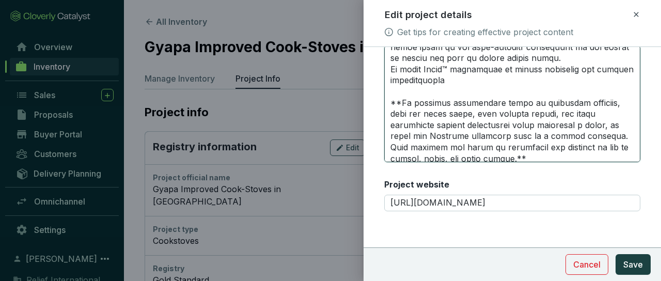
click at [456, 97] on textarea "Long description Markdown supported." at bounding box center [512, 103] width 256 height 117
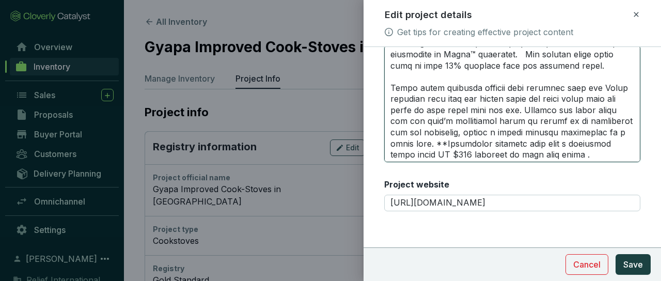
scroll to position [1816, 0]
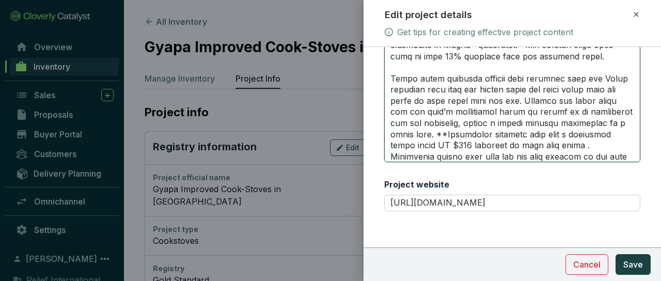
click at [542, 140] on textarea "Long description Markdown supported." at bounding box center [512, 103] width 256 height 117
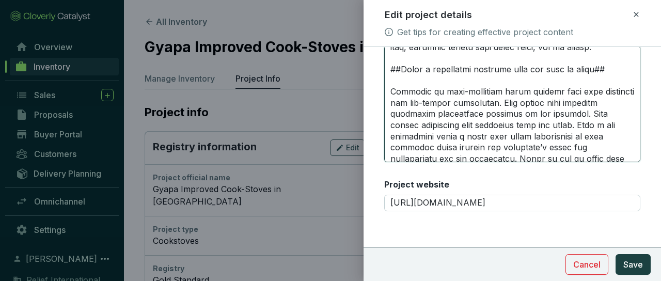
scroll to position [2043, 0]
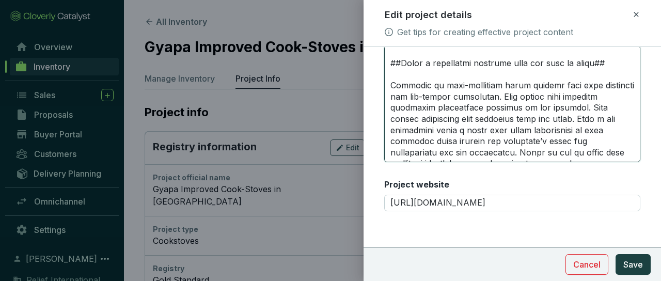
click at [391, 107] on textarea "Long description Markdown supported." at bounding box center [512, 103] width 256 height 117
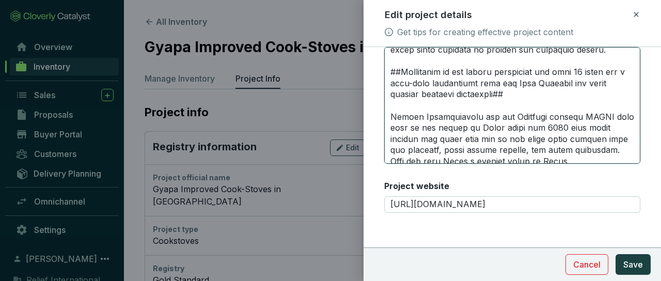
scroll to position [2380, 0]
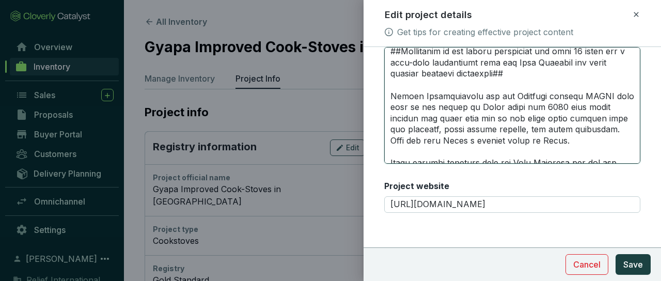
click at [494, 139] on textarea "Long description Markdown supported." at bounding box center [512, 105] width 256 height 117
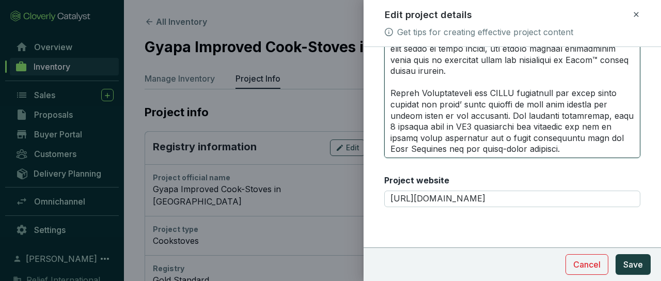
scroll to position [2649, 0]
click at [473, 110] on textarea "Long description Markdown supported." at bounding box center [512, 99] width 256 height 117
click at [639, 272] on button "Save" at bounding box center [633, 264] width 35 height 21
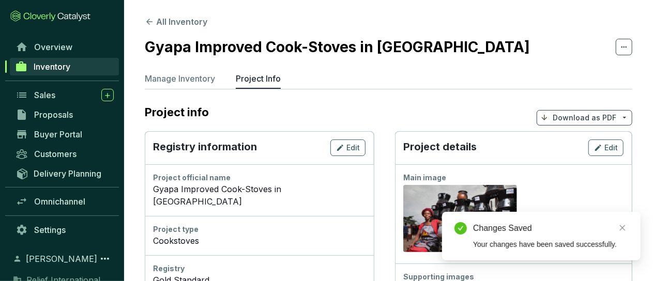
click at [573, 116] on p "Download as PDF" at bounding box center [584, 118] width 64 height 10
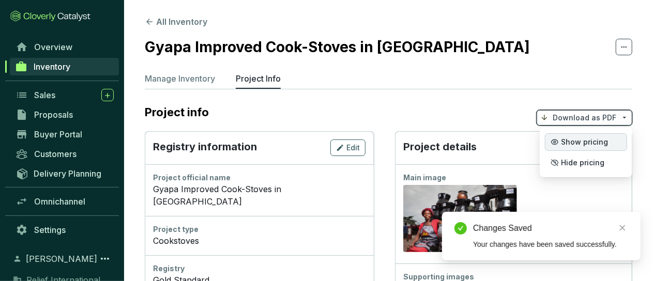
click at [580, 137] on p "Show pricing" at bounding box center [586, 142] width 82 height 18
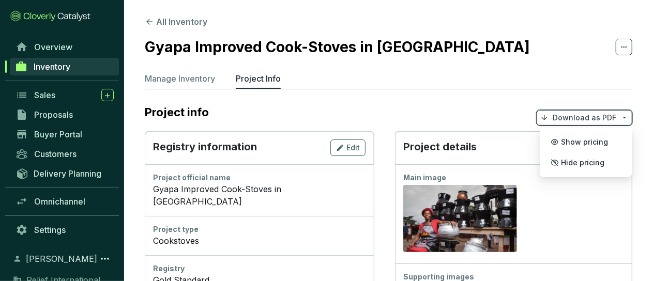
click at [628, 210] on div "Main image Preview" at bounding box center [513, 213] width 237 height 99
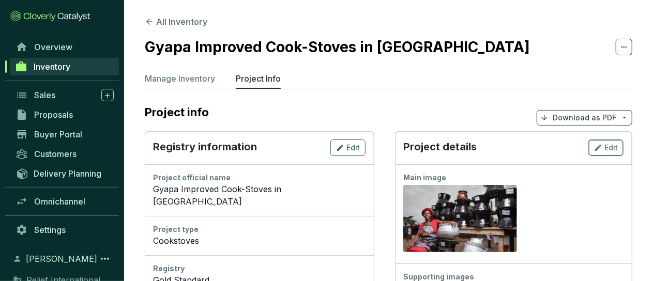
click at [606, 146] on span "Edit" at bounding box center [610, 148] width 13 height 10
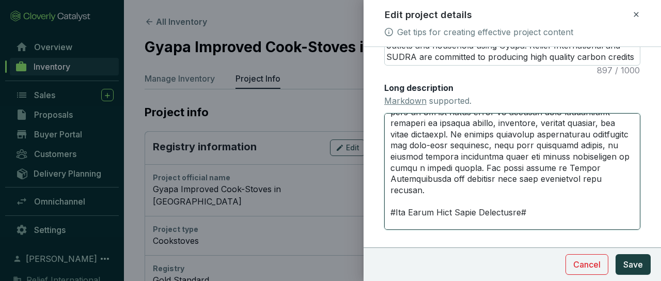
scroll to position [319, 0]
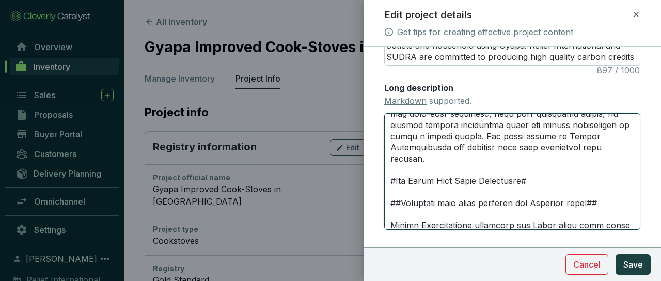
click at [544, 203] on textarea "Long description Markdown supported." at bounding box center [512, 171] width 256 height 117
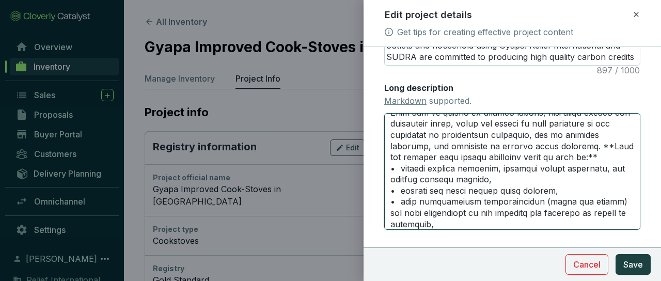
scroll to position [733, 0]
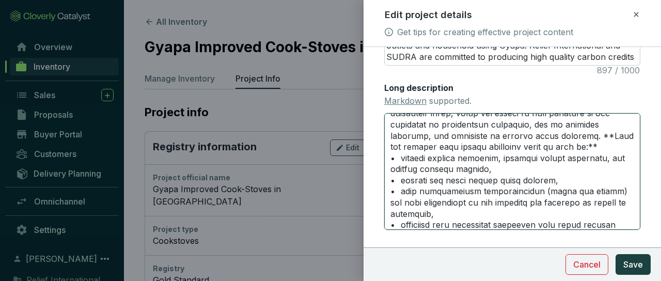
click at [389, 190] on textarea "Long description Markdown supported." at bounding box center [512, 171] width 256 height 117
click at [391, 214] on textarea "Long description Markdown supported." at bounding box center [512, 171] width 256 height 117
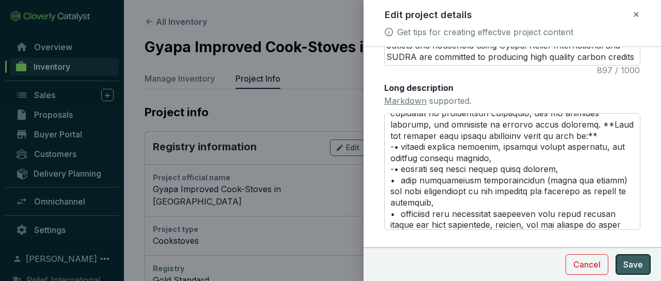
click at [634, 261] on span "Save" at bounding box center [634, 264] width 20 height 12
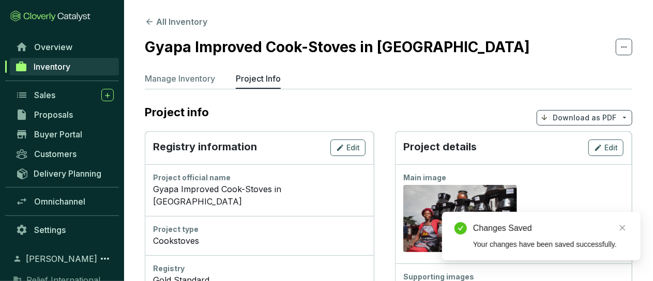
click at [597, 118] on p "Download as PDF" at bounding box center [584, 118] width 64 height 10
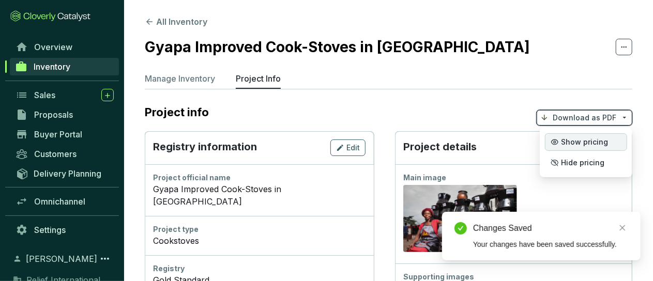
click at [584, 144] on span "Show pricing" at bounding box center [584, 142] width 47 height 8
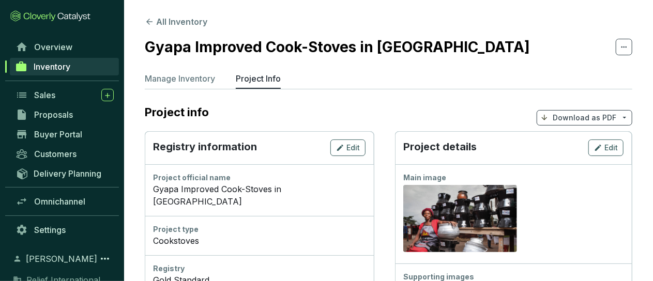
click at [597, 204] on div "Preview" at bounding box center [513, 219] width 220 height 72
click at [603, 148] on div "Edit" at bounding box center [606, 148] width 24 height 12
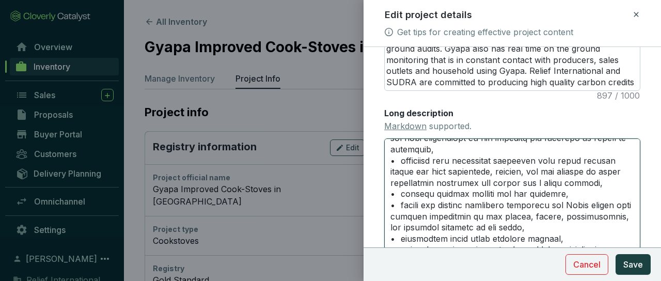
scroll to position [780, 0]
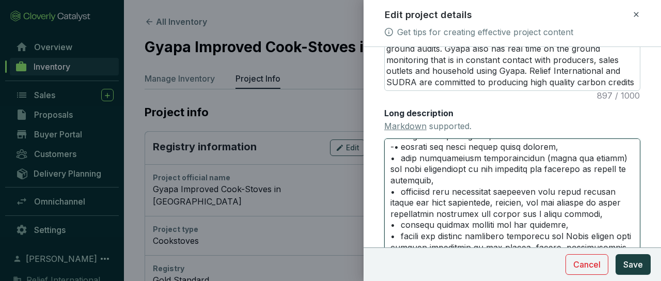
click at [500, 183] on textarea "Long description Markdown supported." at bounding box center [512, 196] width 256 height 117
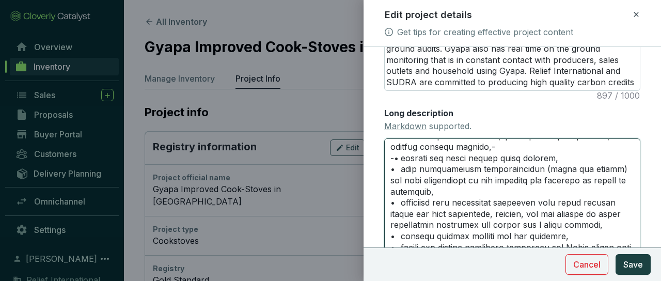
click at [532, 215] on textarea "Long description Markdown supported." at bounding box center [512, 196] width 256 height 117
click at [546, 193] on textarea "Long description Markdown supported." at bounding box center [512, 196] width 256 height 117
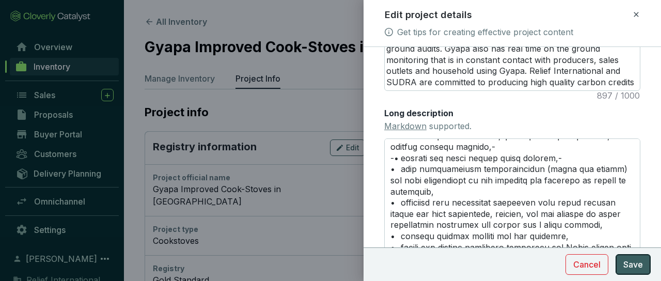
click at [632, 258] on button "Save" at bounding box center [633, 264] width 35 height 21
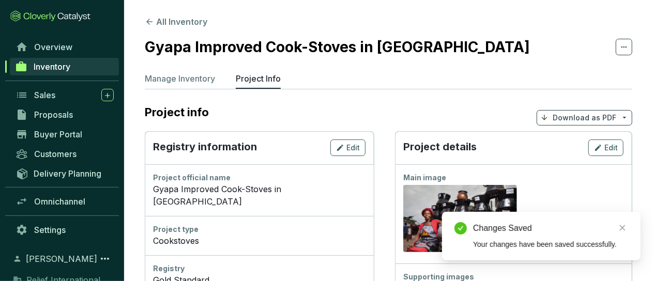
click at [579, 118] on p "Download as PDF" at bounding box center [584, 118] width 64 height 10
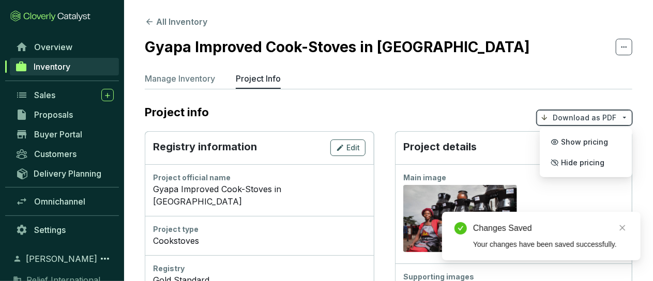
click at [573, 116] on p "Download as PDF" at bounding box center [584, 118] width 64 height 10
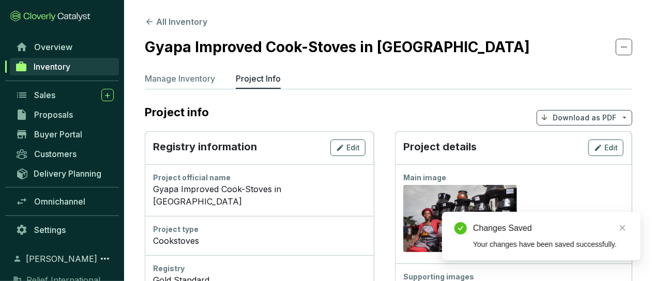
click at [569, 116] on p "Download as PDF" at bounding box center [584, 118] width 64 height 10
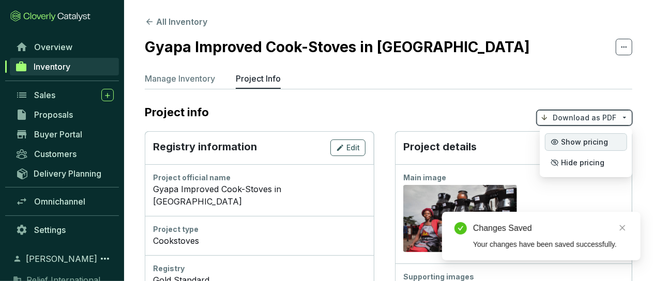
click at [577, 144] on span "Show pricing" at bounding box center [584, 142] width 47 height 8
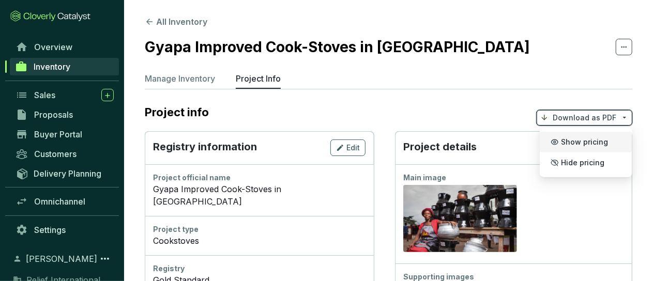
click at [623, 191] on div "Preview" at bounding box center [513, 219] width 220 height 72
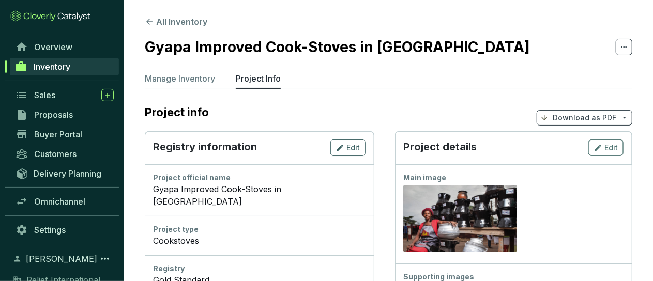
click at [612, 149] on span "Edit" at bounding box center [610, 148] width 13 height 10
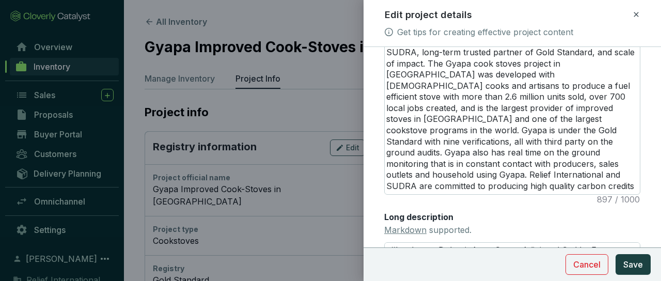
scroll to position [294, 0]
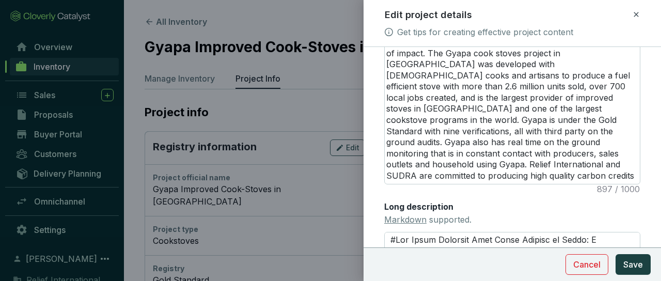
click at [661, 250] on section "Cancel Save" at bounding box center [513, 265] width 298 height 34
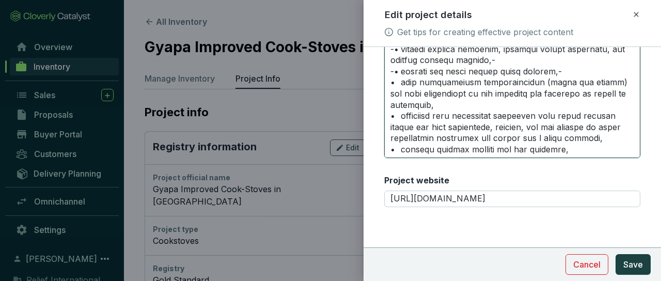
scroll to position [707, 0]
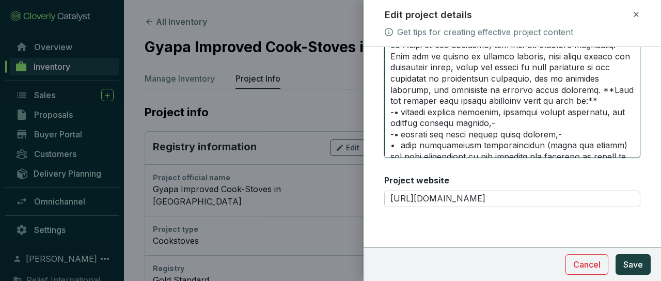
click at [394, 146] on textarea "Long description Markdown supported." at bounding box center [512, 99] width 256 height 117
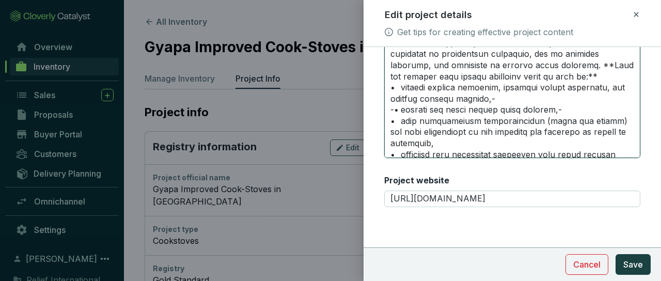
scroll to position [728, 0]
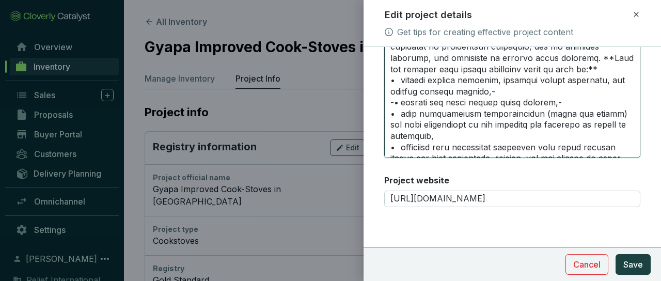
click at [510, 135] on textarea "Long description Markdown supported." at bounding box center [512, 99] width 256 height 117
click at [396, 148] on textarea "Long description Markdown supported." at bounding box center [512, 99] width 256 height 117
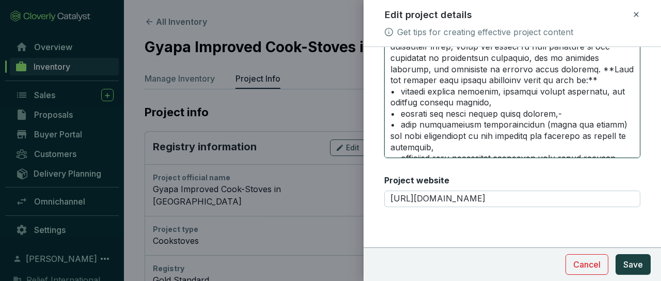
click at [541, 146] on textarea "Long description Markdown supported." at bounding box center [512, 99] width 256 height 117
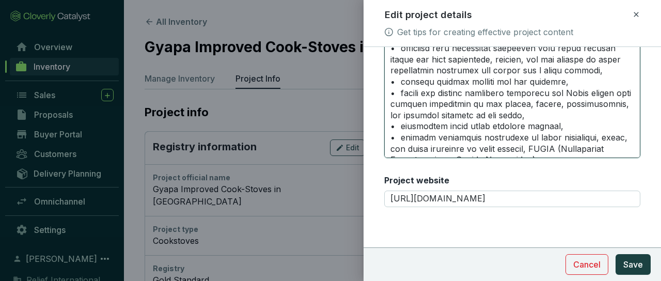
scroll to position [932, 0]
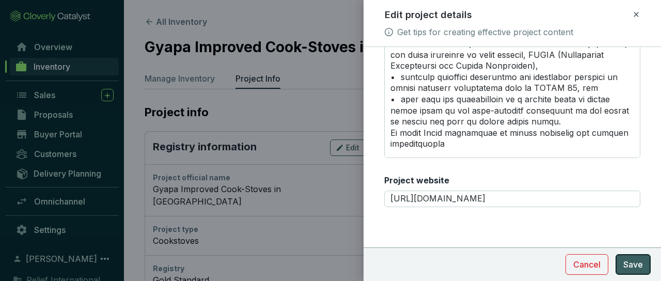
click at [628, 264] on span "Save" at bounding box center [634, 264] width 20 height 12
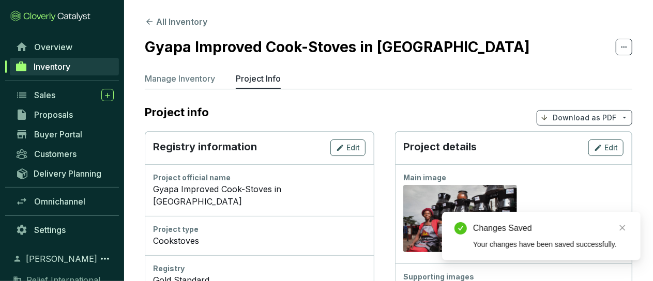
click at [594, 117] on p "Download as PDF" at bounding box center [584, 118] width 64 height 10
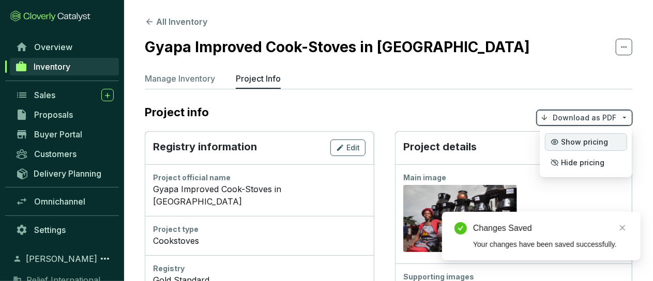
click at [587, 147] on p "Show pricing" at bounding box center [586, 142] width 82 height 18
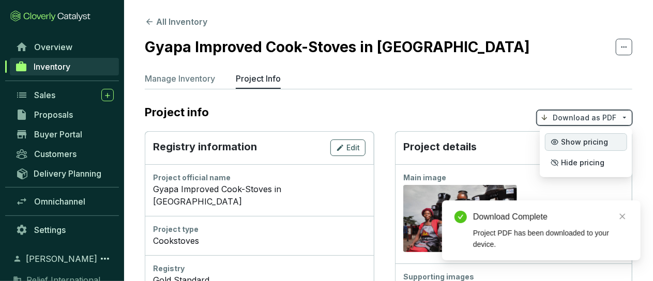
click at [562, 139] on span "Show pricing" at bounding box center [584, 142] width 47 height 8
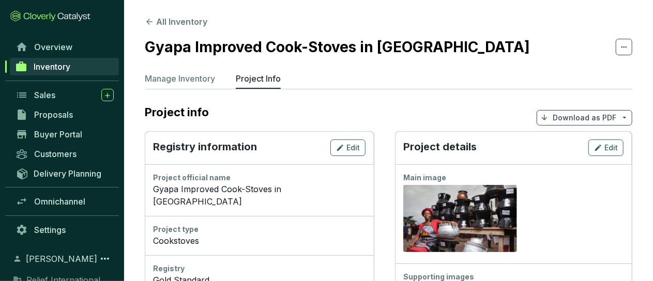
click at [615, 213] on div "Preview" at bounding box center [513, 219] width 220 height 72
click at [602, 148] on icon "button" at bounding box center [598, 148] width 8 height 12
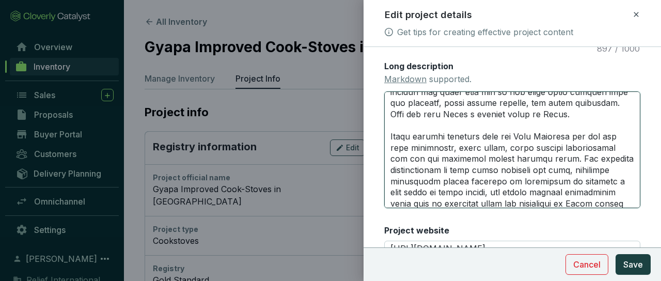
scroll to position [2461, 0]
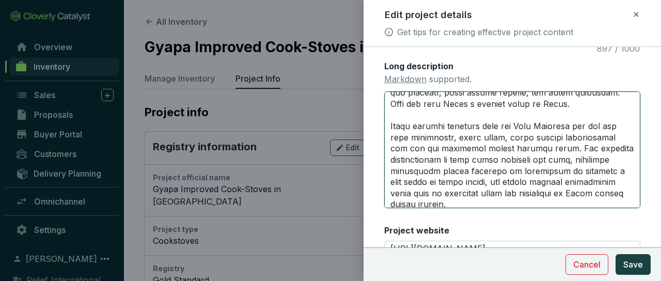
click at [528, 182] on textarea "Long description Markdown supported." at bounding box center [512, 149] width 256 height 117
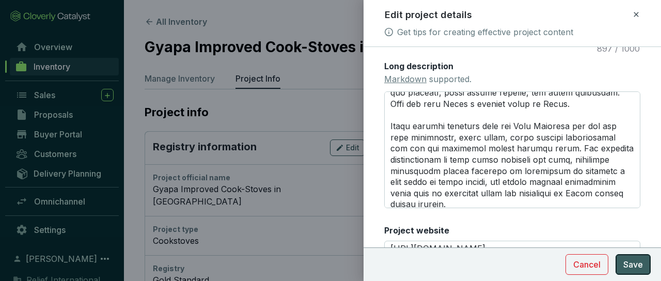
click at [624, 263] on span "Save" at bounding box center [634, 264] width 20 height 12
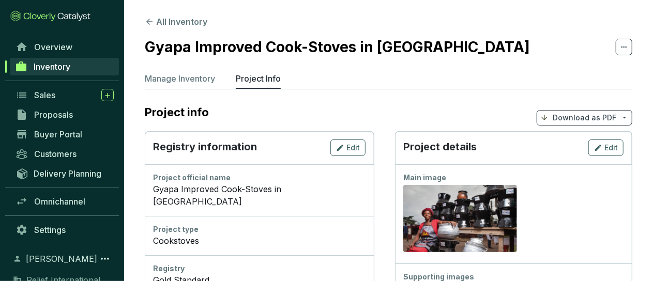
click at [590, 118] on p "Download as PDF" at bounding box center [584, 118] width 64 height 10
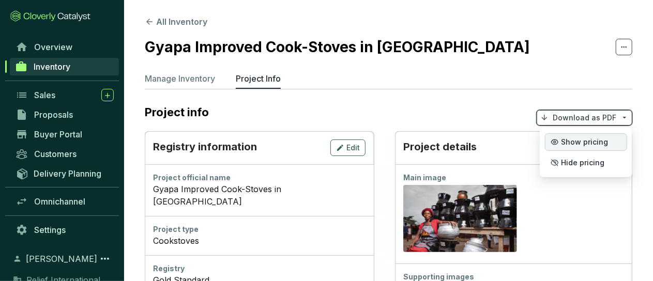
click at [592, 143] on span "Show pricing" at bounding box center [584, 142] width 47 height 8
click at [559, 227] on div "Preview" at bounding box center [513, 219] width 220 height 72
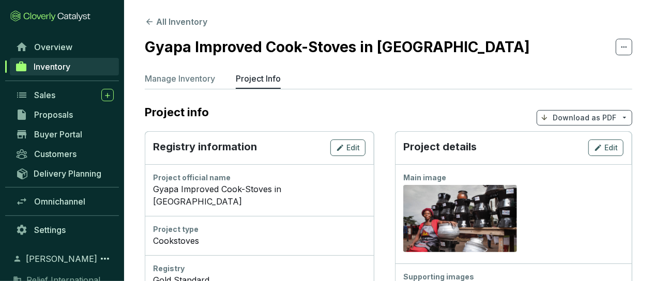
click at [599, 138] on div "Project details Edit" at bounding box center [513, 147] width 237 height 33
click at [601, 150] on icon "button" at bounding box center [598, 148] width 8 height 12
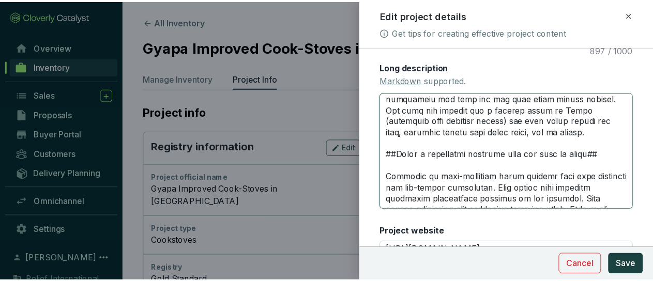
scroll to position [2032, 0]
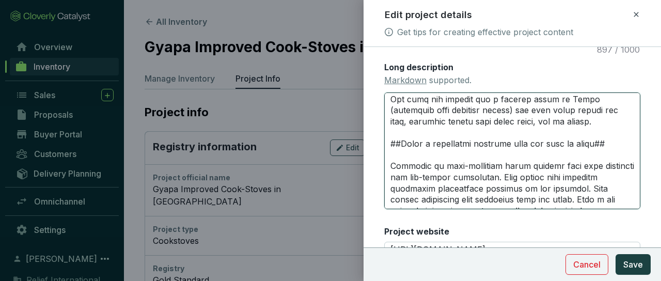
click at [418, 154] on textarea "Long description Markdown supported." at bounding box center [512, 150] width 256 height 117
click at [421, 155] on textarea "Long description Markdown supported." at bounding box center [512, 150] width 256 height 117
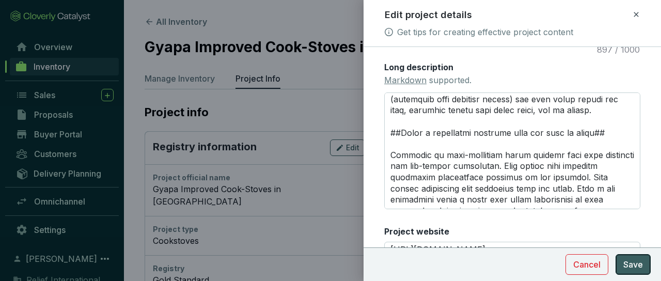
click at [626, 264] on span "Save" at bounding box center [634, 264] width 20 height 12
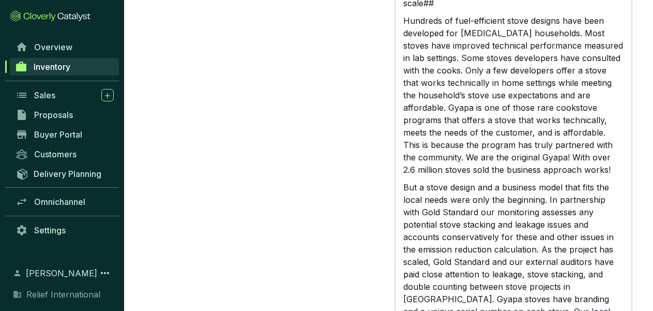
scroll to position [3073, 0]
